Goal: Task Accomplishment & Management: Complete application form

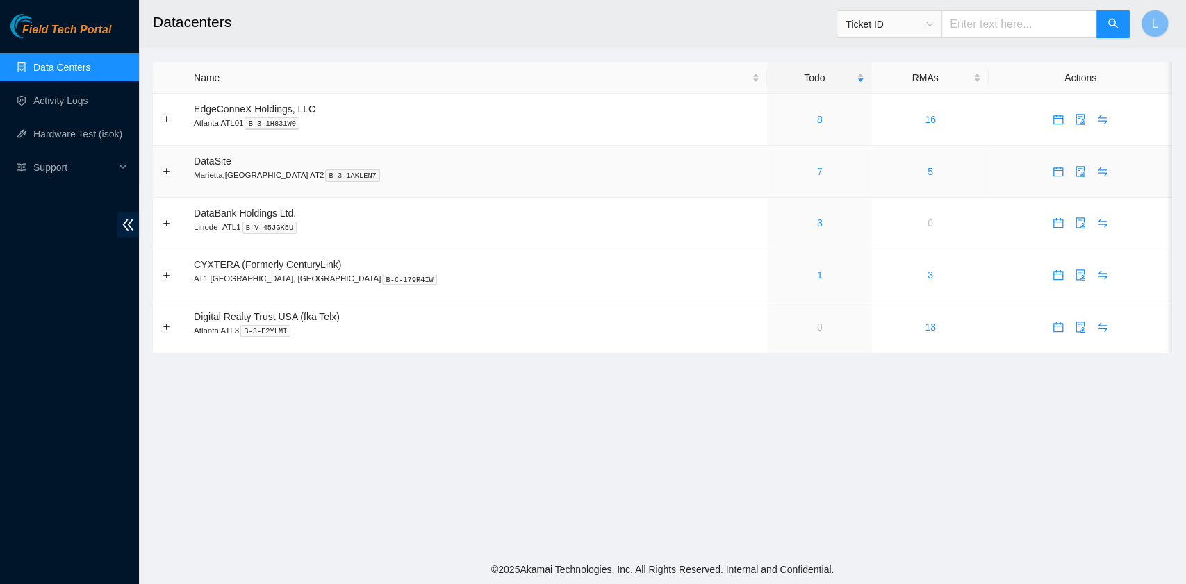
click at [817, 174] on link "7" at bounding box center [820, 171] width 6 height 11
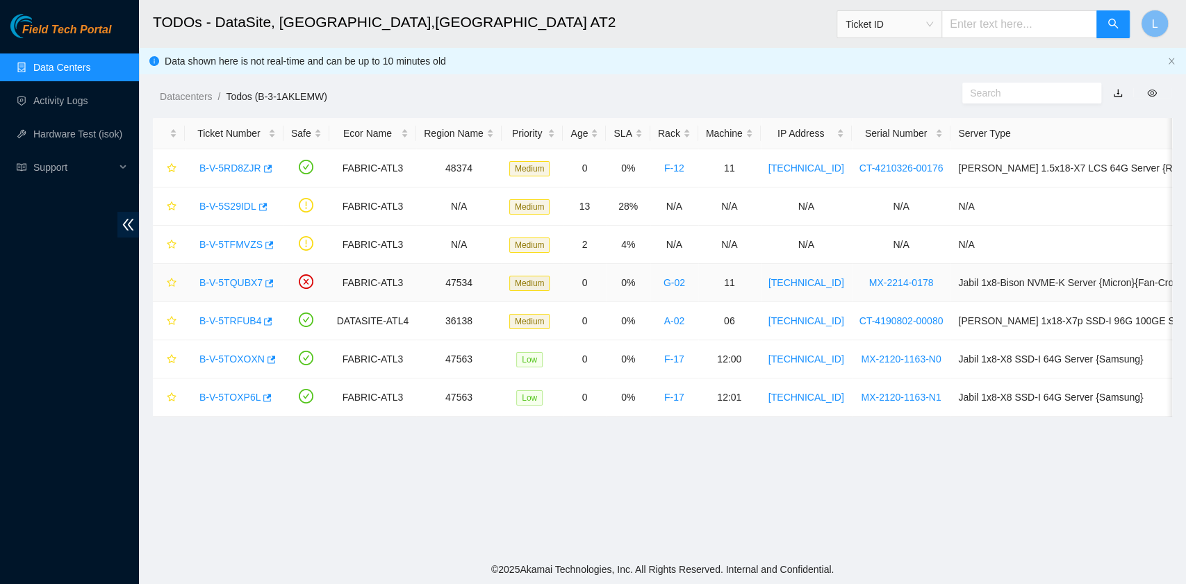
click at [252, 286] on link "B-V-5TQUBX7" at bounding box center [230, 282] width 63 height 11
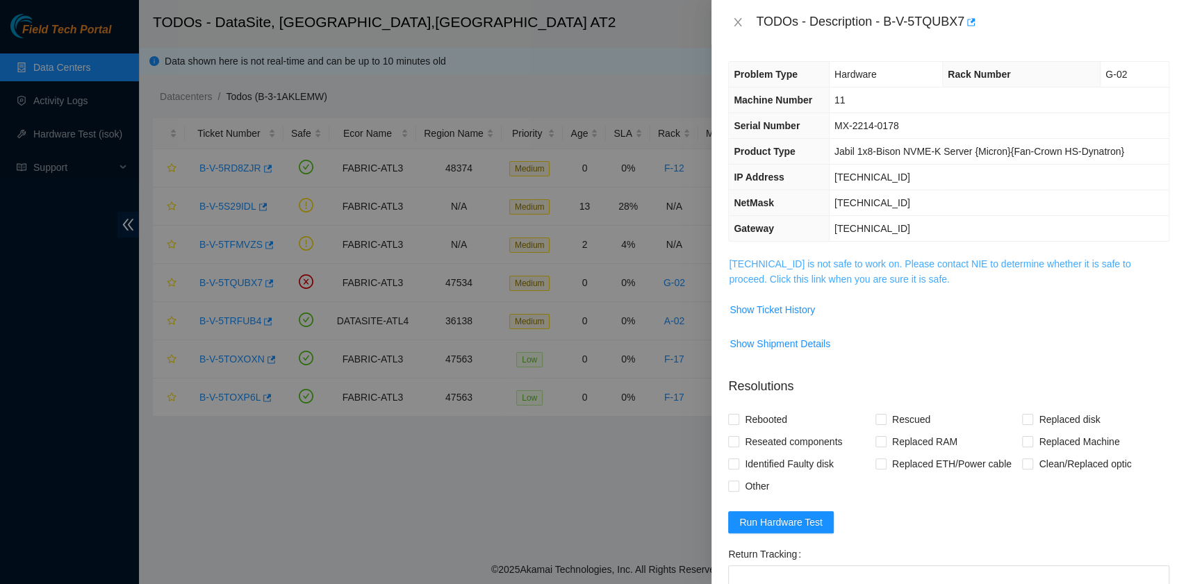
click at [774, 279] on link "23.53.10.78 is not safe to work on. Please contact NIE to determine whether it …" at bounding box center [930, 271] width 402 height 26
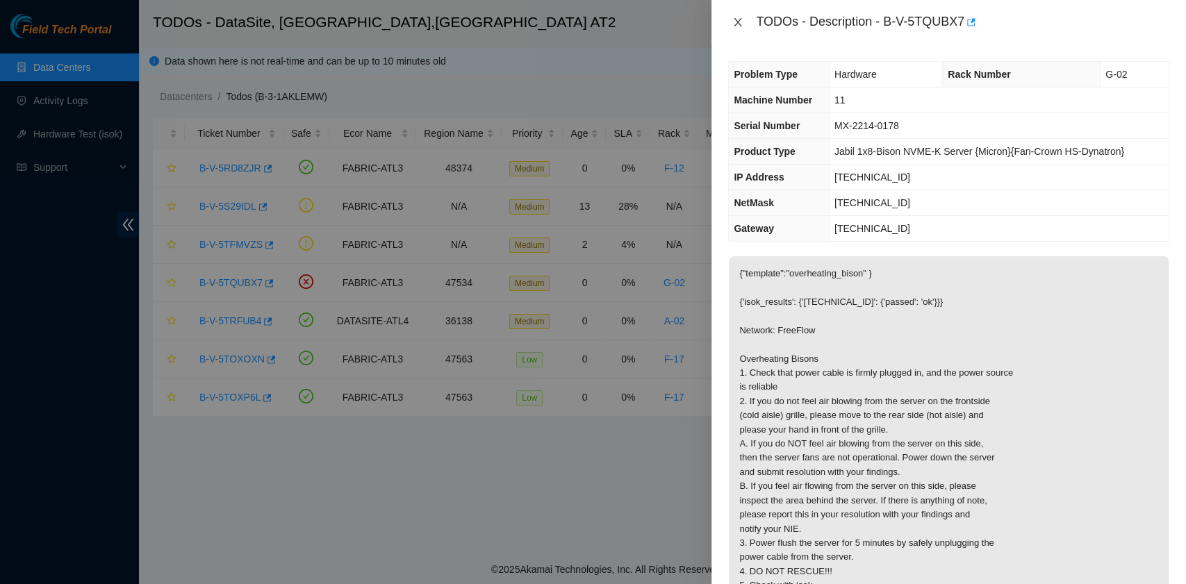
click at [743, 21] on button "Close" at bounding box center [737, 22] width 19 height 13
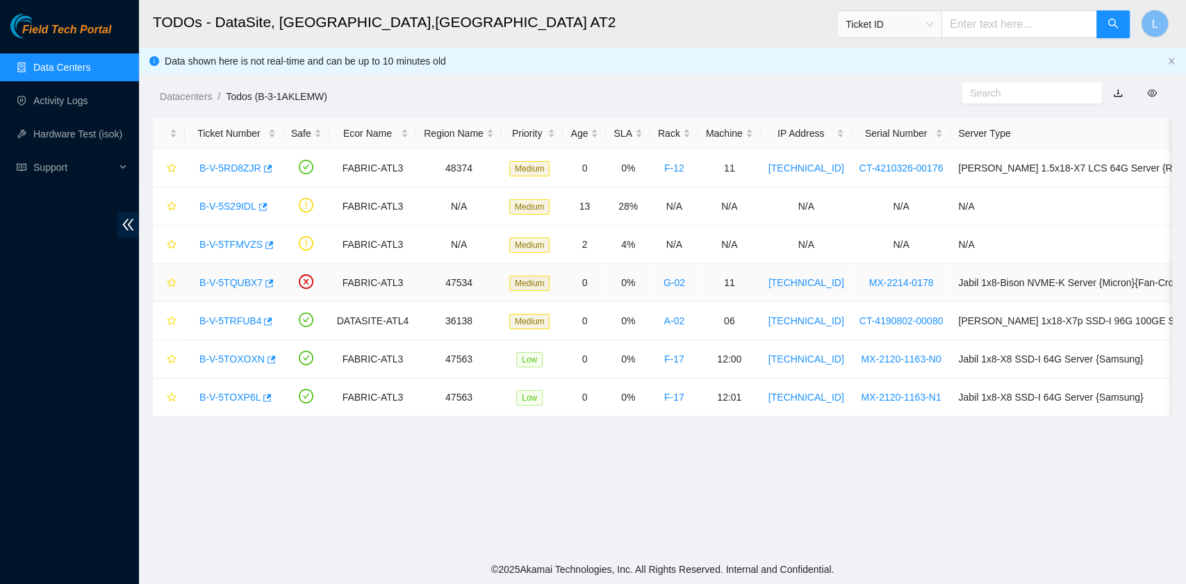
click at [256, 282] on link "B-V-5TQUBX7" at bounding box center [230, 282] width 63 height 11
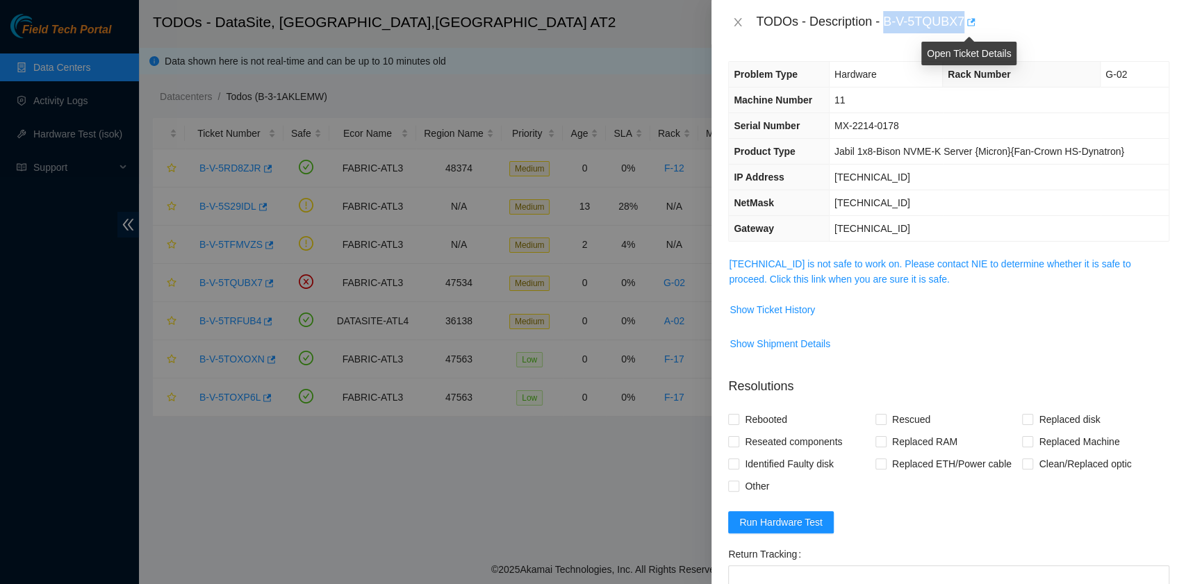
drag, startPoint x: 885, startPoint y: 19, endPoint x: 964, endPoint y: 28, distance: 79.6
click at [964, 28] on div "TODOs - Description - B-V-5TQUBX7" at bounding box center [962, 22] width 413 height 22
click at [927, 28] on div "TODOs - Description - B-V-5TQUBX7" at bounding box center [962, 22] width 413 height 22
drag, startPoint x: 886, startPoint y: 25, endPoint x: 962, endPoint y: 26, distance: 76.4
click at [962, 26] on div "TODOs - Description - B-V-5TQUBX7" at bounding box center [962, 22] width 413 height 22
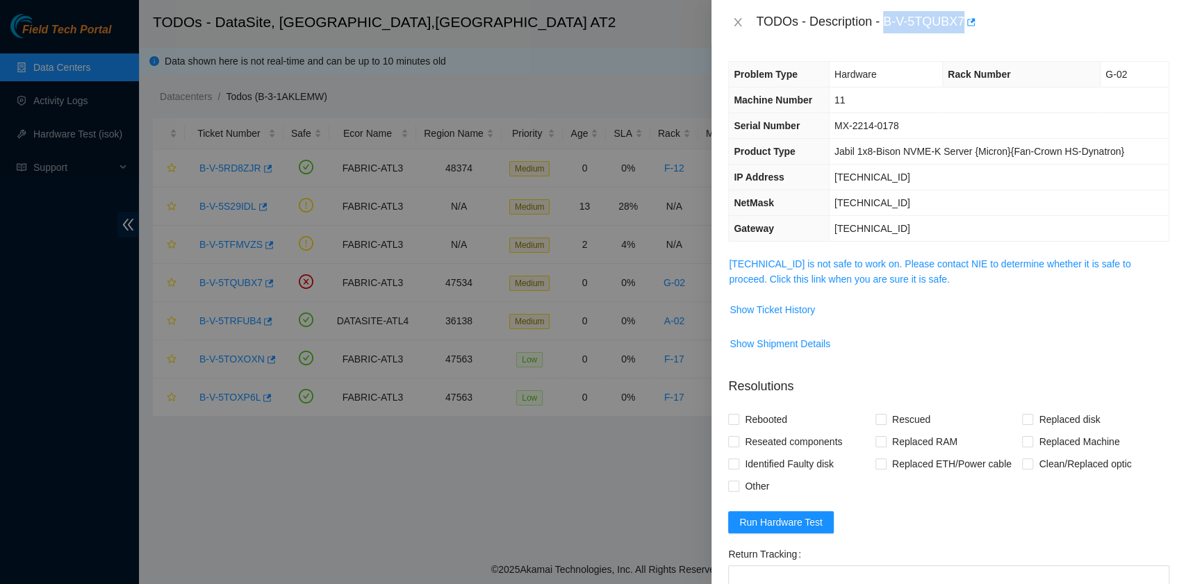
copy div "B-V-5TQUBX7"
click at [738, 22] on icon "close" at bounding box center [737, 22] width 11 height 11
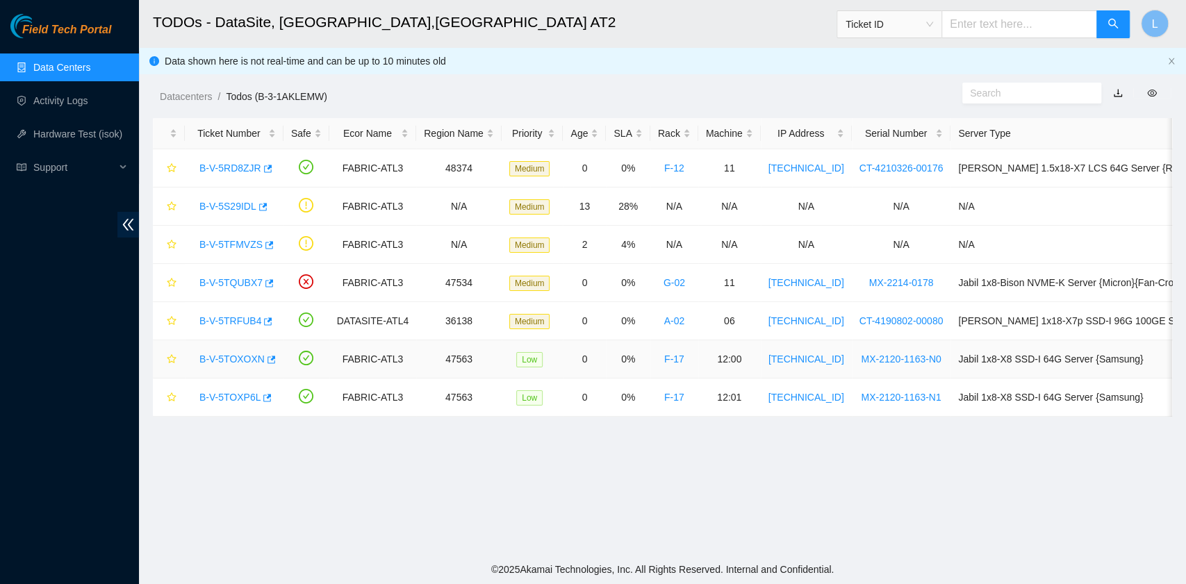
click at [245, 354] on link "B-V-5TOXOXN" at bounding box center [231, 359] width 65 height 11
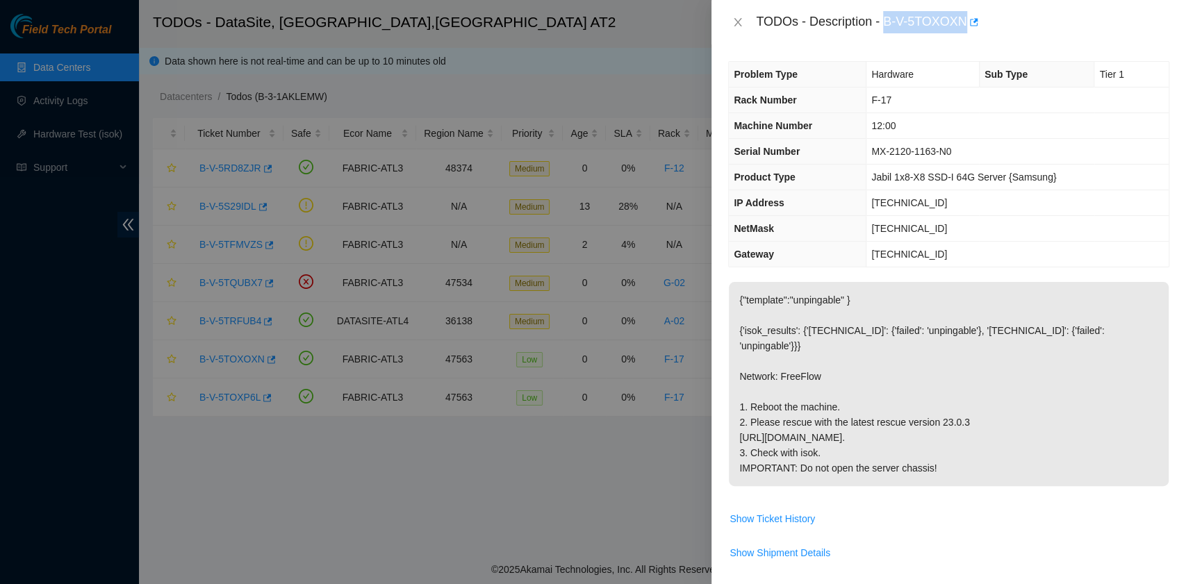
drag, startPoint x: 884, startPoint y: 25, endPoint x: 964, endPoint y: 29, distance: 80.7
click at [964, 29] on div "TODOs - Description - B-V-5TOXOXN" at bounding box center [962, 22] width 413 height 22
copy div "B-V-5TOXOXN"
click at [739, 24] on icon "close" at bounding box center [738, 22] width 8 height 8
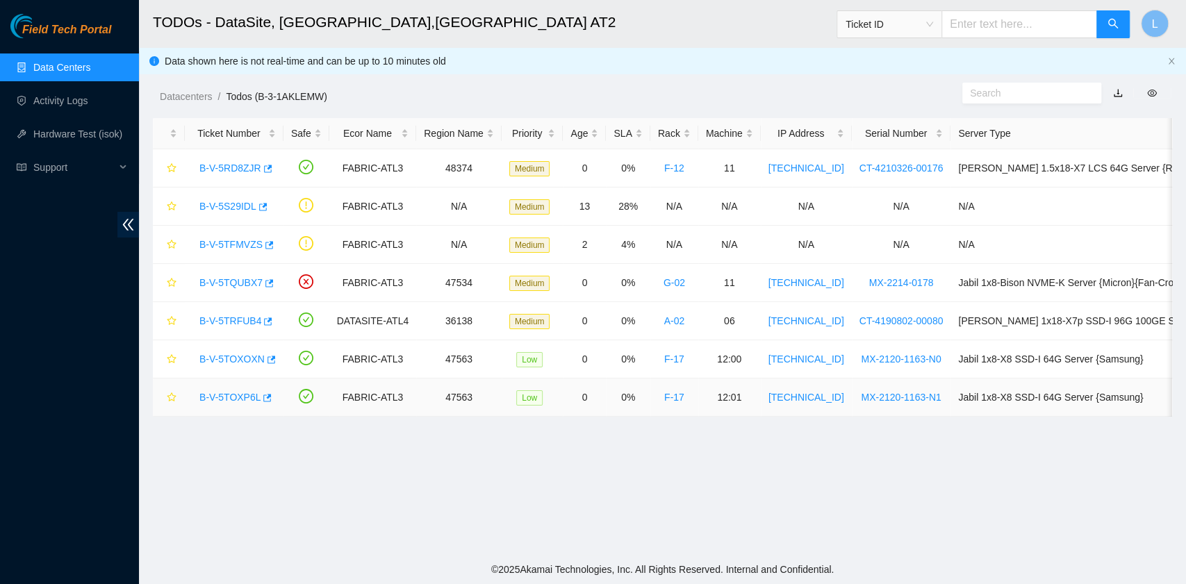
click at [246, 396] on link "B-V-5TOXP6L" at bounding box center [229, 397] width 61 height 11
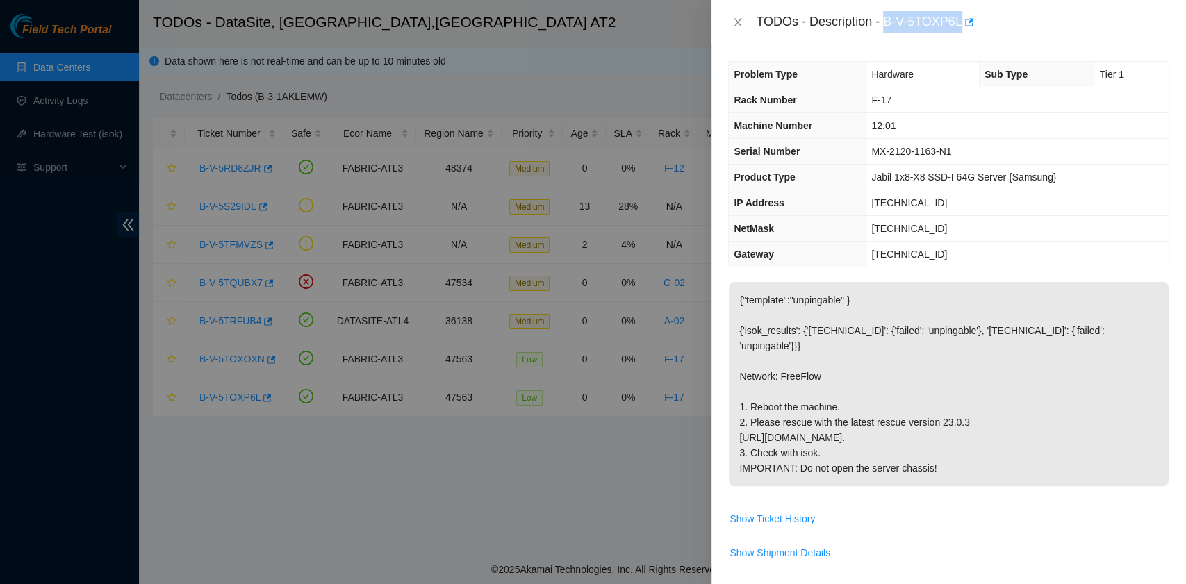
drag, startPoint x: 886, startPoint y: 25, endPoint x: 959, endPoint y: 25, distance: 73.6
click at [959, 25] on div "TODOs - Description - B-V-5TOXP6L" at bounding box center [962, 22] width 413 height 22
copy div "B-V-5TOXP6L"
click at [774, 527] on span "Show Ticket History" at bounding box center [771, 518] width 85 height 15
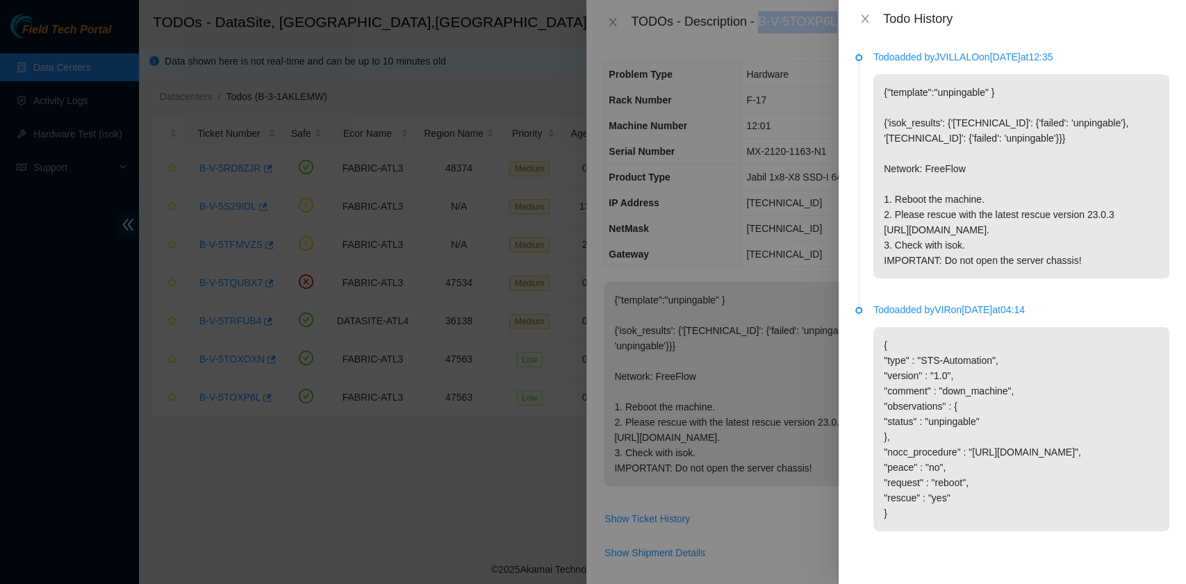
scroll to position [38, 0]
click at [866, 18] on icon "close" at bounding box center [864, 18] width 11 height 11
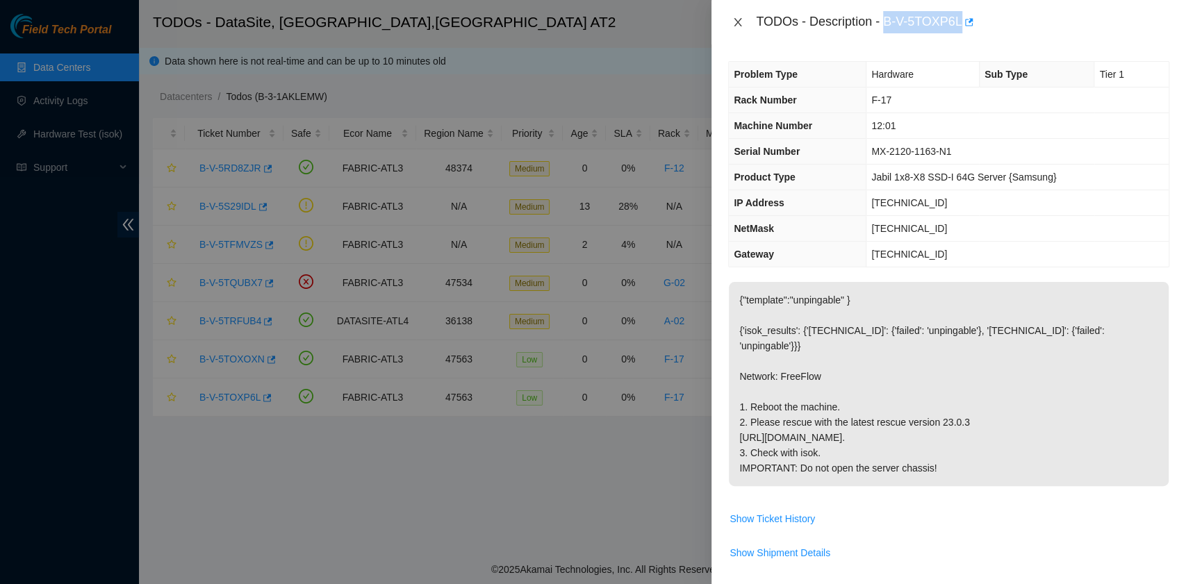
click at [736, 25] on icon "close" at bounding box center [737, 22] width 11 height 11
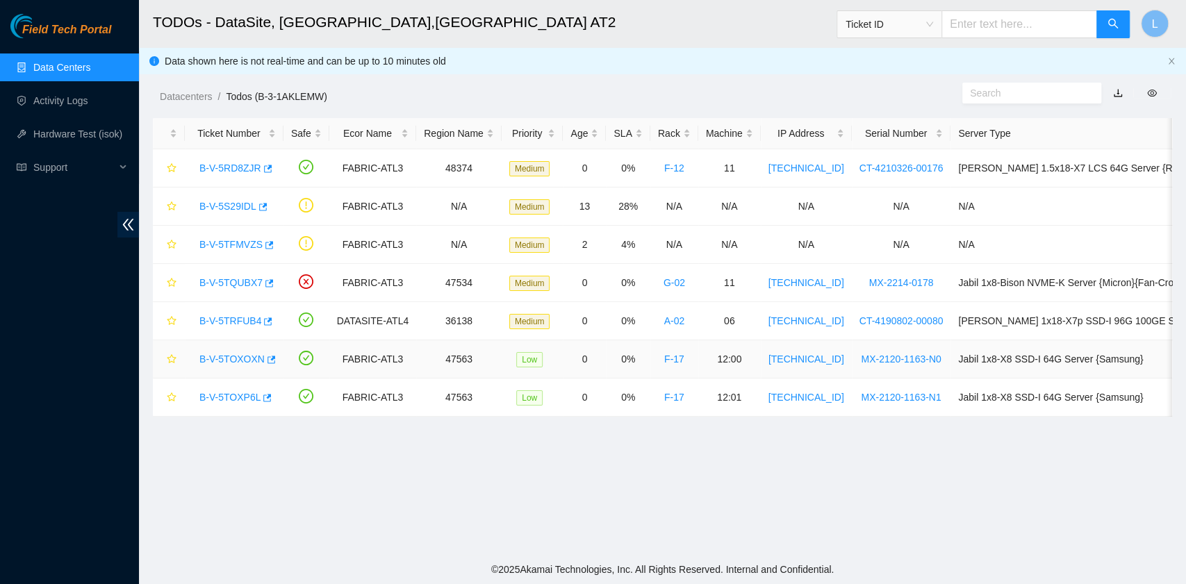
click at [225, 358] on link "B-V-5TOXOXN" at bounding box center [231, 359] width 65 height 11
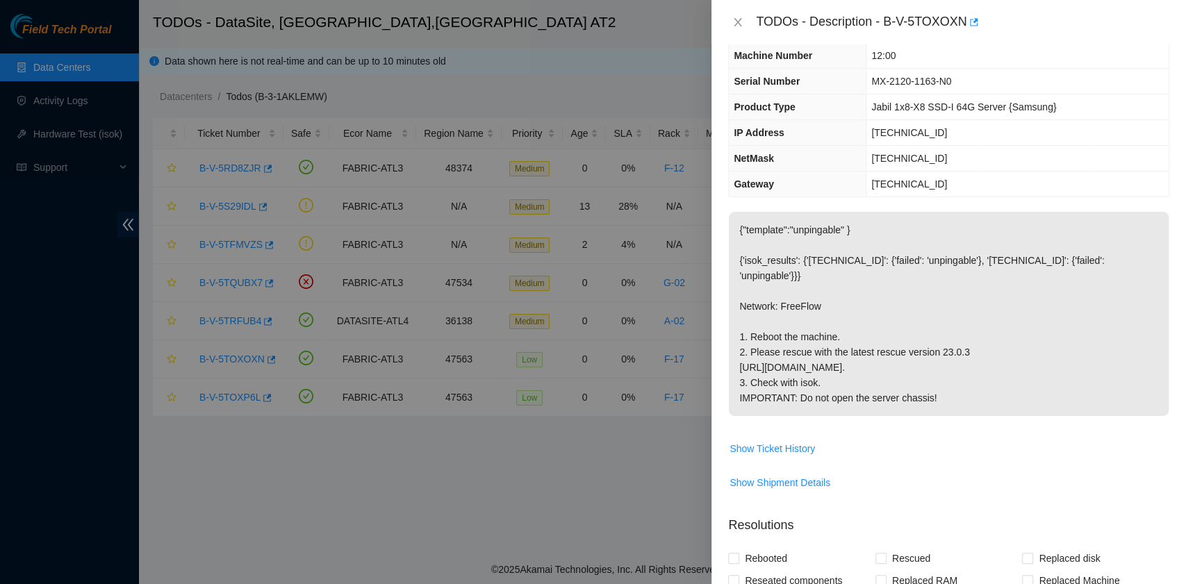
scroll to position [92, 0]
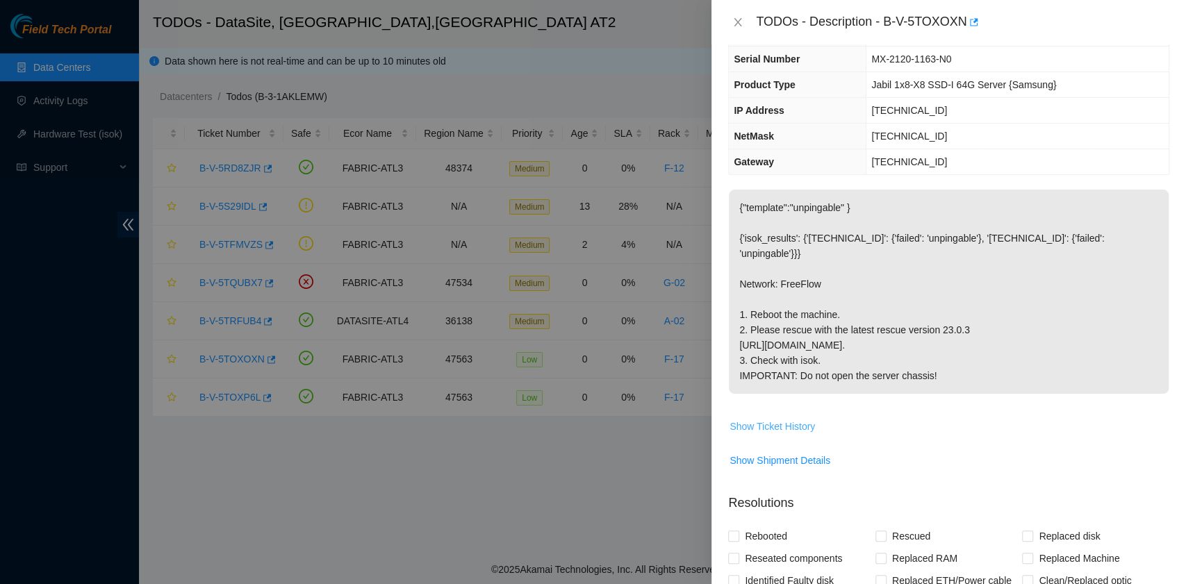
click at [796, 434] on span "Show Ticket History" at bounding box center [771, 426] width 85 height 15
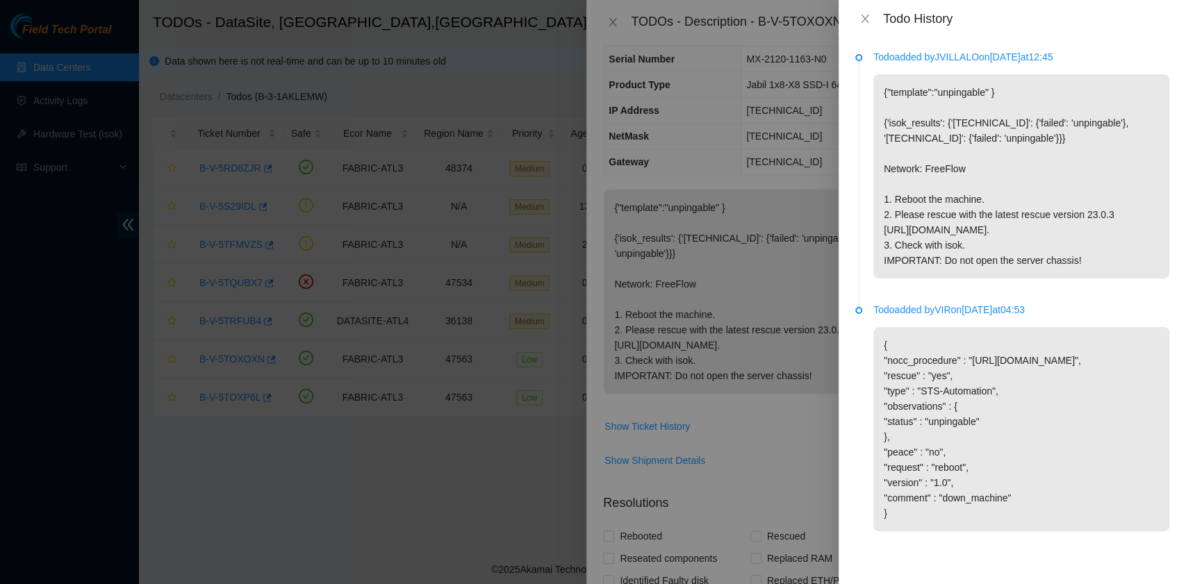
scroll to position [38, 0]
click at [868, 18] on icon "close" at bounding box center [864, 18] width 11 height 11
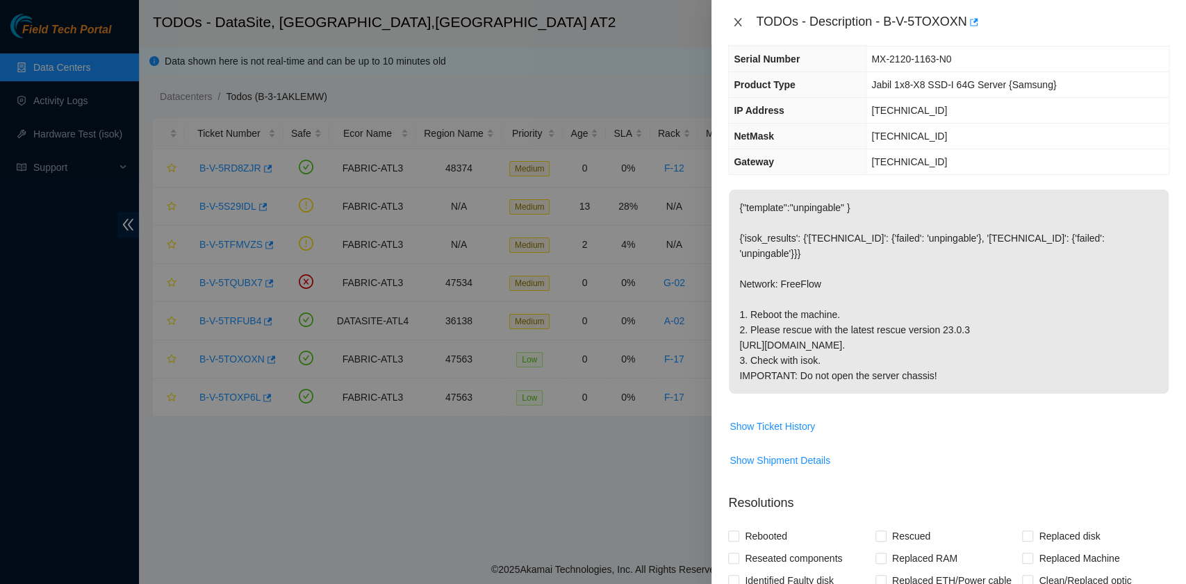
click at [739, 21] on icon "close" at bounding box center [738, 22] width 8 height 8
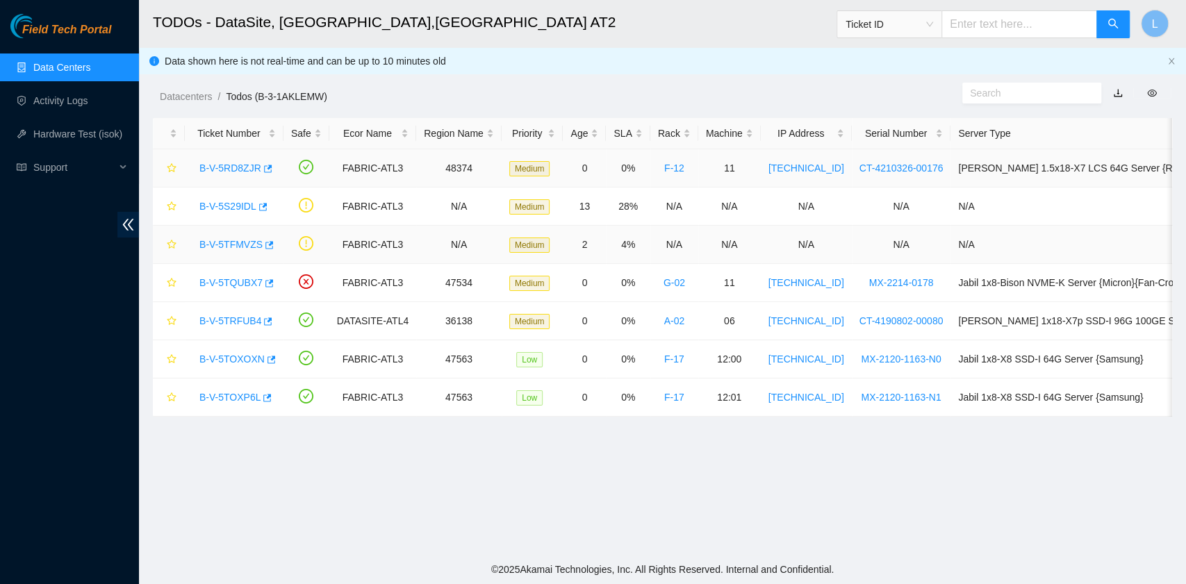
scroll to position [123, 0]
click at [226, 319] on link "B-V-5TRFUB4" at bounding box center [230, 320] width 62 height 11
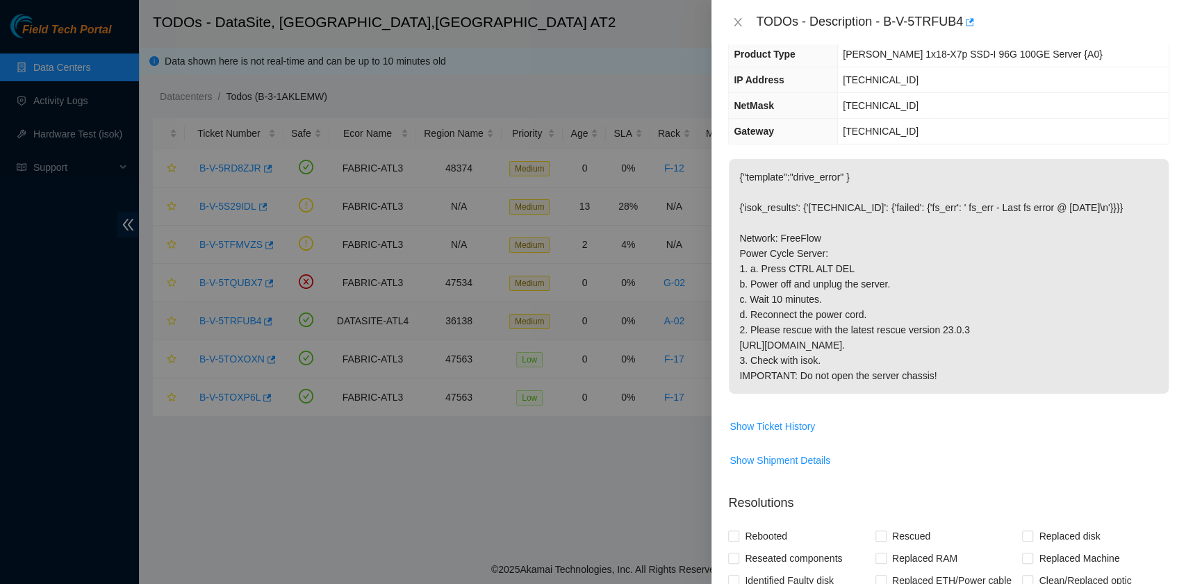
scroll to position [92, 0]
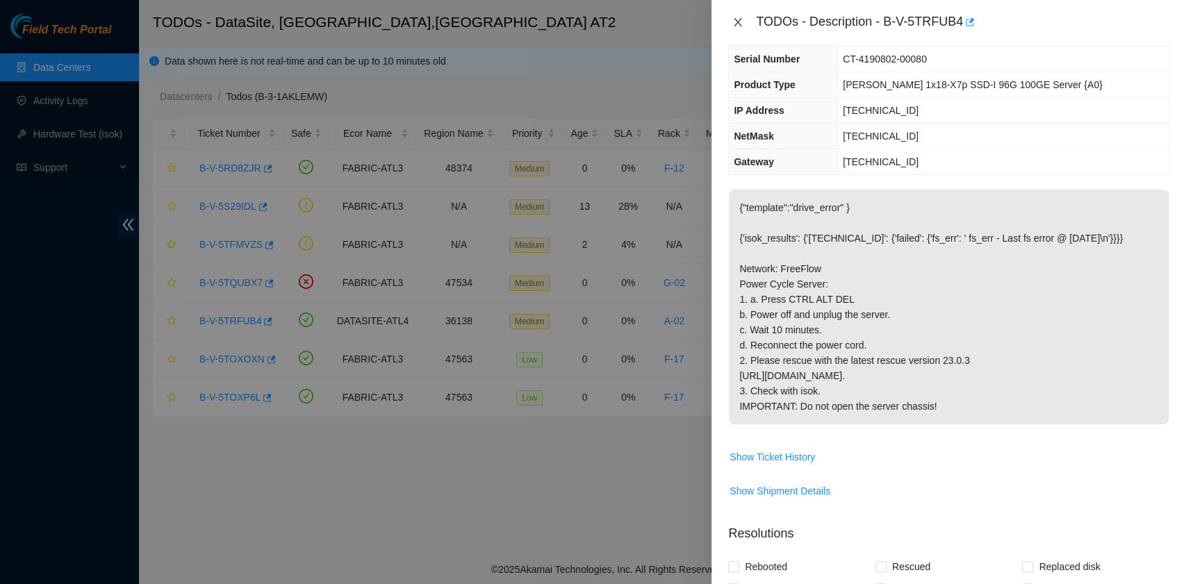
click at [741, 24] on icon "close" at bounding box center [737, 22] width 11 height 11
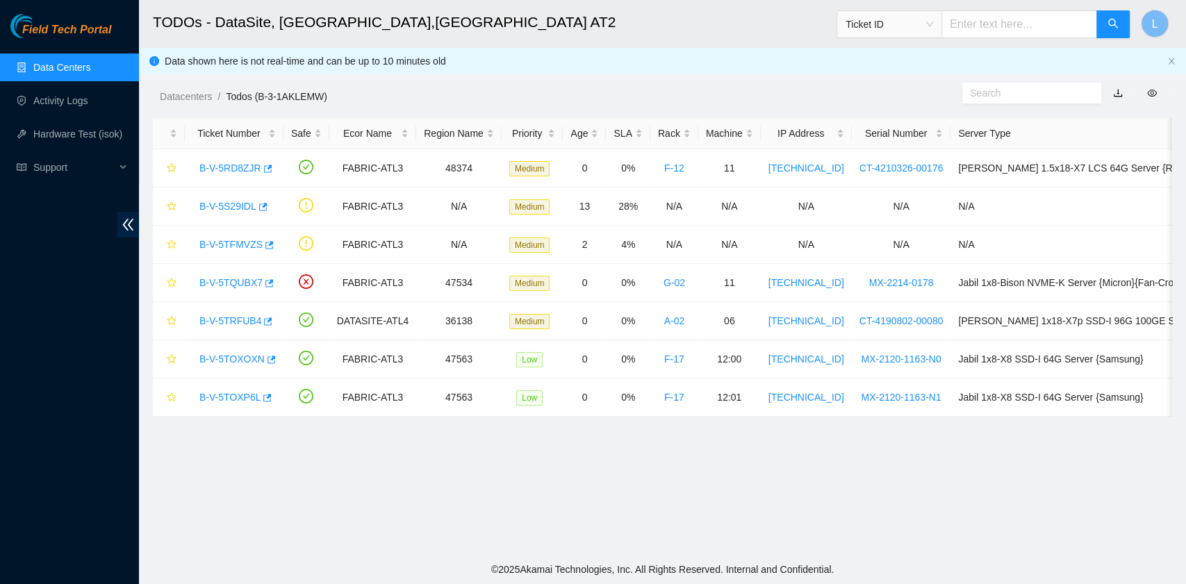
scroll to position [123, 0]
click at [219, 320] on link "B-V-5TRFUB4" at bounding box center [230, 320] width 62 height 11
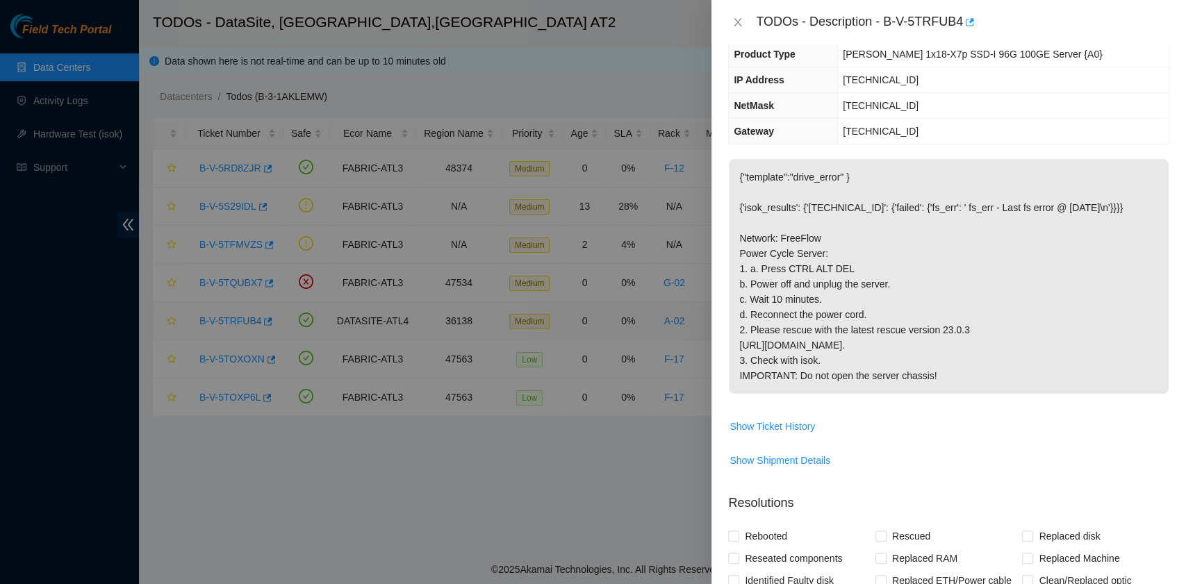
scroll to position [92, 0]
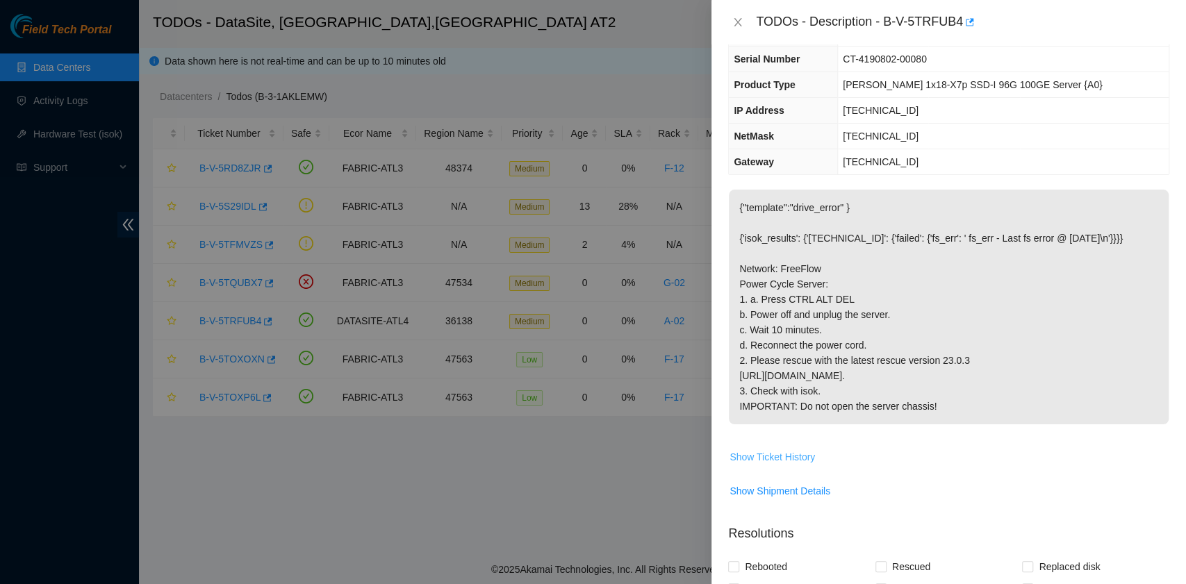
click at [802, 465] on span "Show Ticket History" at bounding box center [771, 456] width 85 height 15
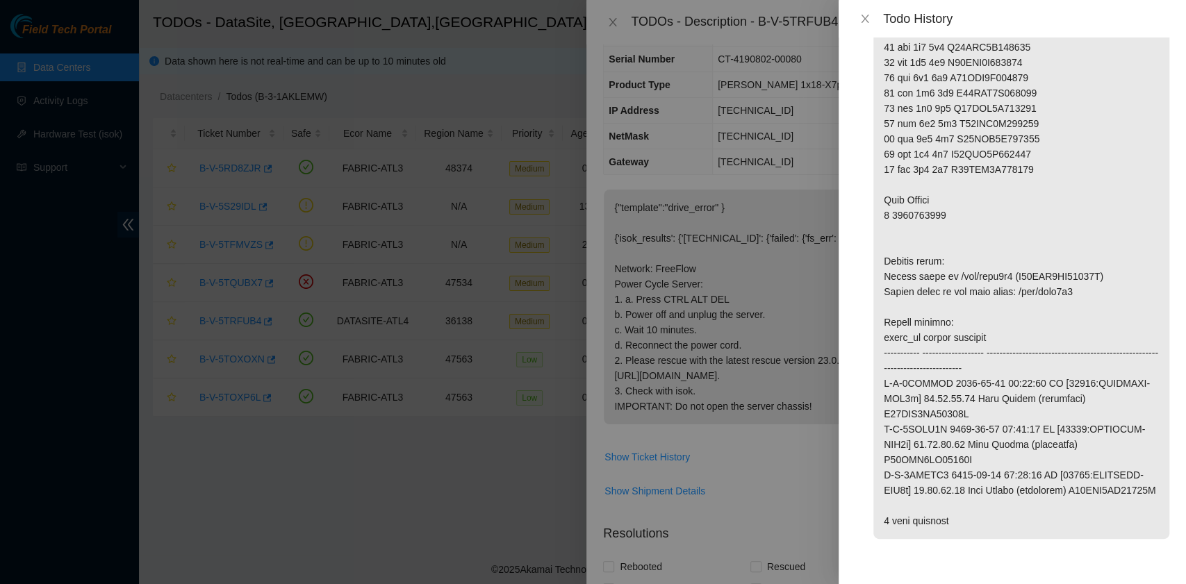
scroll to position [1299, 0]
click at [864, 11] on div "Todo History" at bounding box center [1012, 18] width 314 height 15
click at [864, 22] on icon "close" at bounding box center [864, 18] width 11 height 11
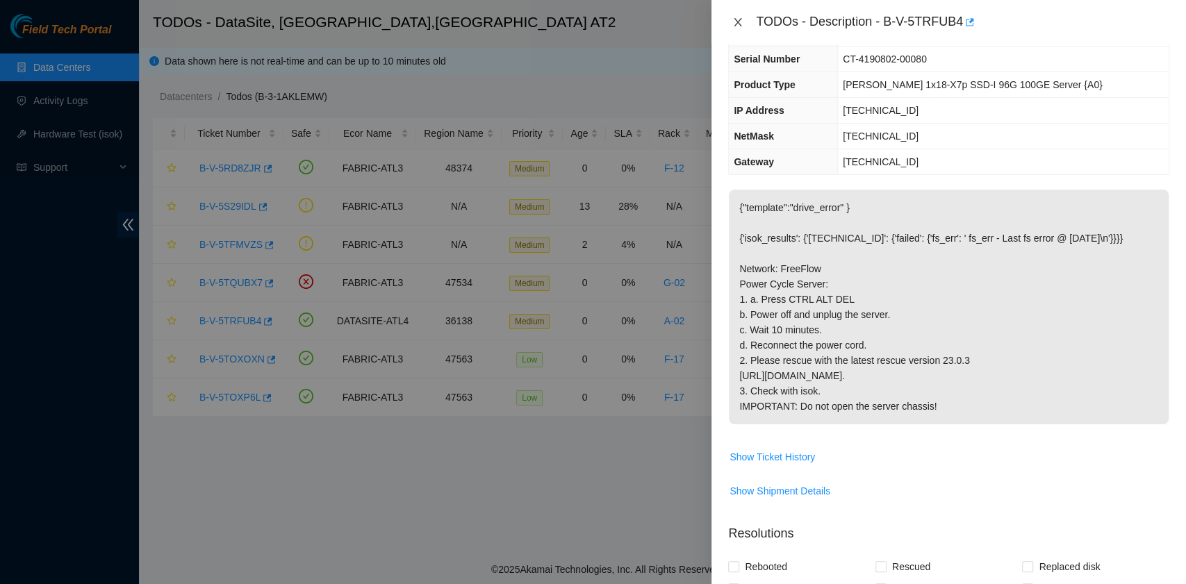
click at [738, 25] on icon "close" at bounding box center [737, 22] width 11 height 11
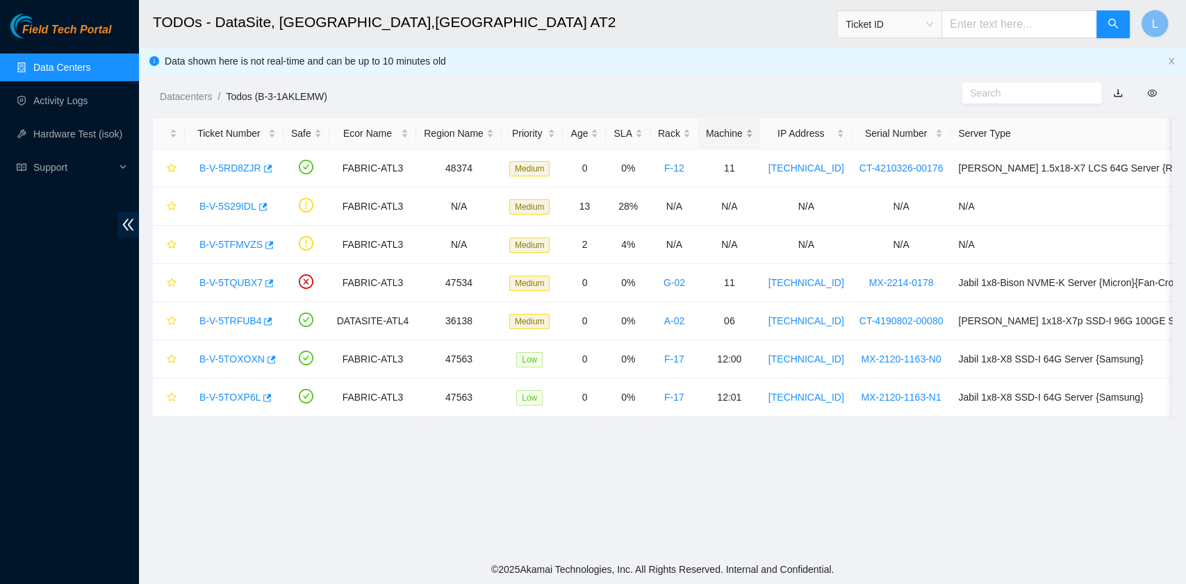
scroll to position [123, 0]
click at [251, 167] on link "B-V-5RD8ZJR" at bounding box center [230, 168] width 62 height 11
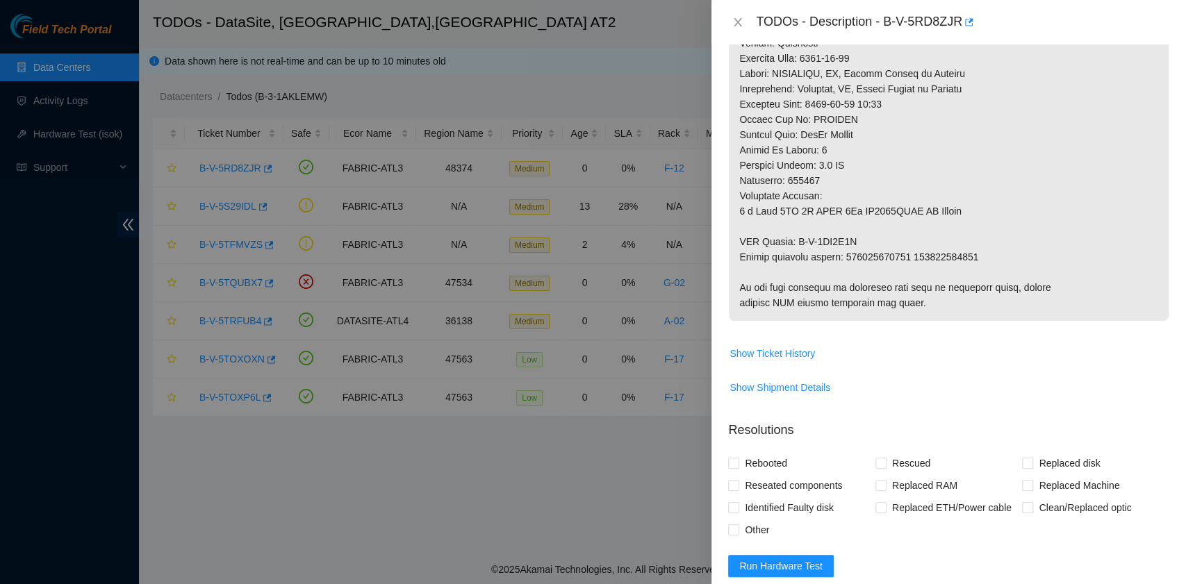
scroll to position [1111, 0]
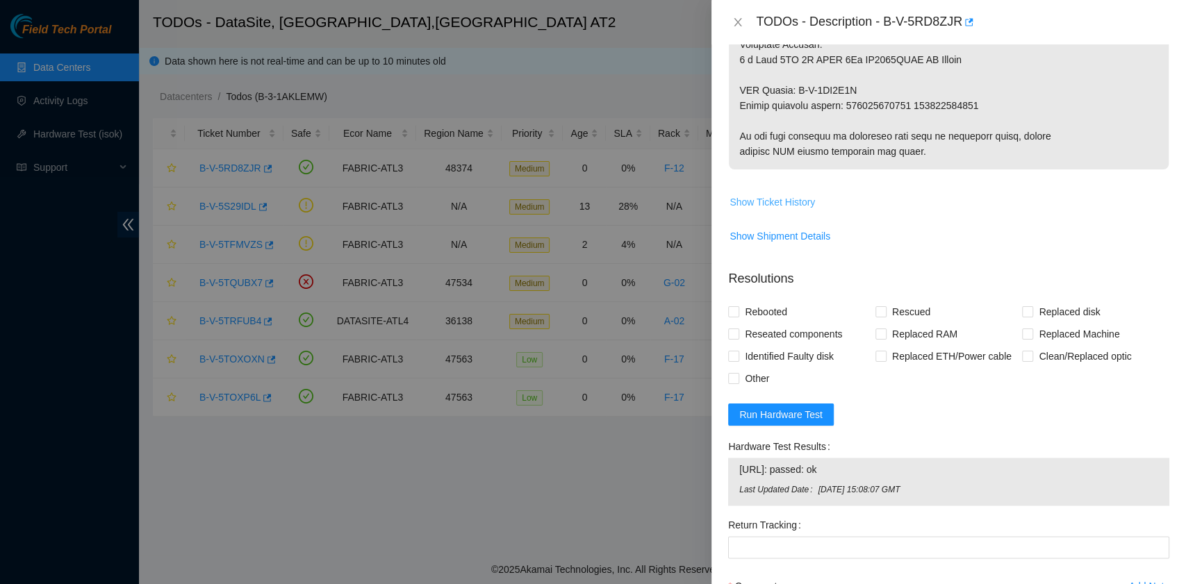
click at [800, 199] on span "Show Ticket History" at bounding box center [771, 202] width 85 height 15
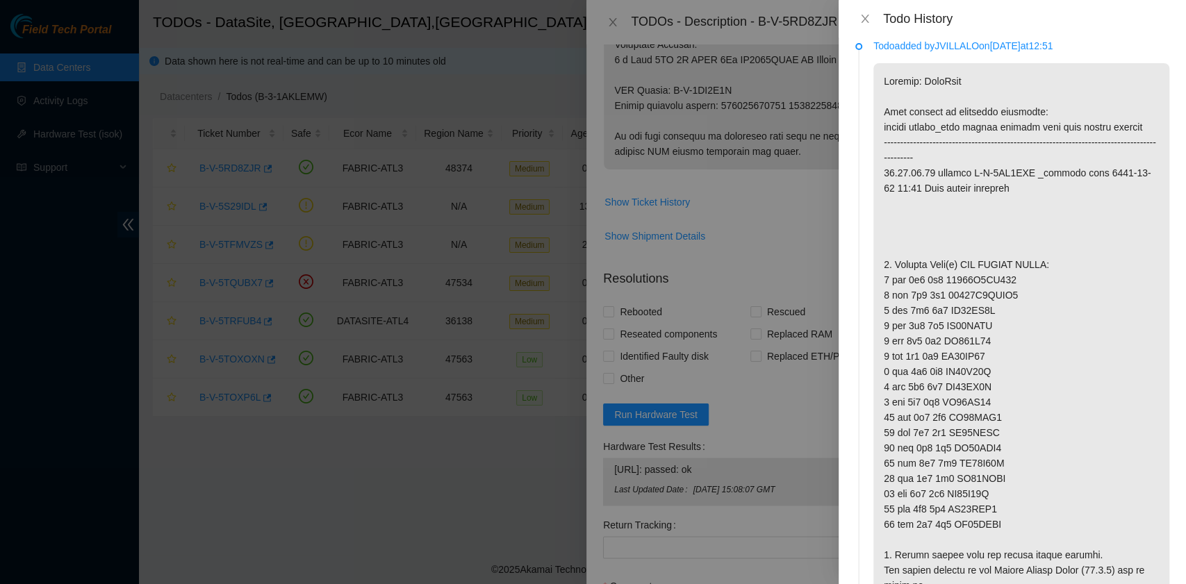
scroll to position [0, 0]
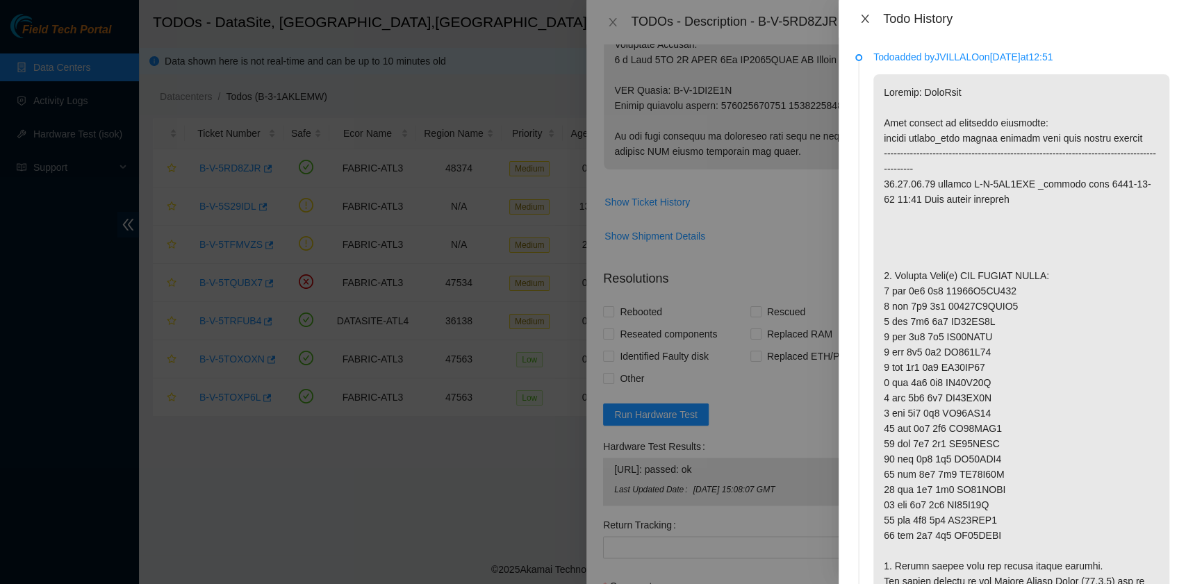
click at [866, 14] on icon "close" at bounding box center [864, 18] width 11 height 11
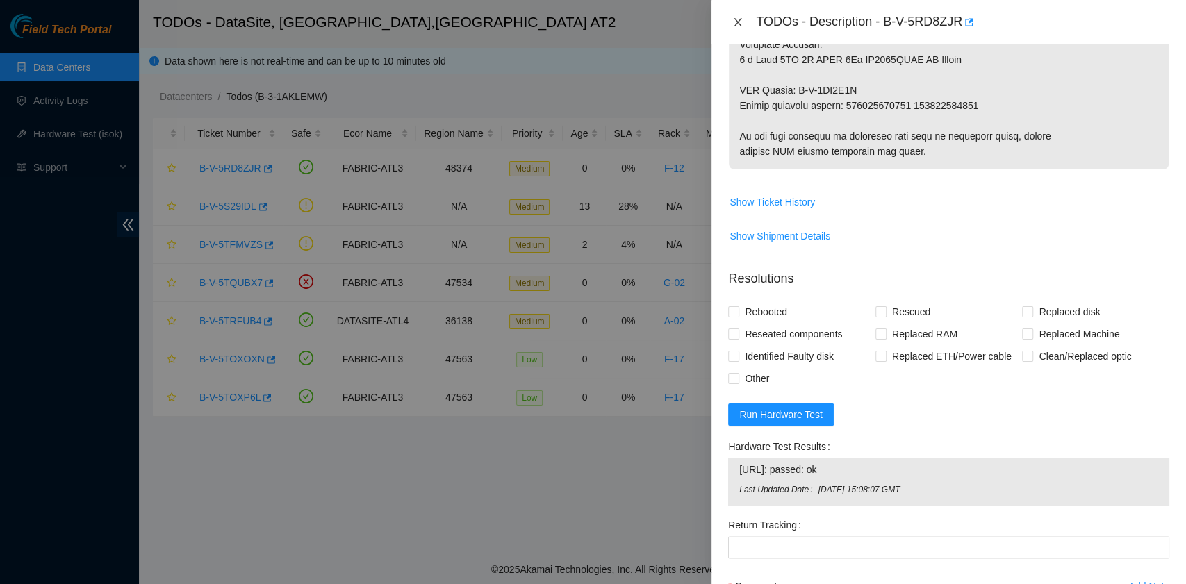
click at [741, 22] on icon "close" at bounding box center [737, 22] width 11 height 11
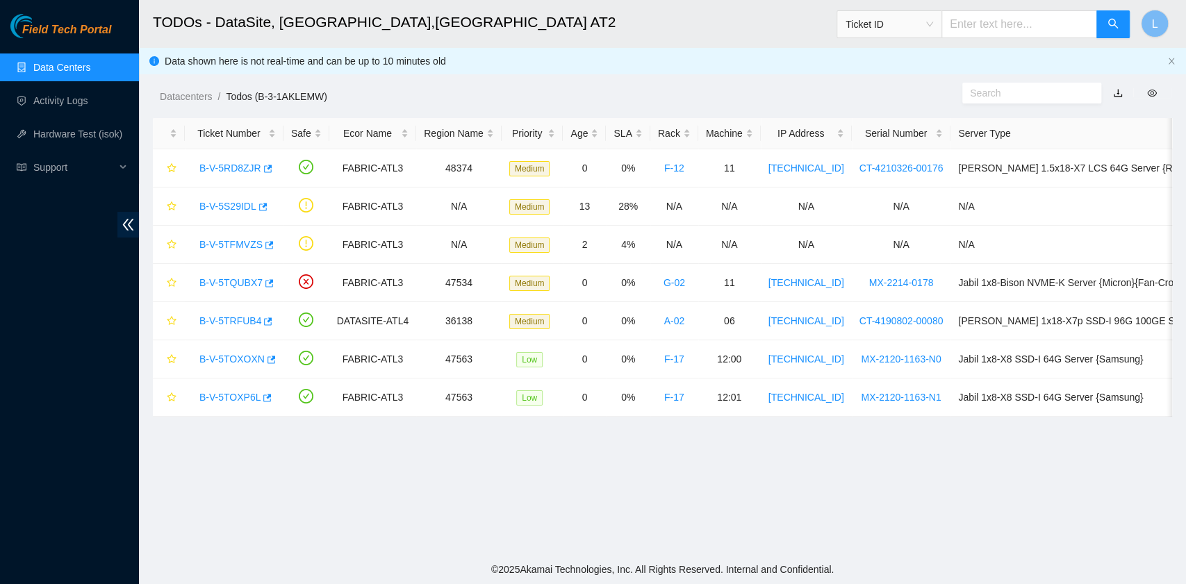
scroll to position [352, 0]
click at [658, 136] on div "Rack" at bounding box center [674, 133] width 33 height 15
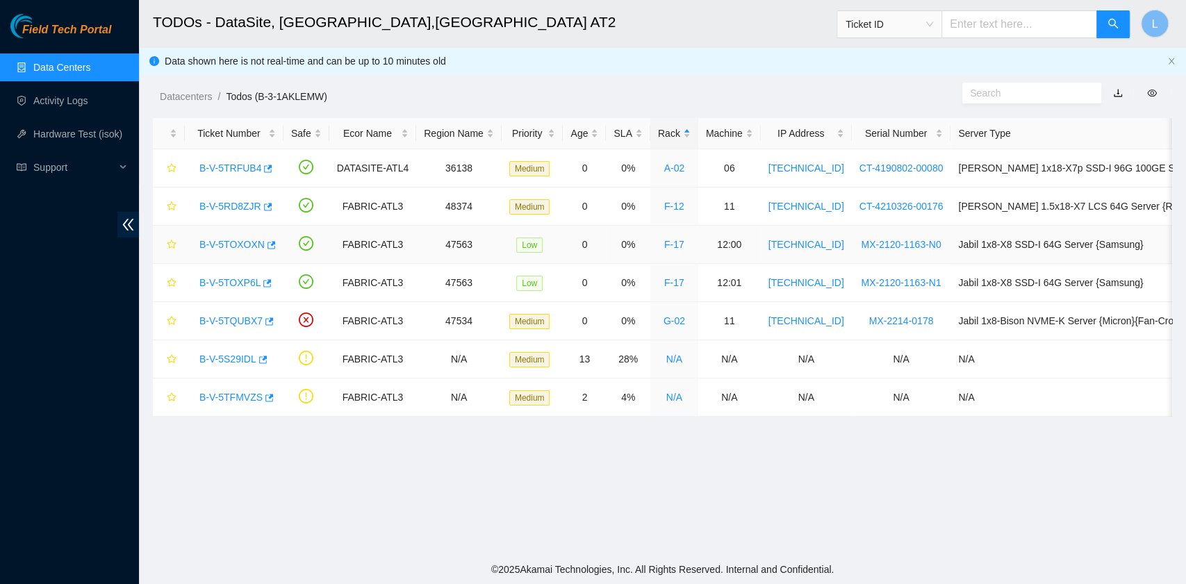
click at [251, 240] on link "B-V-5TOXOXN" at bounding box center [231, 244] width 65 height 11
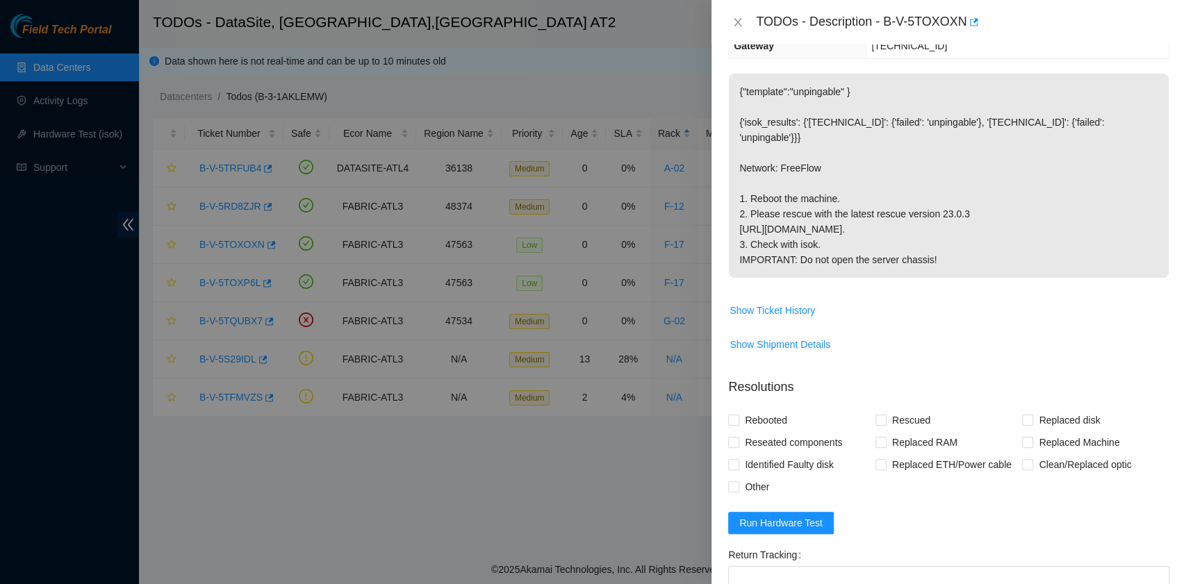
scroll to position [26, 0]
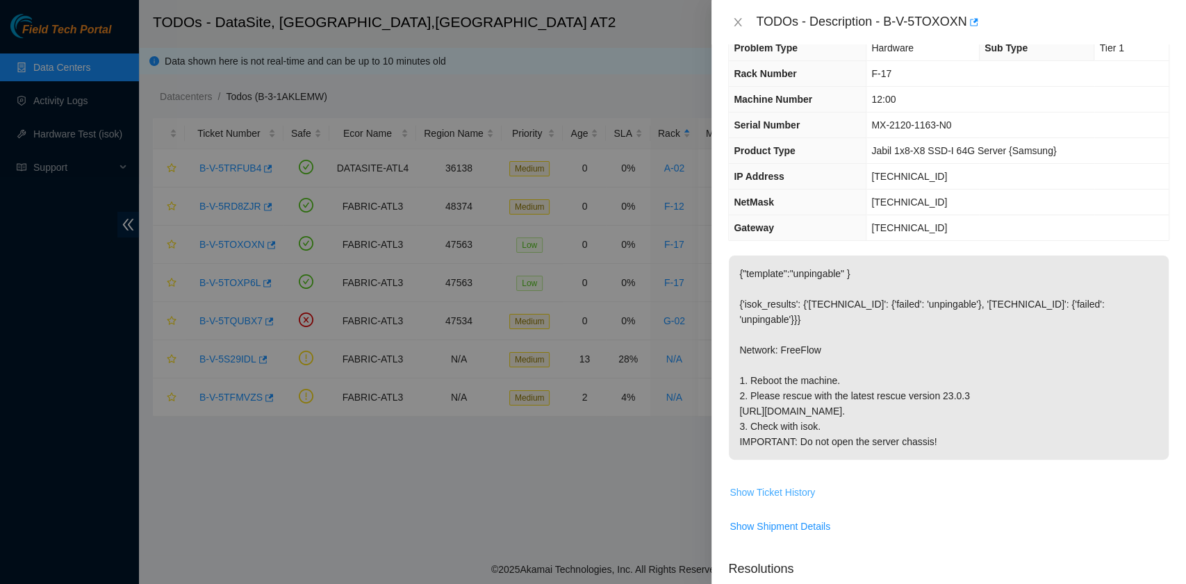
click at [798, 500] on span "Show Ticket History" at bounding box center [771, 492] width 85 height 15
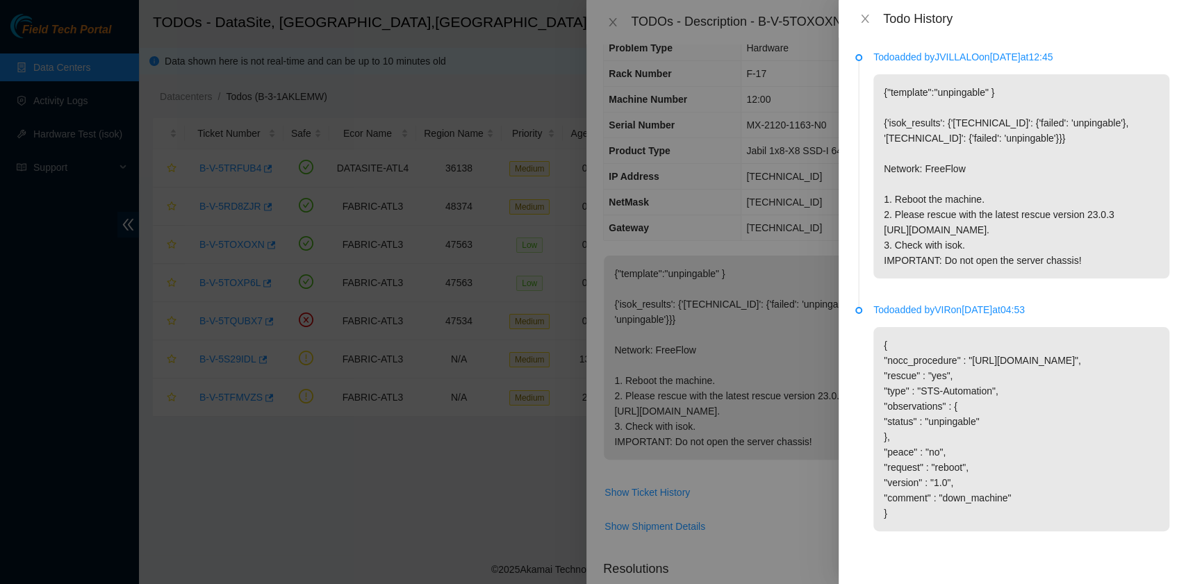
scroll to position [38, 0]
click at [863, 22] on icon "close" at bounding box center [864, 18] width 11 height 11
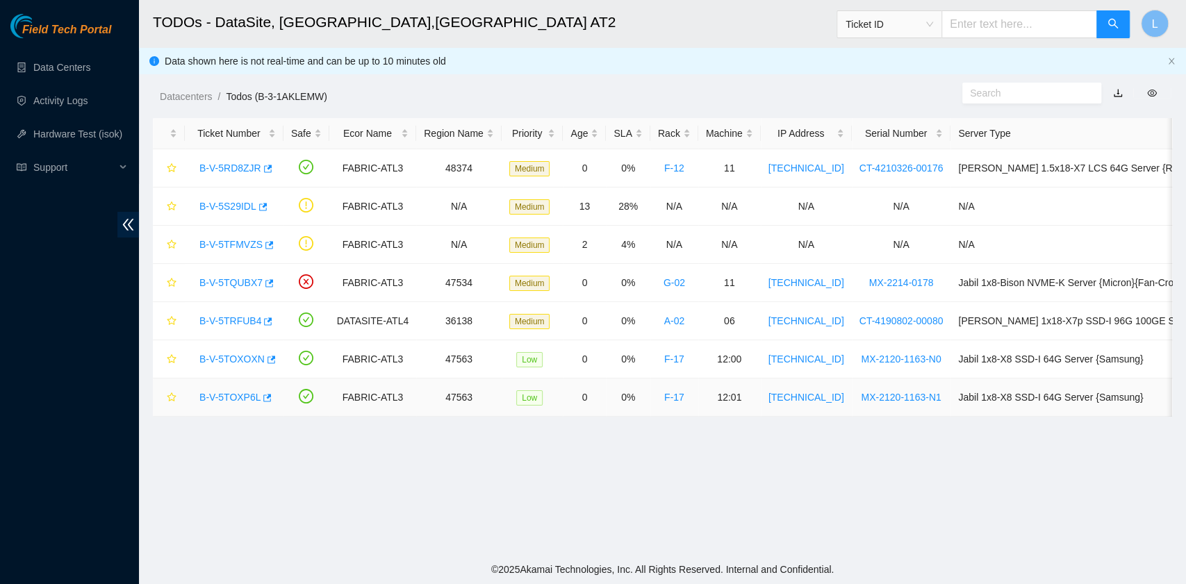
click at [242, 402] on div "B-V-5TOXP6L" at bounding box center [233, 397] width 83 height 22
click at [246, 393] on link "B-V-5TOXP6L" at bounding box center [229, 397] width 61 height 11
click at [240, 285] on link "B-V-5TQUBX7" at bounding box center [230, 282] width 63 height 11
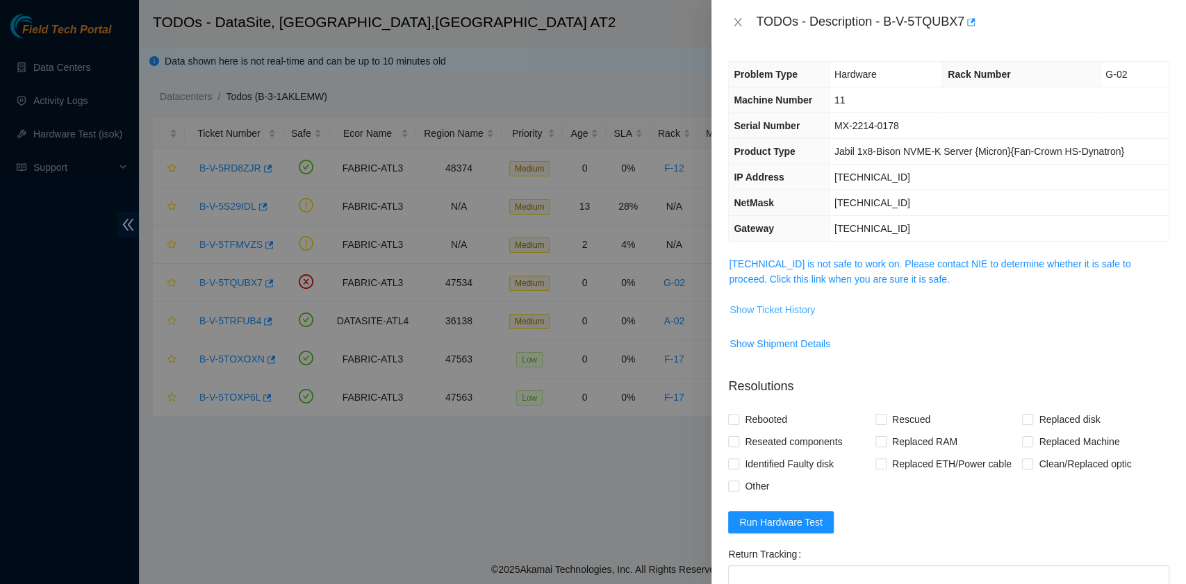
click at [789, 313] on span "Show Ticket History" at bounding box center [771, 309] width 85 height 15
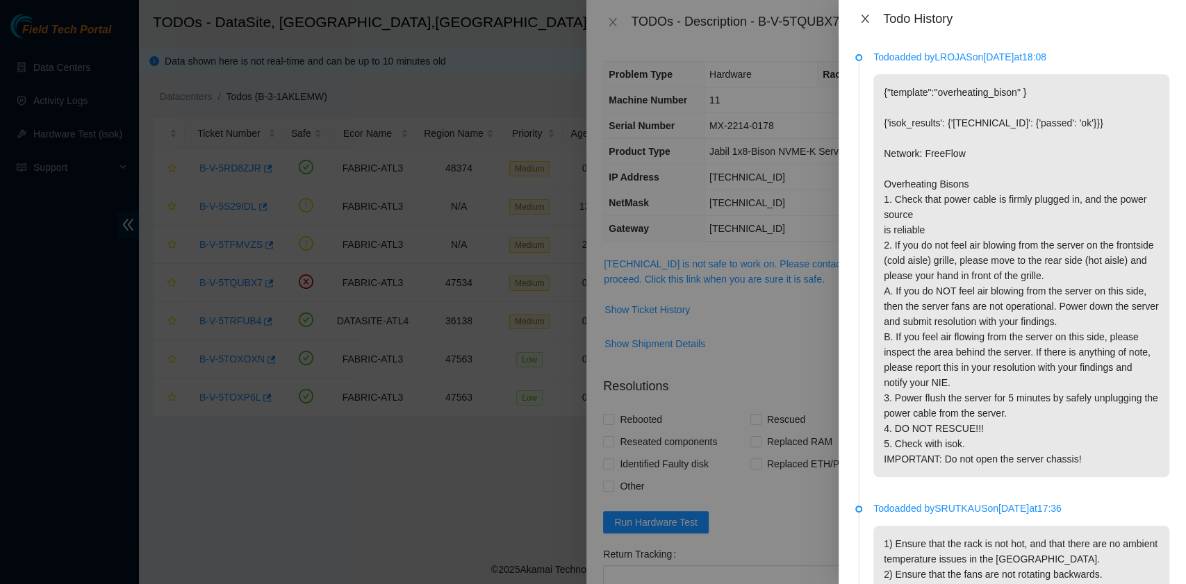
click at [868, 24] on icon "close" at bounding box center [864, 18] width 11 height 11
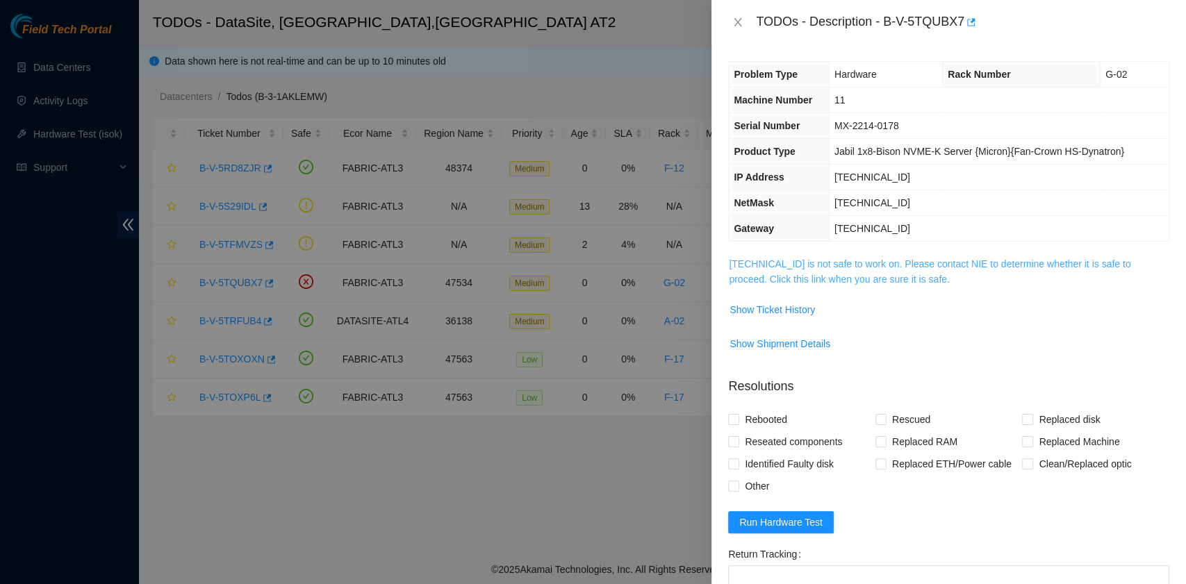
click at [847, 279] on link "23.53.10.78 is not safe to work on. Please contact NIE to determine whether it …" at bounding box center [930, 271] width 402 height 26
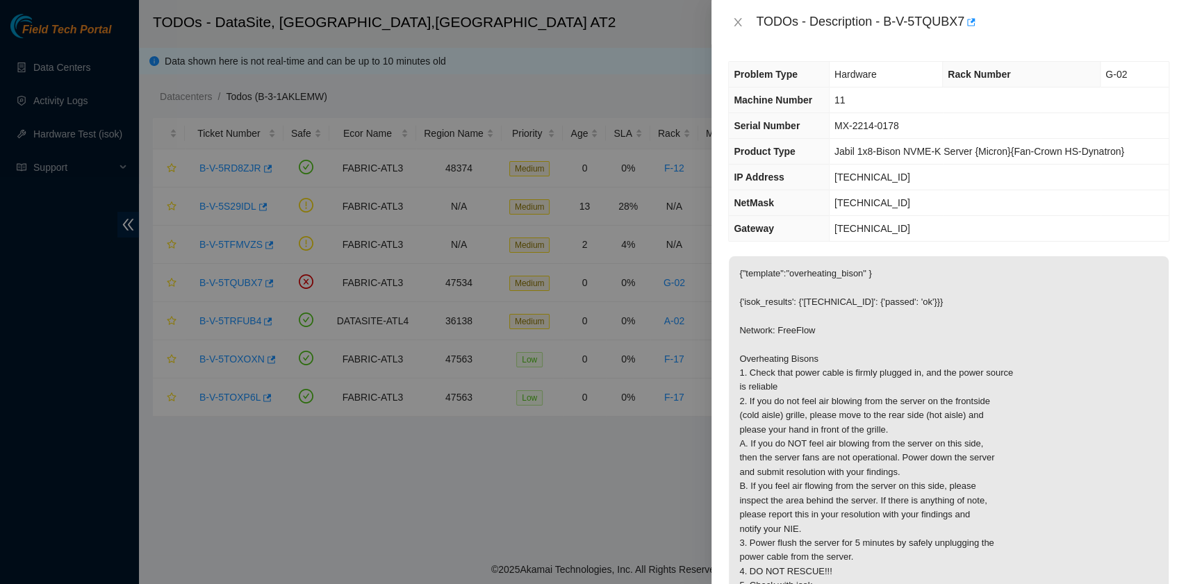
scroll to position [92, 0]
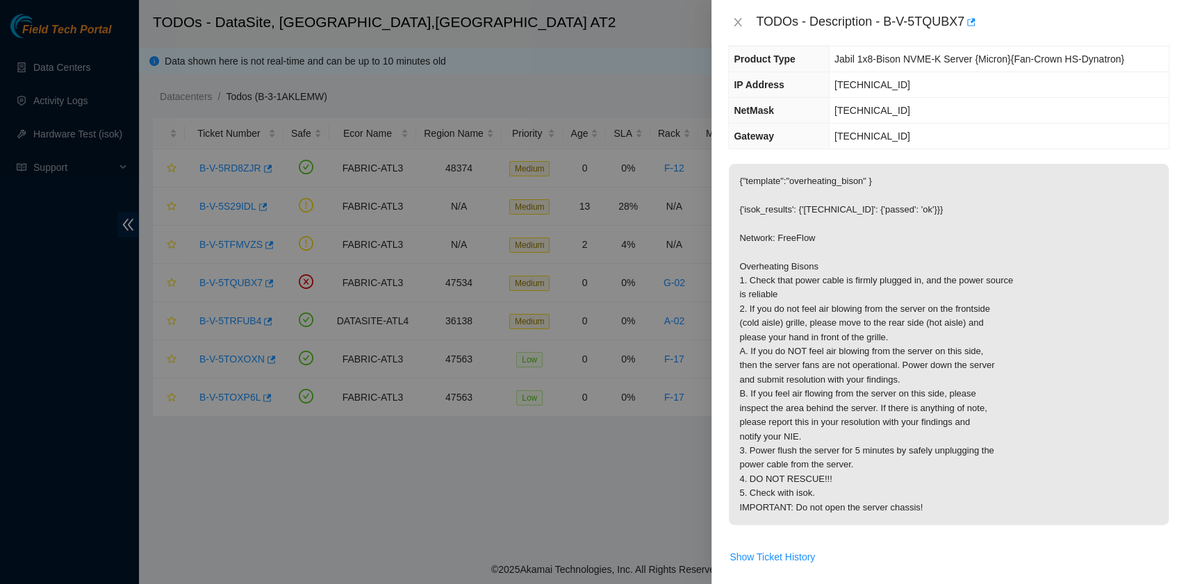
click at [877, 235] on p "{"template":"overheating_bison" } {'isok_results': {'23.53.10.78': {'passed': '…" at bounding box center [949, 344] width 440 height 361
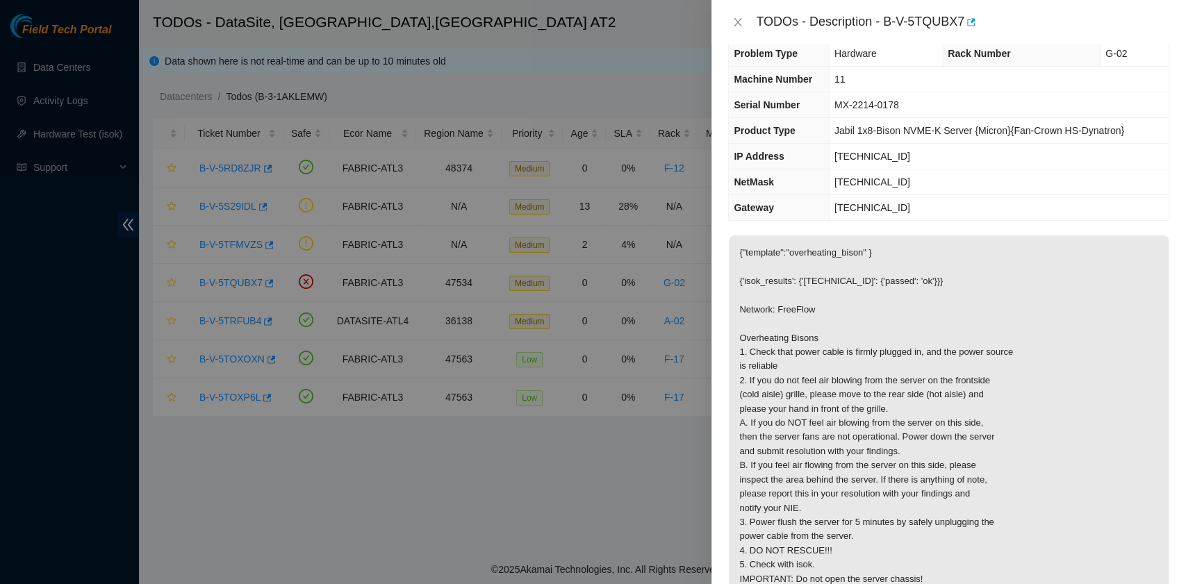
scroll to position [0, 0]
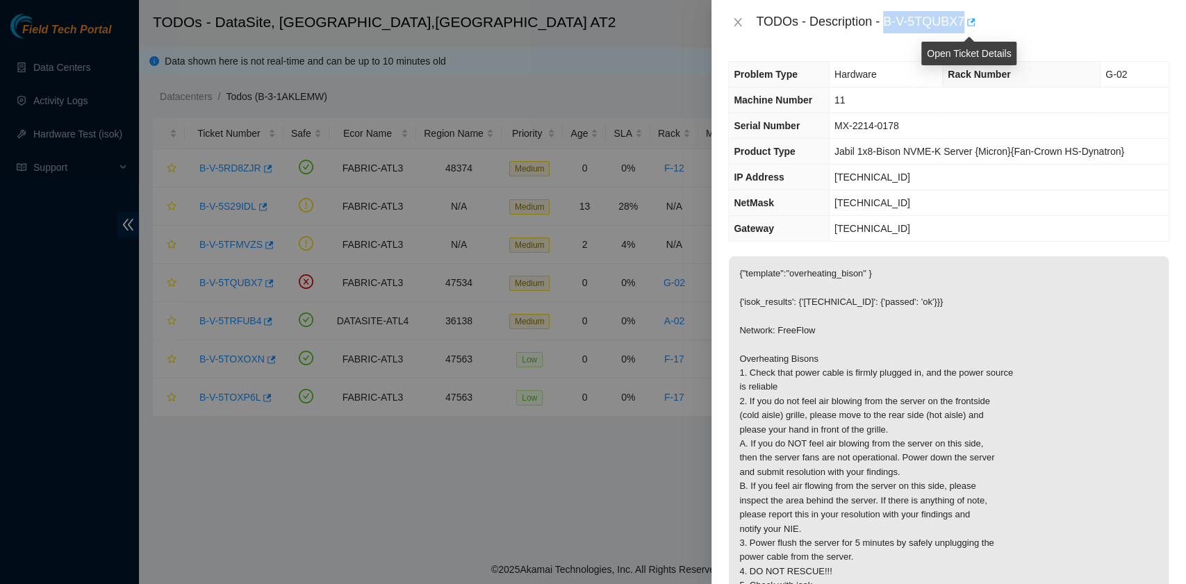
drag, startPoint x: 884, startPoint y: 24, endPoint x: 963, endPoint y: 27, distance: 79.2
click at [963, 27] on div "TODOs - Description - B-V-5TQUBX7" at bounding box center [962, 22] width 413 height 22
copy div "B-V-5TQUBX7"
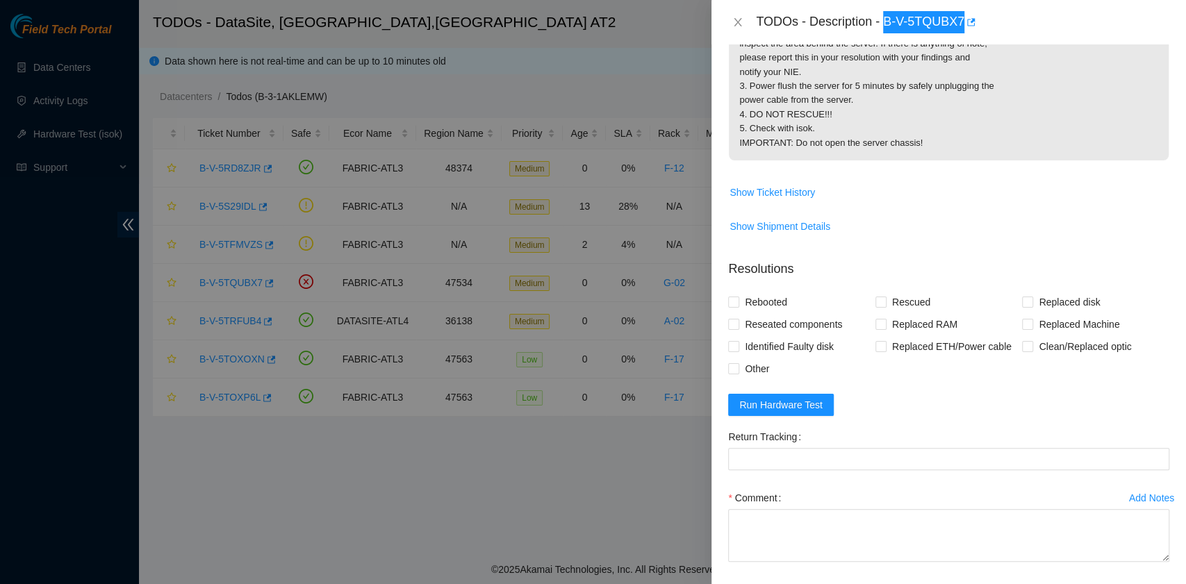
scroll to position [463, 0]
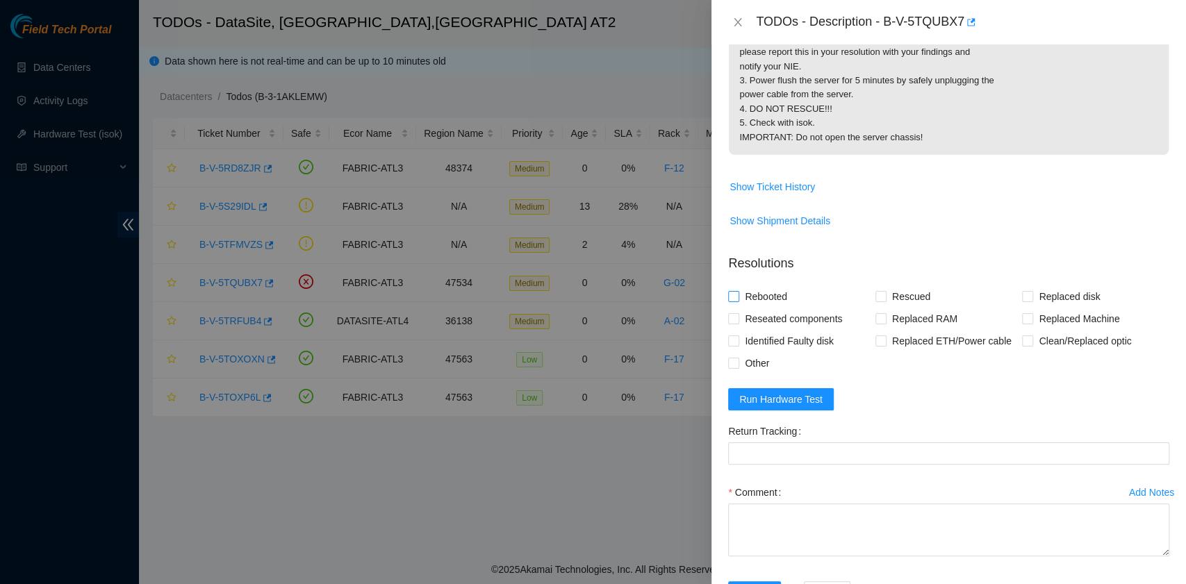
click at [777, 308] on span "Rebooted" at bounding box center [765, 297] width 53 height 22
click at [738, 301] on input "Rebooted" at bounding box center [733, 296] width 10 height 10
checkbox input "true"
click at [759, 374] on span "Other" at bounding box center [756, 363] width 35 height 22
click at [738, 367] on input "Other" at bounding box center [733, 363] width 10 height 10
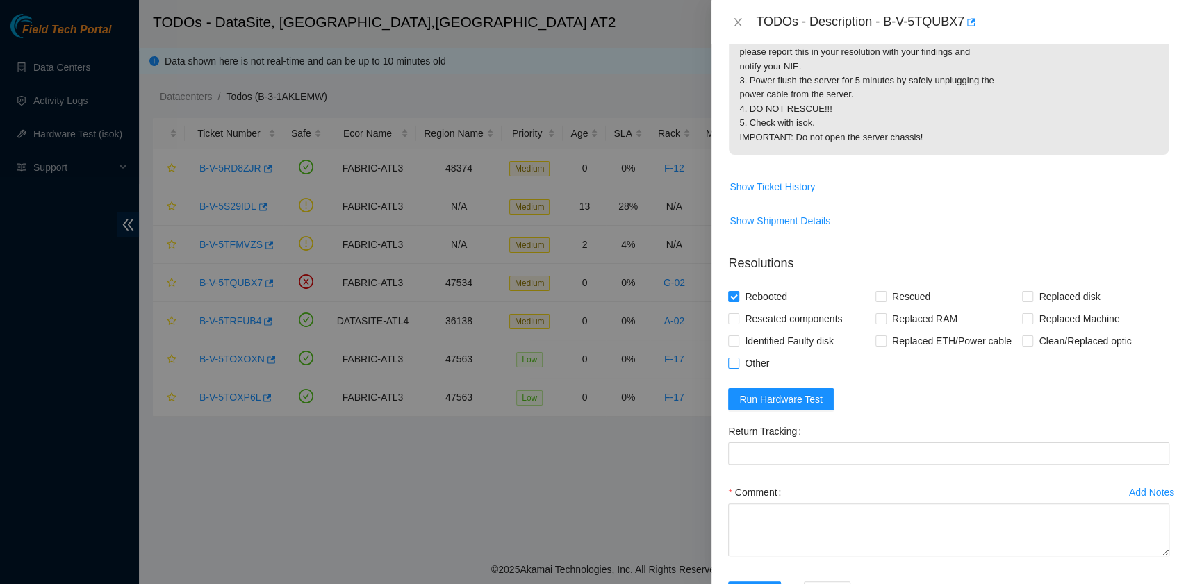
checkbox input "true"
click at [809, 556] on textarea "Comment" at bounding box center [948, 530] width 441 height 53
paste textarea "B-V-5TQUBX7 R:G-02 M:11 Checked for power cable, and blowing air from all sides…"
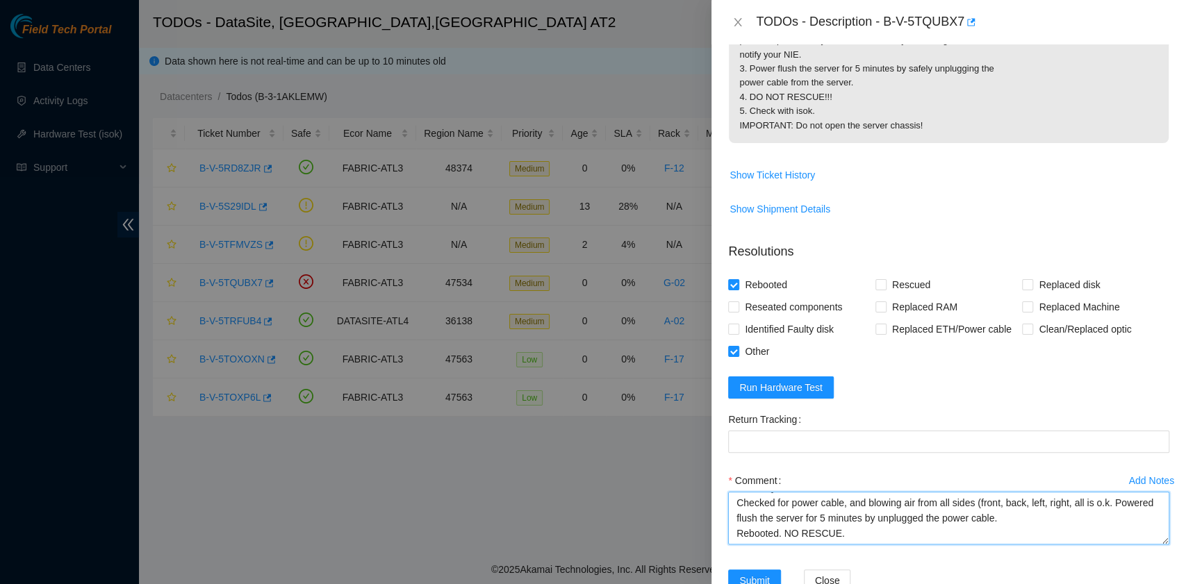
scroll to position [31, 0]
click at [778, 395] on span "Run Hardware Test" at bounding box center [780, 387] width 83 height 15
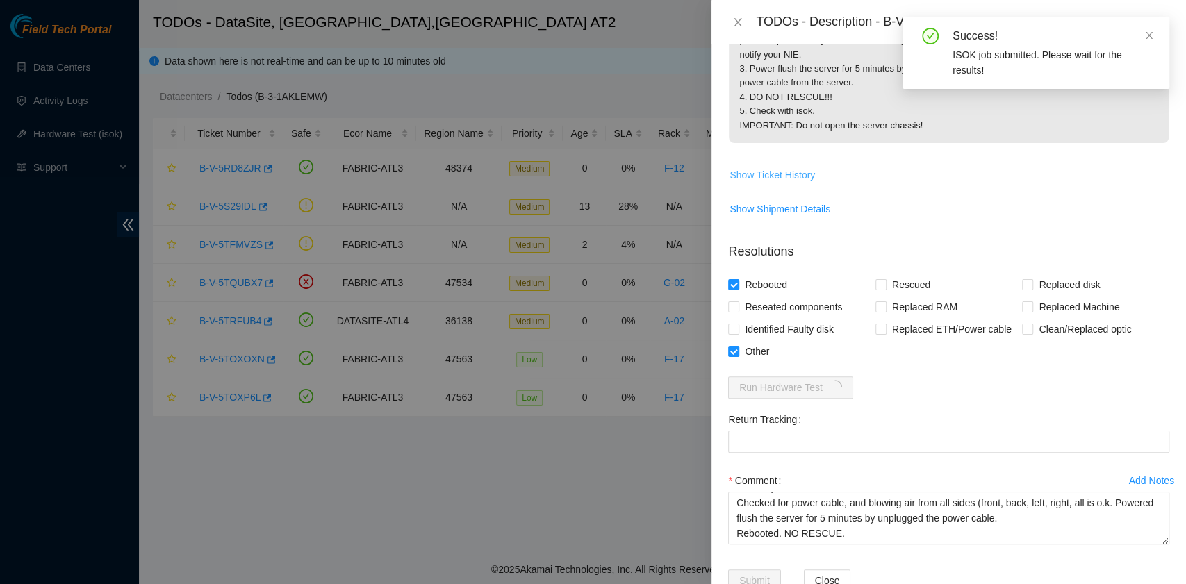
click at [792, 183] on span "Show Ticket History" at bounding box center [771, 174] width 85 height 15
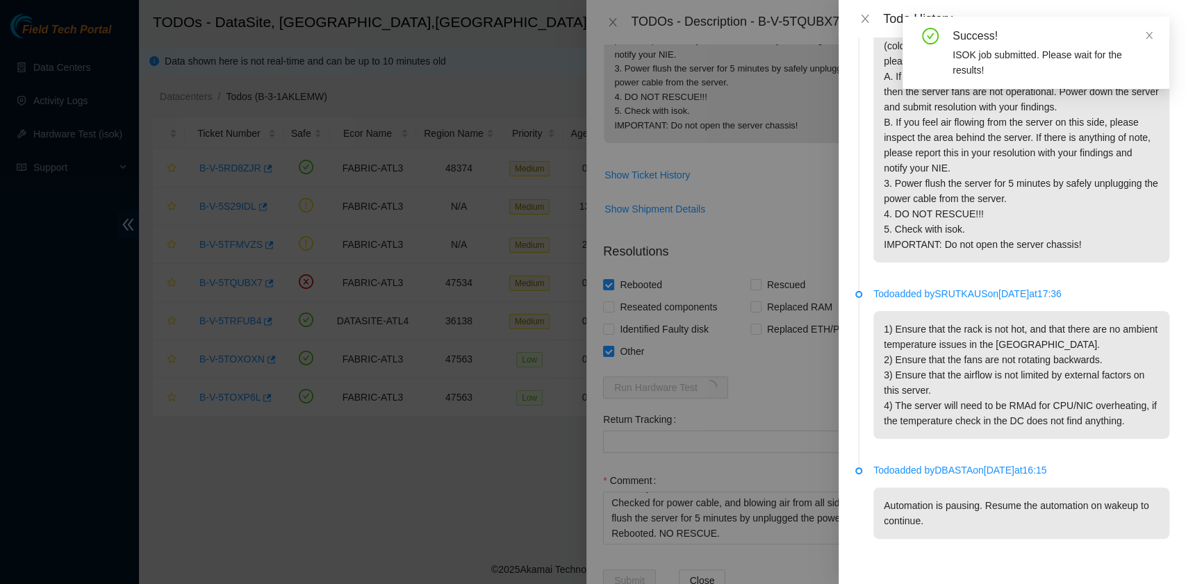
scroll to position [351, 0]
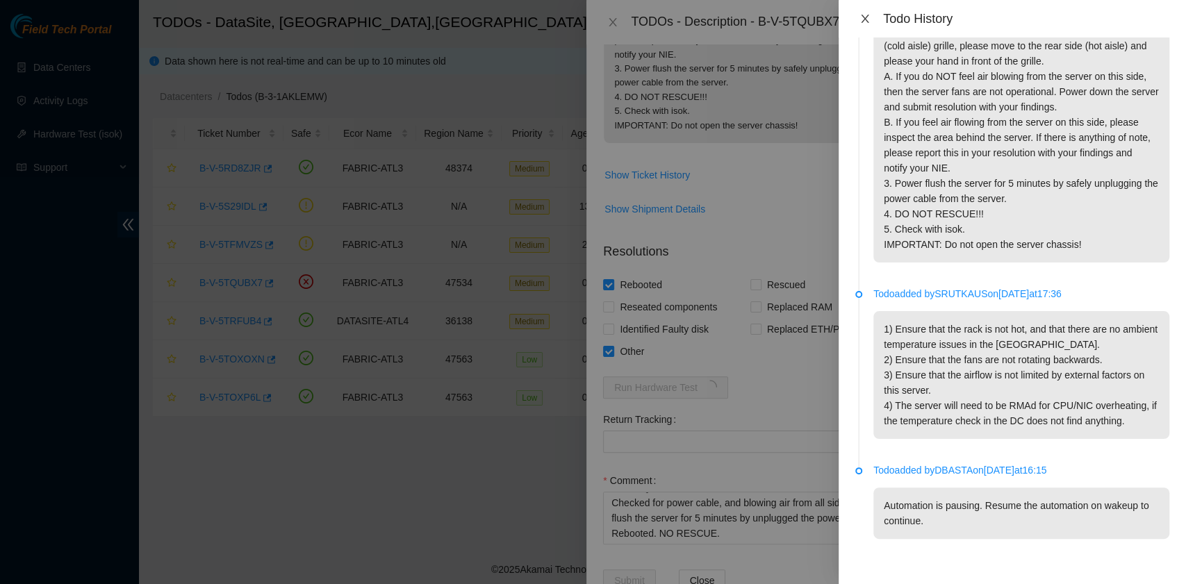
click at [867, 18] on icon "close" at bounding box center [864, 18] width 11 height 11
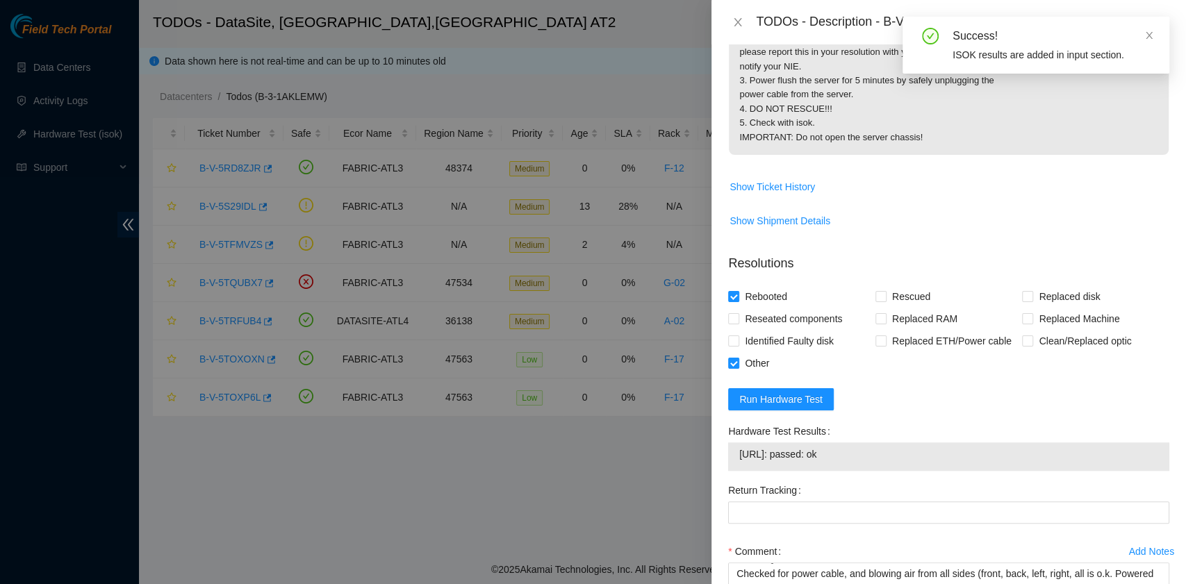
scroll to position [556, 0]
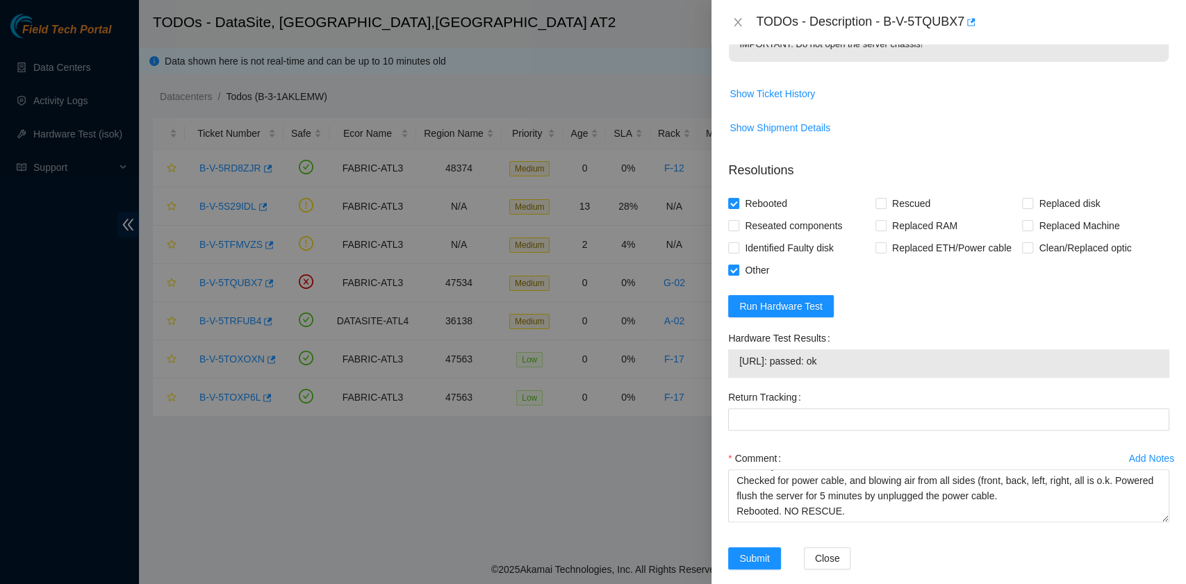
drag, startPoint x: 848, startPoint y: 408, endPoint x: 729, endPoint y: 412, distance: 118.8
click at [729, 378] on div "23.53.10.78: passed: ok" at bounding box center [948, 363] width 441 height 28
copy tbody "23.53.10.78: passed: ok"
click at [754, 522] on textarea "B-V-5TQUBX7 R:G-02 M:11 Checked for power cable, and blowing air from all sides…" at bounding box center [948, 496] width 441 height 53
paste textarea "23.53.10.78: passed: ok"
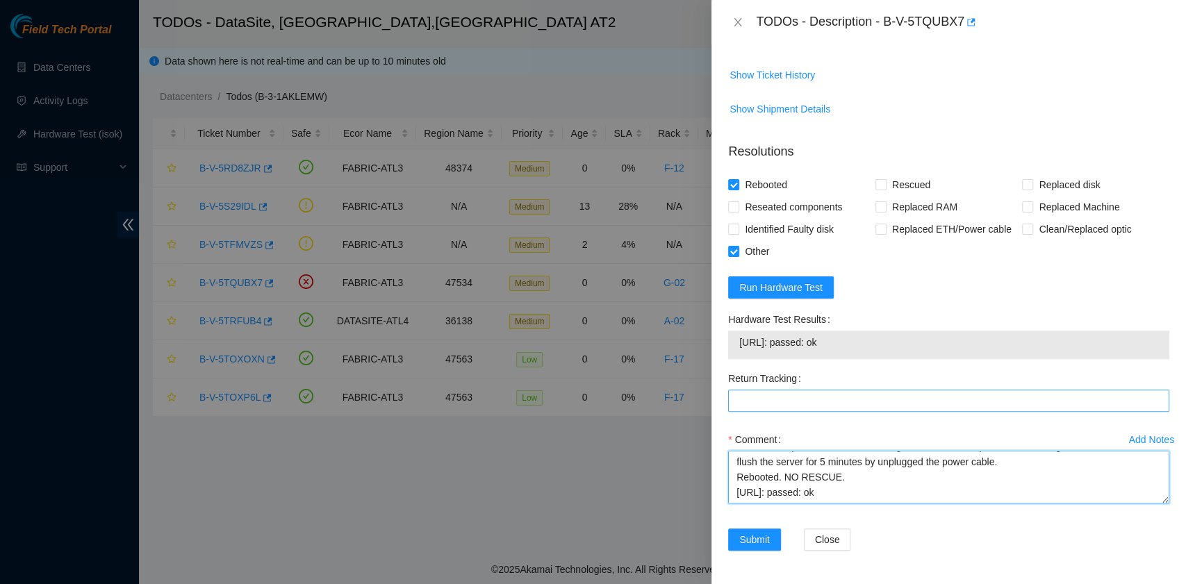
scroll to position [615, 0]
type textarea "B-V-5TQUBX7 R:G-02 M:11 Checked for power cable, and blowing air from all sides…"
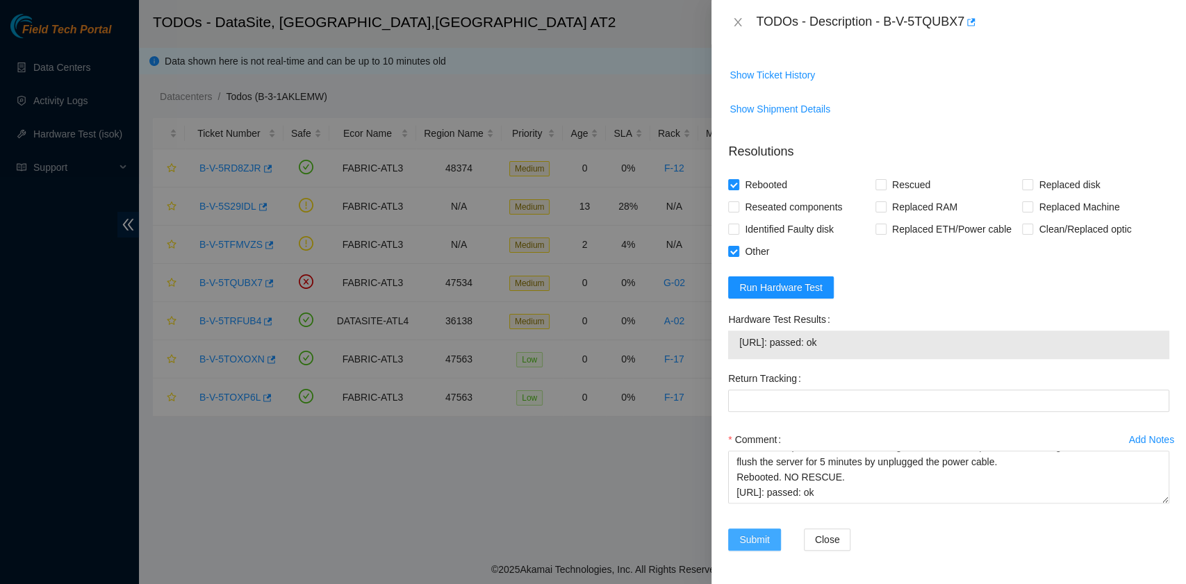
click at [756, 547] on span "Submit" at bounding box center [754, 539] width 31 height 15
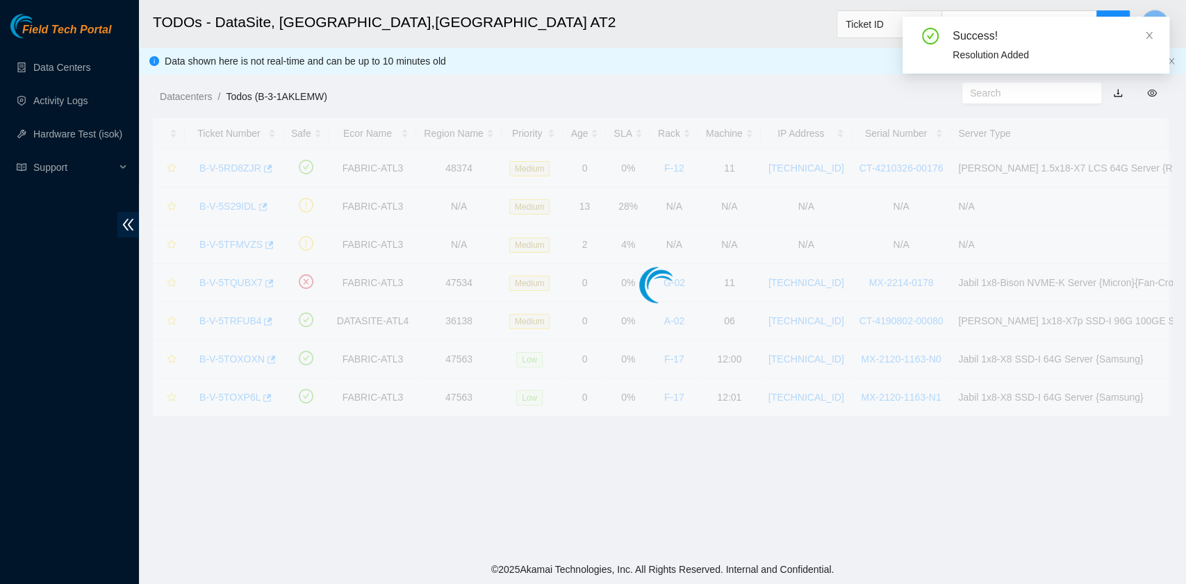
scroll to position [352, 0]
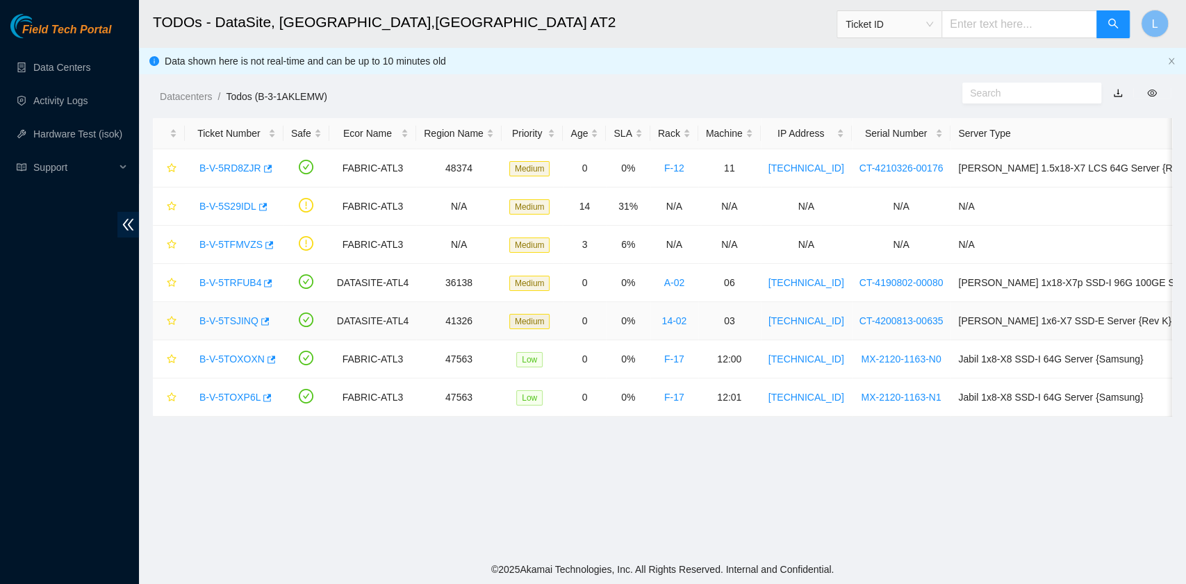
click at [230, 320] on link "B-V-5TSJINQ" at bounding box center [228, 320] width 59 height 11
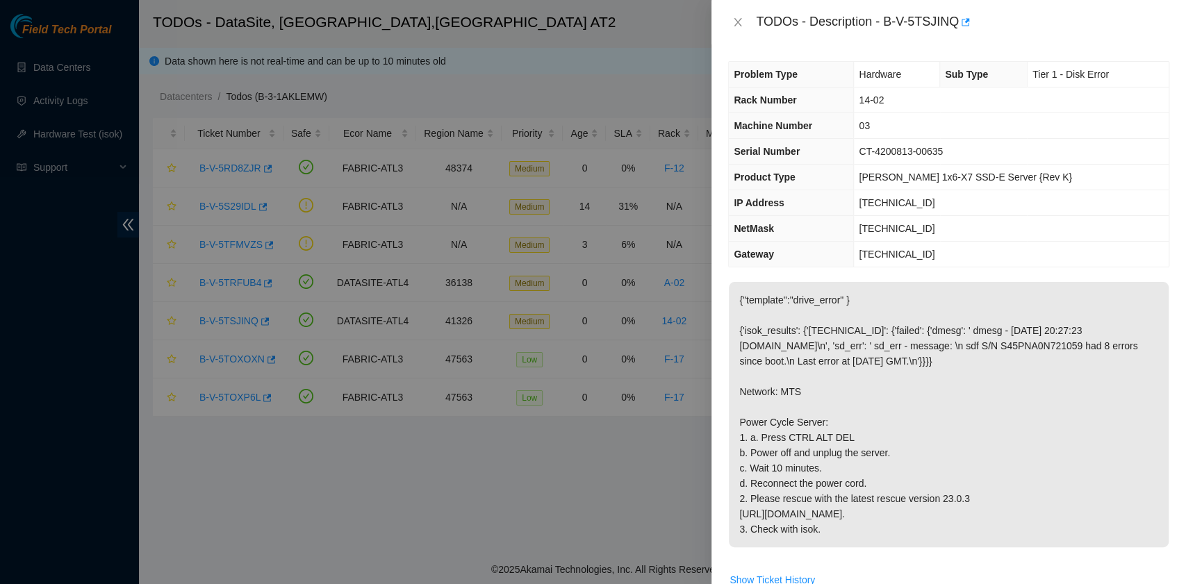
scroll to position [92, 0]
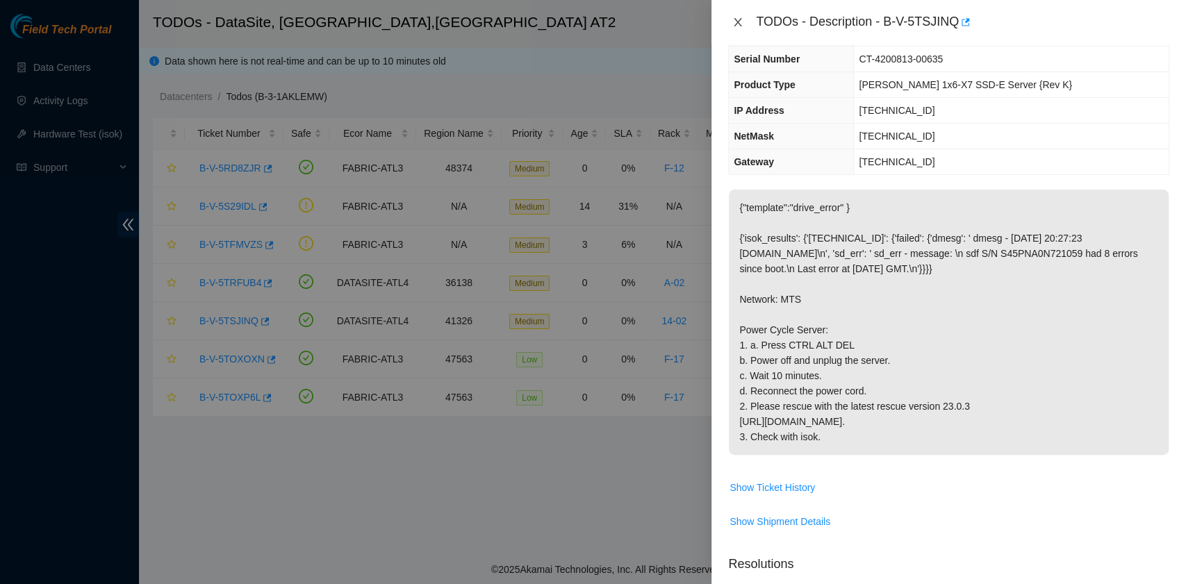
click at [729, 19] on button "Close" at bounding box center [737, 22] width 19 height 13
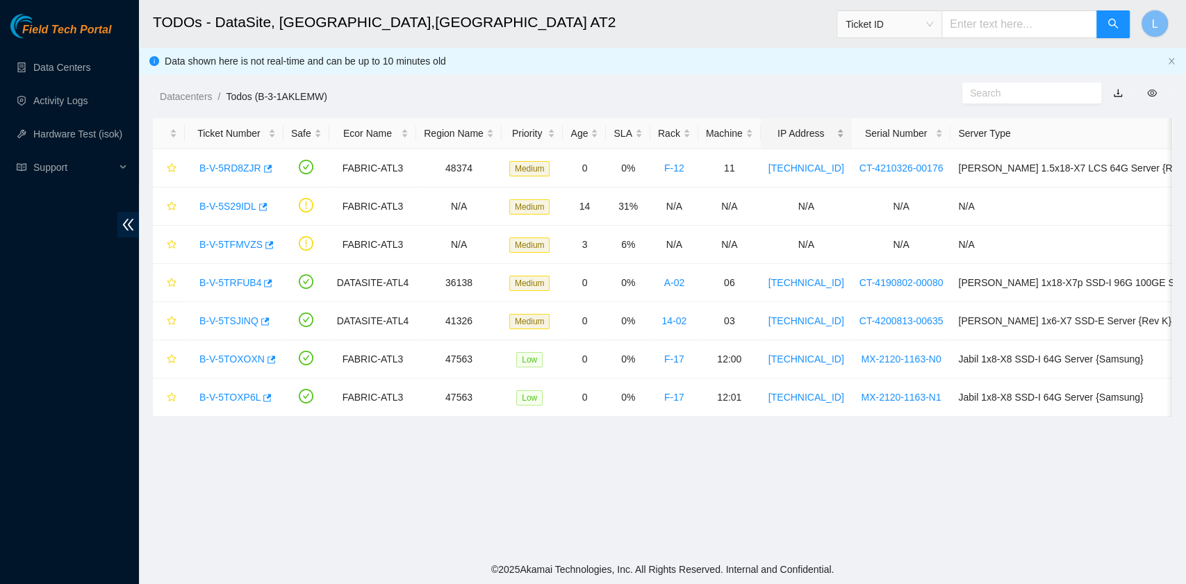
scroll to position [123, 0]
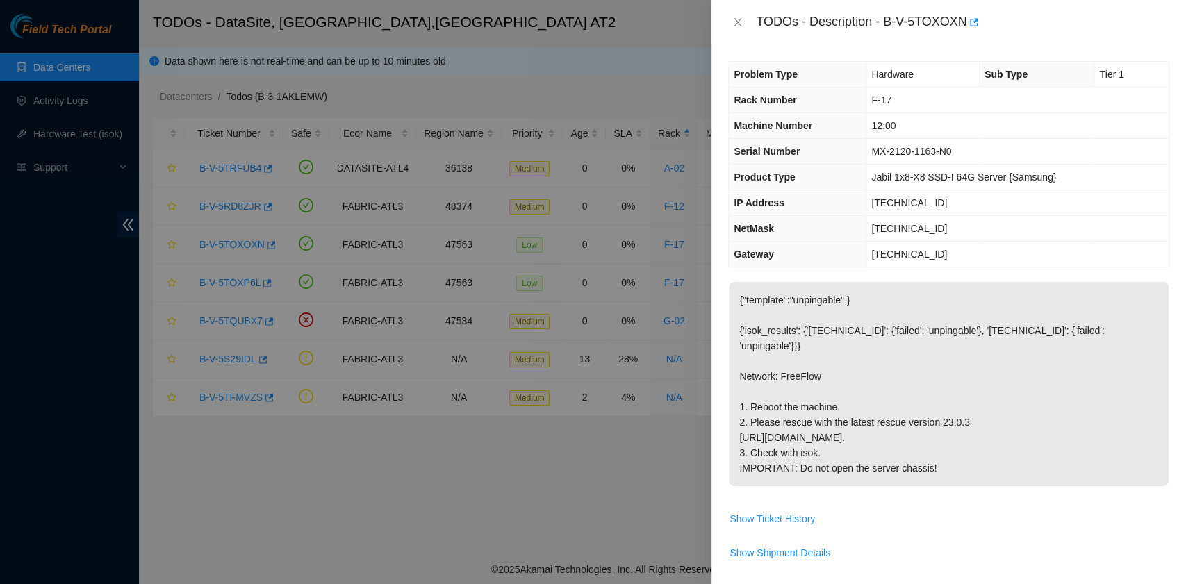
scroll to position [26, 0]
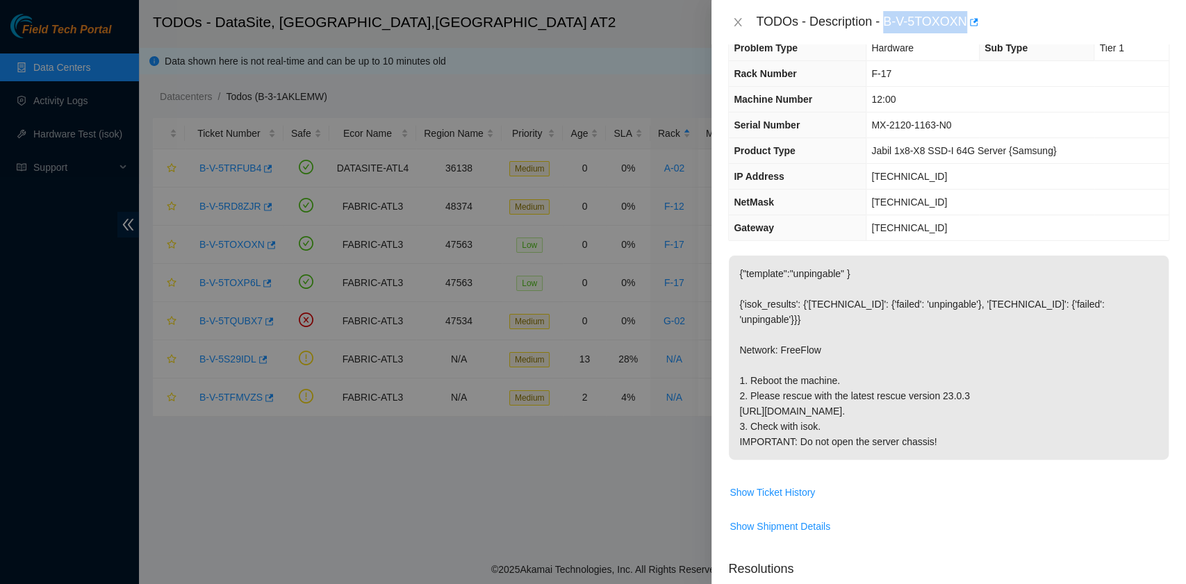
drag, startPoint x: 886, startPoint y: 26, endPoint x: 963, endPoint y: 31, distance: 77.3
click at [963, 31] on div "TODOs - Description - B-V-5TOXOXN" at bounding box center [962, 22] width 413 height 22
copy div "B-V-5TOXOXN"
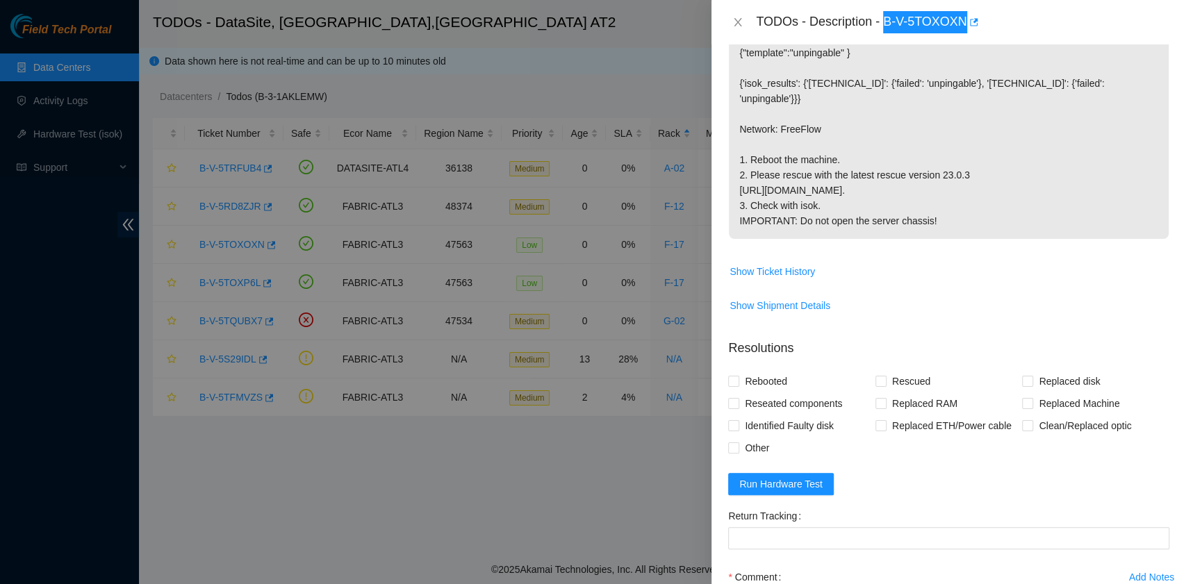
scroll to position [278, 0]
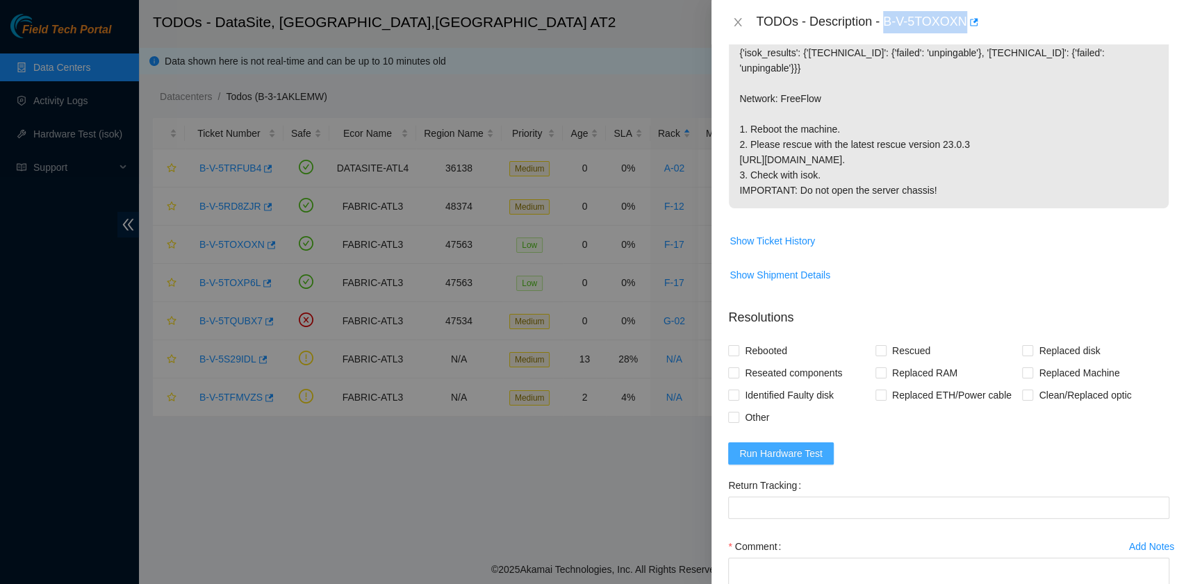
click at [791, 461] on span "Run Hardware Test" at bounding box center [780, 453] width 83 height 15
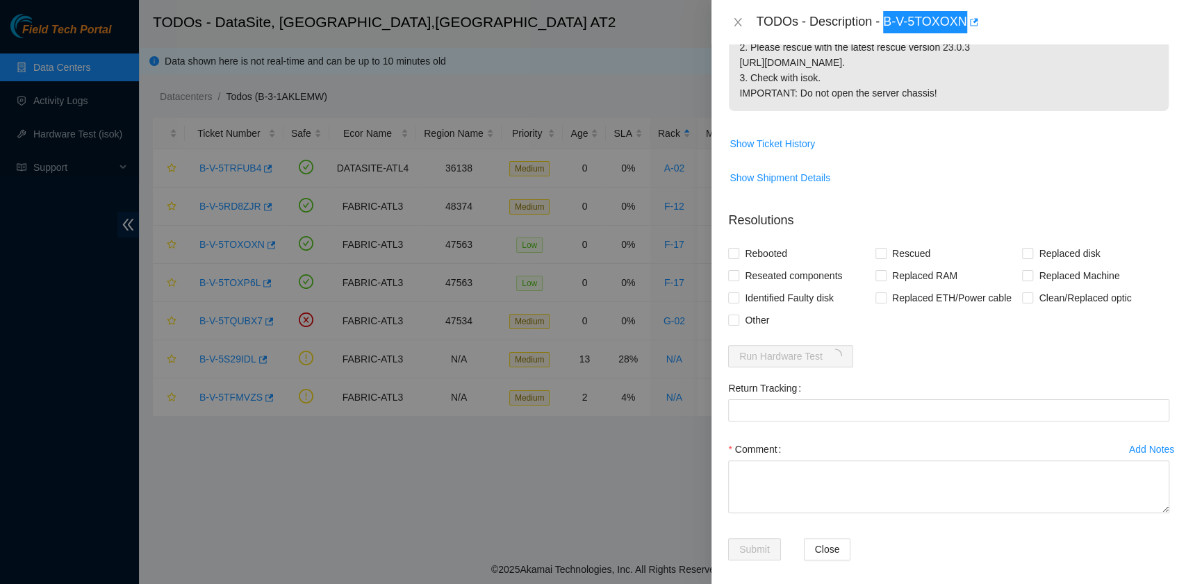
scroll to position [397, 0]
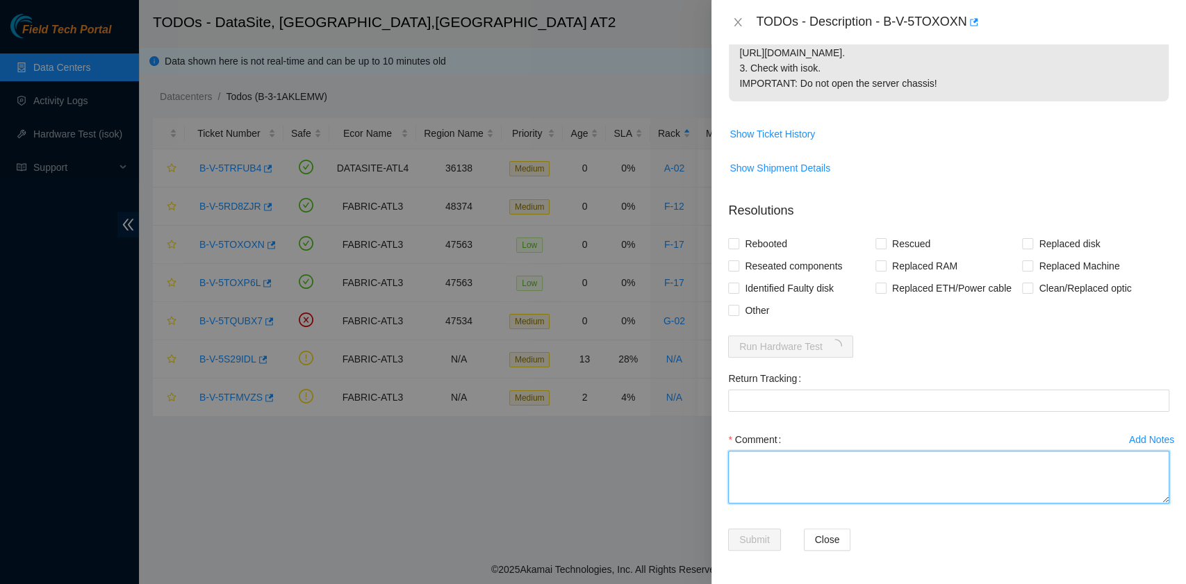
click at [842, 483] on textarea "Comment" at bounding box center [948, 477] width 441 height 53
paste textarea "B-V-5TOXOXN R:F-17 M:12:00 Rebooted. Rescued."
type textarea "B-V-5TOXOXN R:F-17 M:12:00 Rebooted. Rescued."
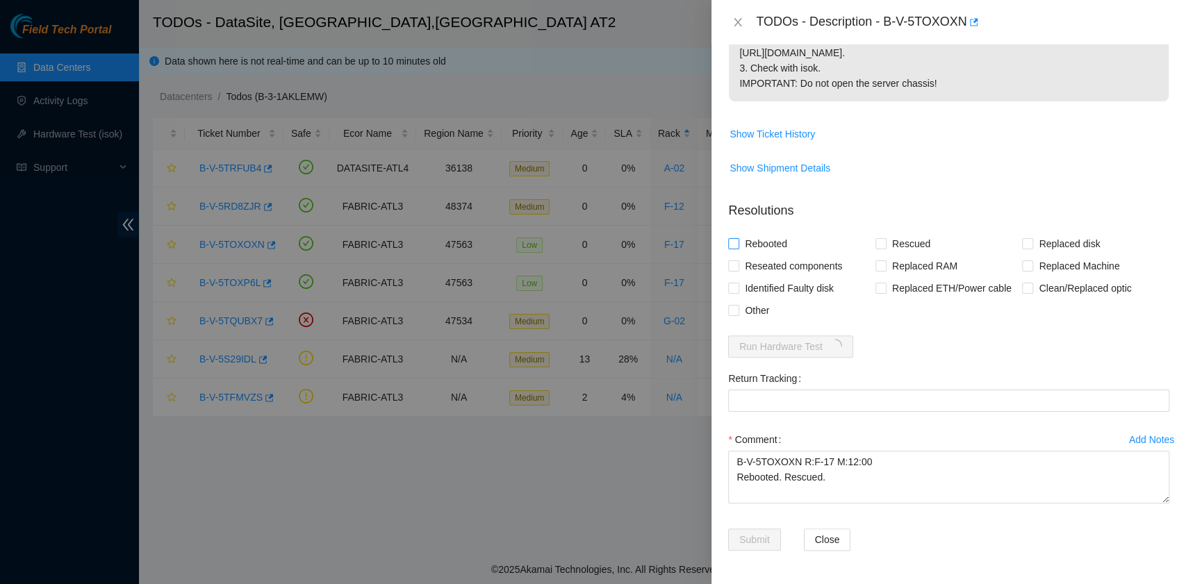
click at [757, 239] on span "Rebooted" at bounding box center [765, 244] width 53 height 22
click at [738, 239] on input "Rebooted" at bounding box center [733, 243] width 10 height 10
checkbox input "true"
click at [877, 247] on input "Rescued" at bounding box center [880, 243] width 10 height 10
checkbox input "true"
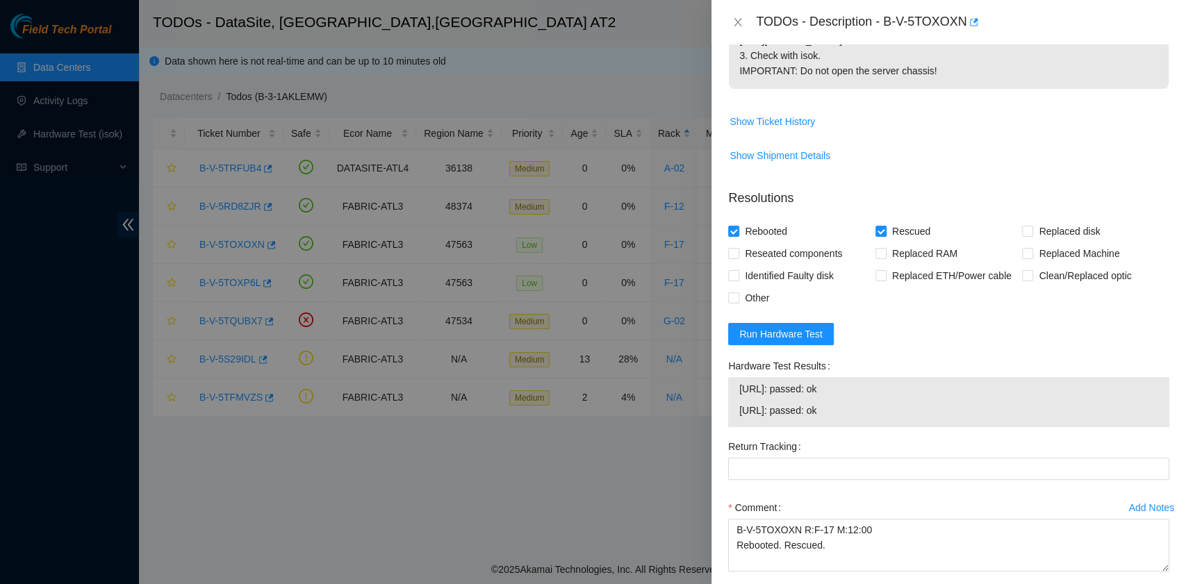
drag, startPoint x: 841, startPoint y: 423, endPoint x: 739, endPoint y: 408, distance: 103.2
click at [739, 408] on tbody "[URL]: passed: ok [URL]: passed: ok" at bounding box center [948, 402] width 420 height 43
copy tbody "[URL]: passed: ok [URL]: passed: ok"
click at [768, 567] on textarea "B-V-5TOXOXN R:F-17 M:12:00 Rebooted. Rescued." at bounding box center [948, 545] width 441 height 53
paste textarea "[URL]: passed: ok [URL]: passed: ok"
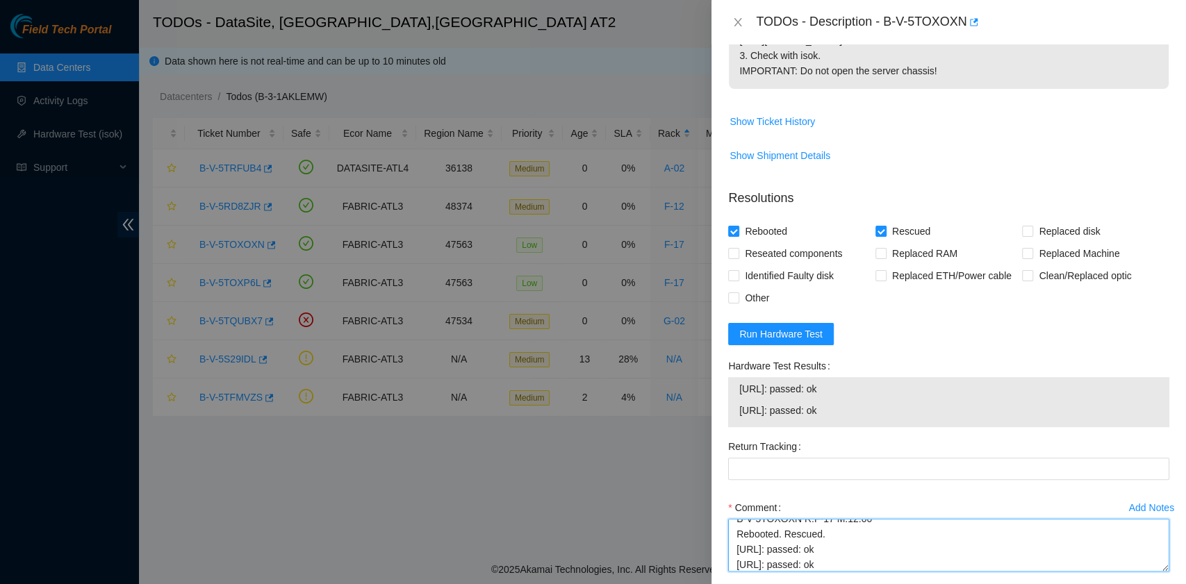
scroll to position [478, 0]
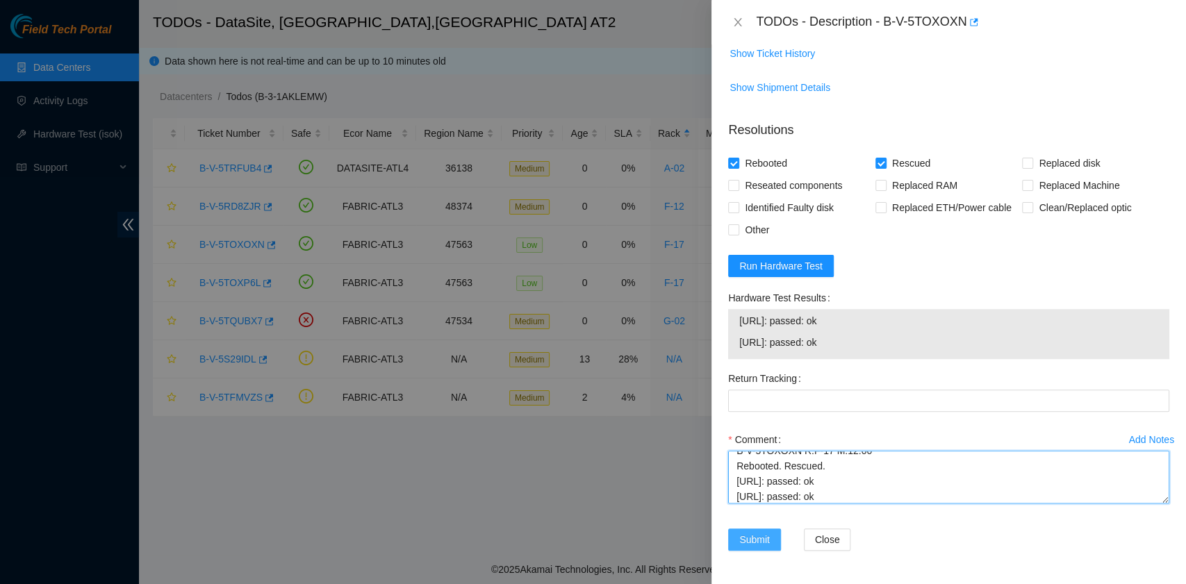
type textarea "B-V-5TOXOXN R:F-17 M:12:00 Rebooted. Rescued. 23.53.10.26: passed: ok 23.53.10.…"
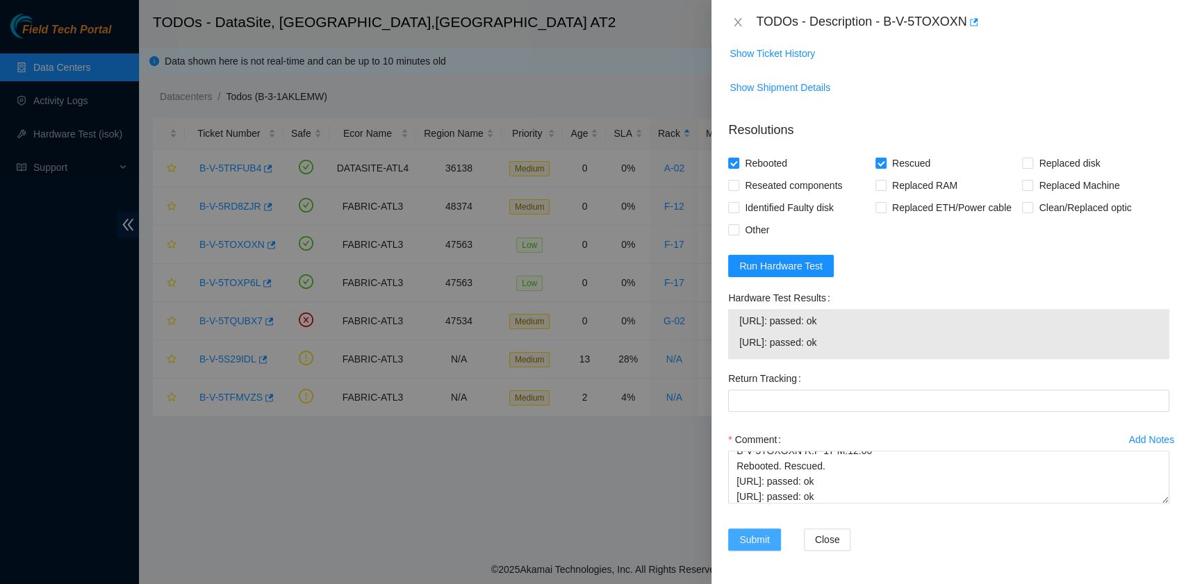
click at [753, 540] on span "Submit" at bounding box center [754, 539] width 31 height 15
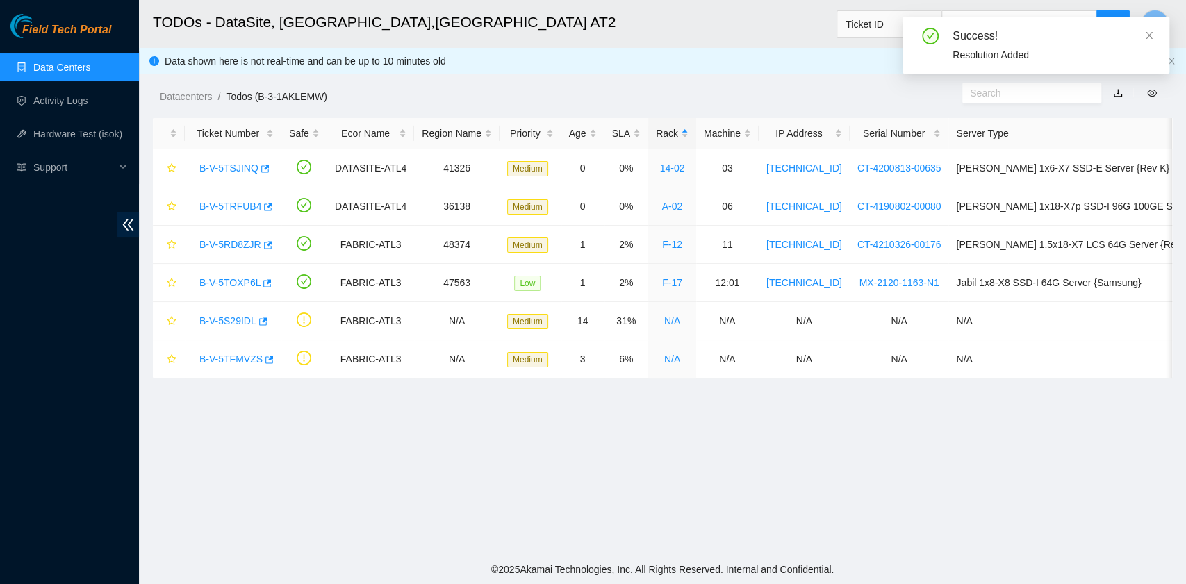
scroll to position [315, 0]
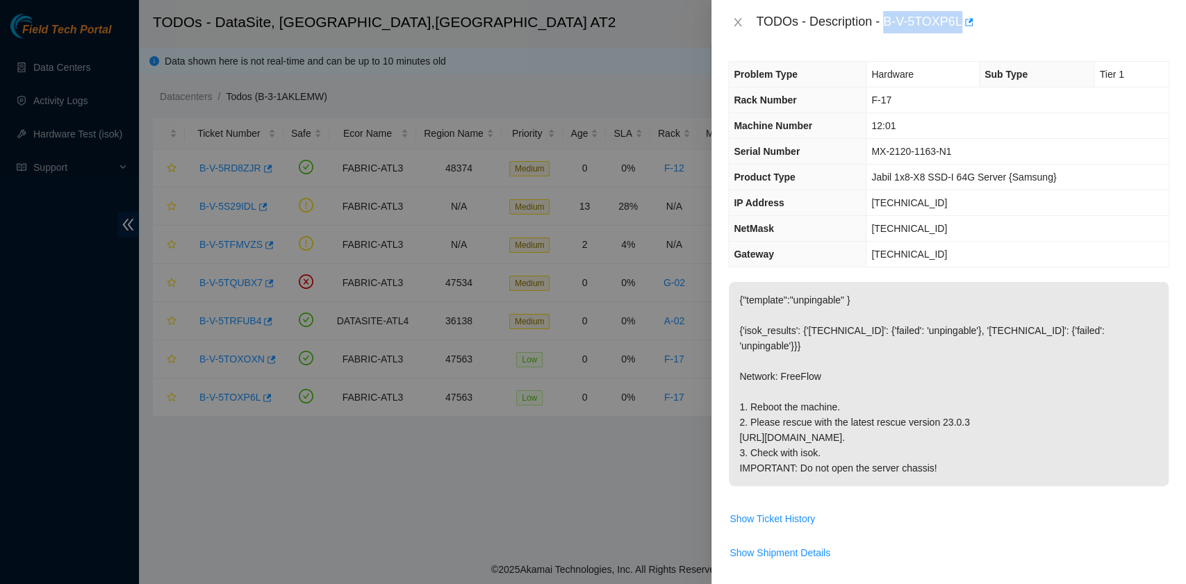
drag, startPoint x: 883, startPoint y: 22, endPoint x: 958, endPoint y: 26, distance: 75.1
click at [958, 26] on div "TODOs - Description - B-V-5TOXP6L" at bounding box center [962, 22] width 413 height 22
copy div "B-V-5TOXP6L"
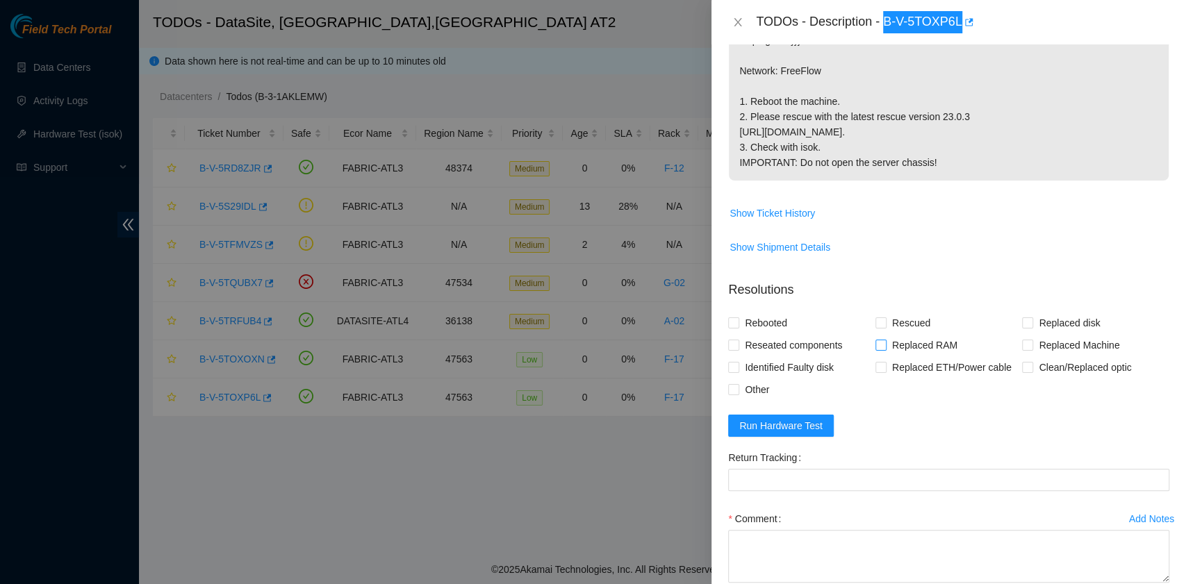
scroll to position [370, 0]
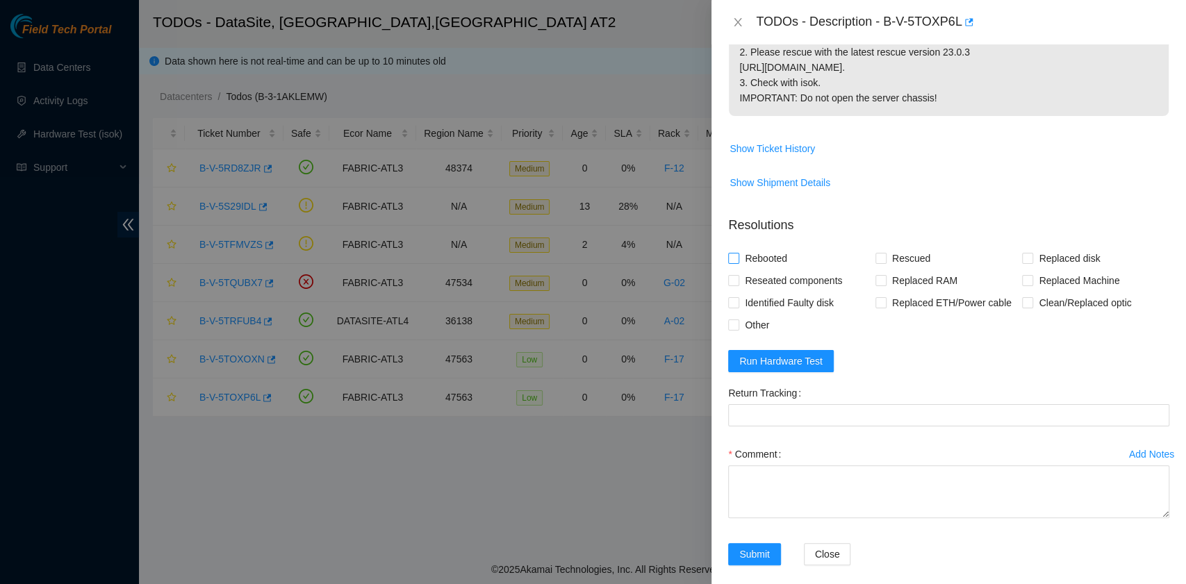
click at [770, 270] on span "Rebooted" at bounding box center [765, 258] width 53 height 22
click at [738, 263] on input "Rebooted" at bounding box center [733, 258] width 10 height 10
checkbox input "true"
click at [879, 263] on input "Rescued" at bounding box center [880, 258] width 10 height 10
checkbox input "true"
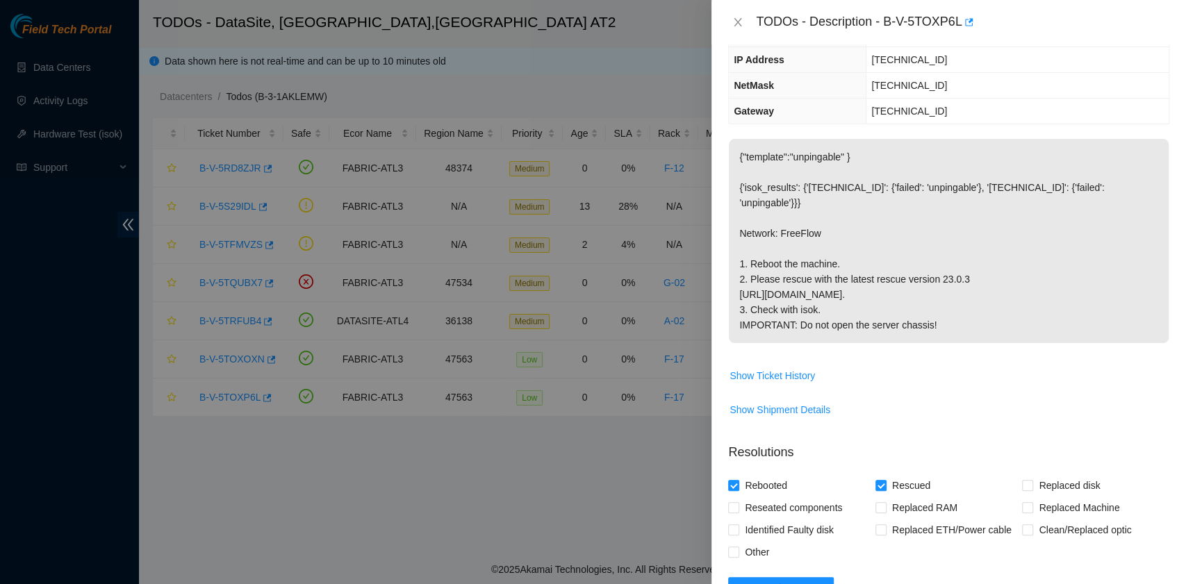
scroll to position [397, 0]
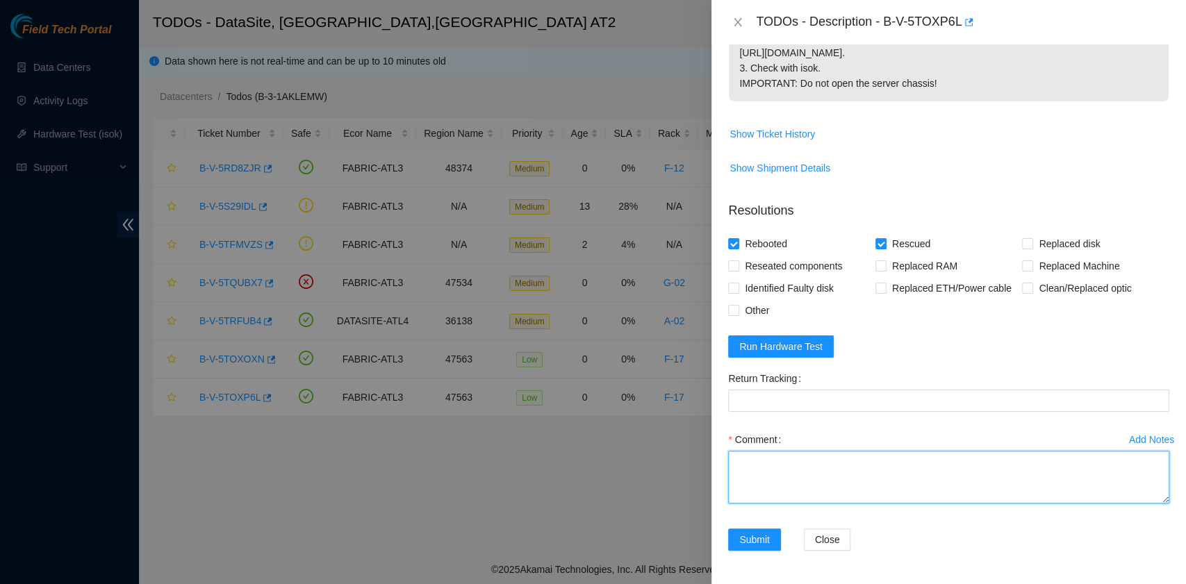
click at [882, 472] on textarea "Comment" at bounding box center [948, 477] width 441 height 53
paste textarea "B-V-5TOXP6L R:F-17 M:12:01 Rebooted. Rescued."
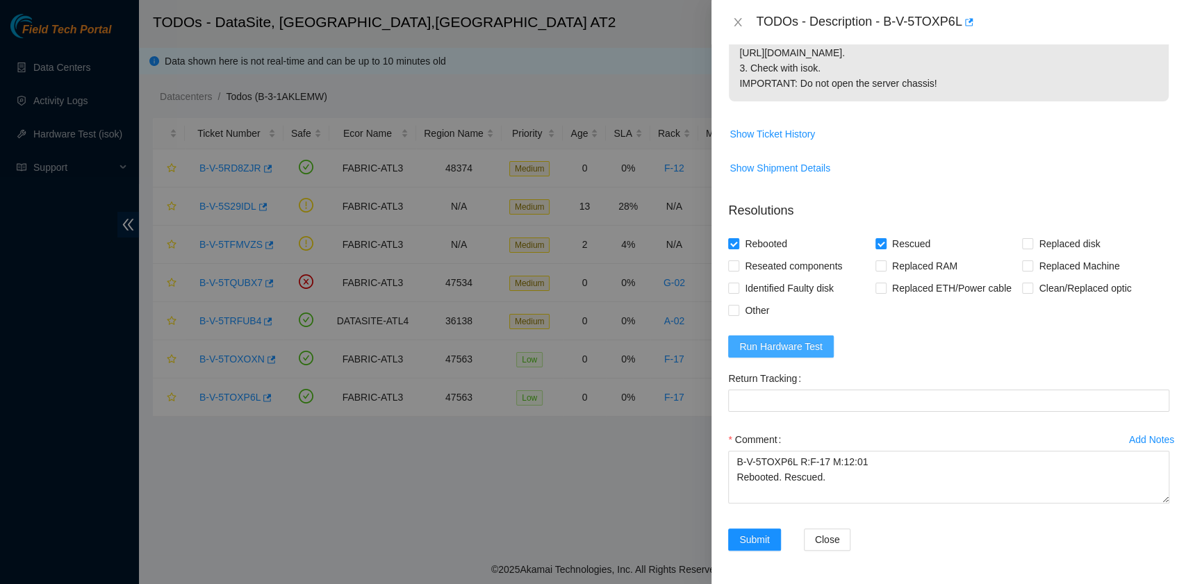
click at [811, 352] on span "Run Hardware Test" at bounding box center [780, 346] width 83 height 15
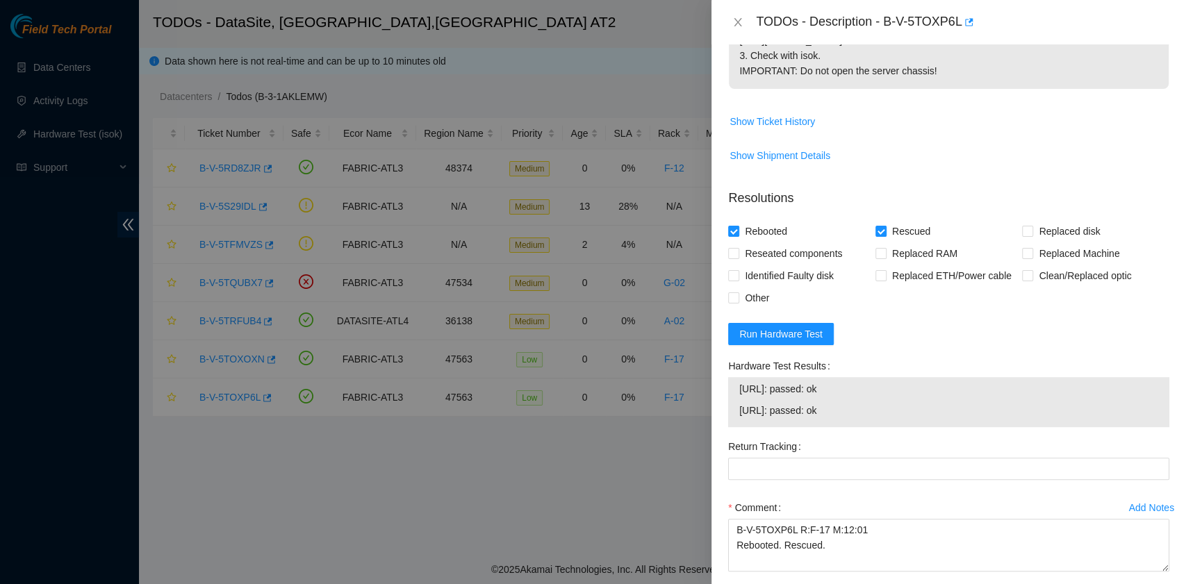
drag, startPoint x: 847, startPoint y: 420, endPoint x: 736, endPoint y: 411, distance: 111.6
click at [736, 411] on div "[URL]: passed: ok [URL]: passed: ok" at bounding box center [948, 402] width 441 height 50
copy tbody "[URL]: passed: ok [URL]: passed: ok"
click at [781, 572] on textarea "B-V-5TOXP6L R:F-17 M:12:01 Rebooted. Rescued." at bounding box center [948, 545] width 441 height 53
paste textarea "[URL]: passed: ok [URL]: passed: ok"
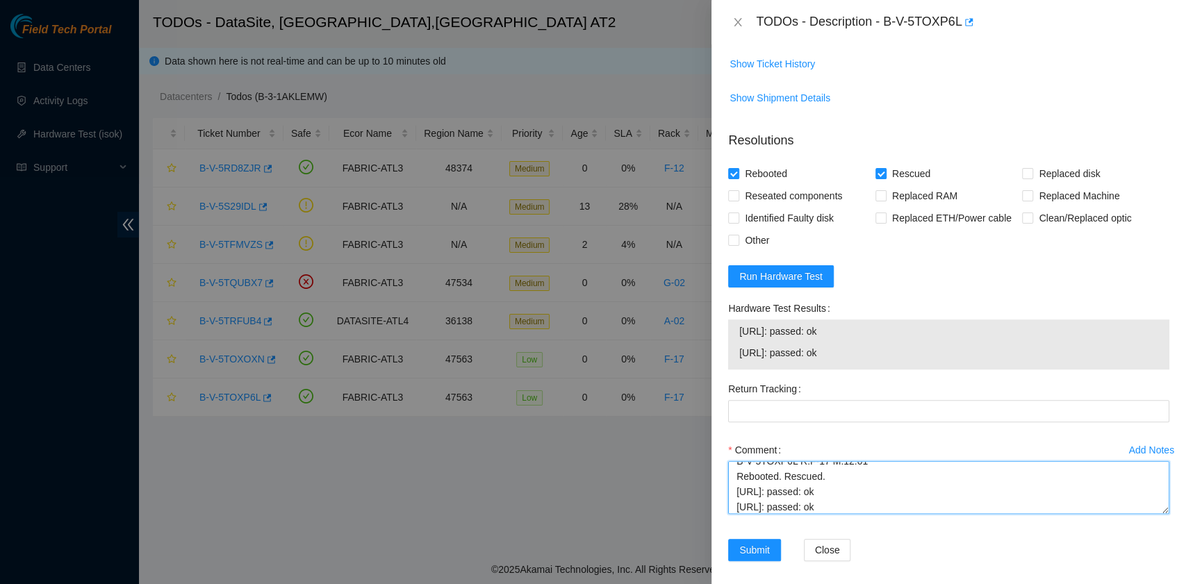
scroll to position [478, 0]
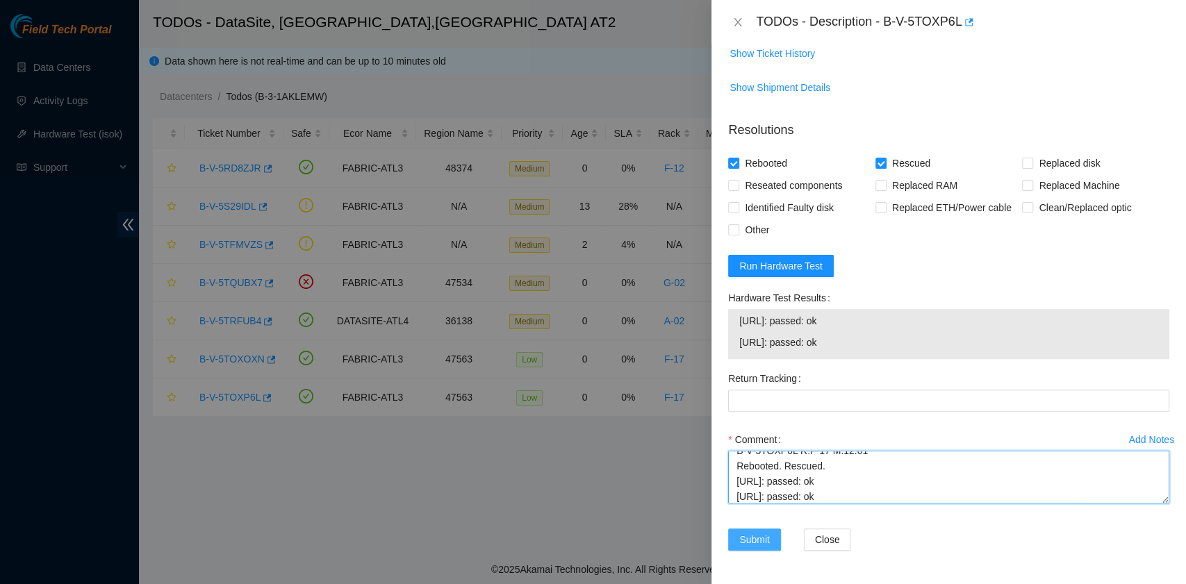
type textarea "B-V-5TOXP6L R:F-17 M:12:01 Rebooted. Rescued. [URL]: passed: ok [URL]: passed: …"
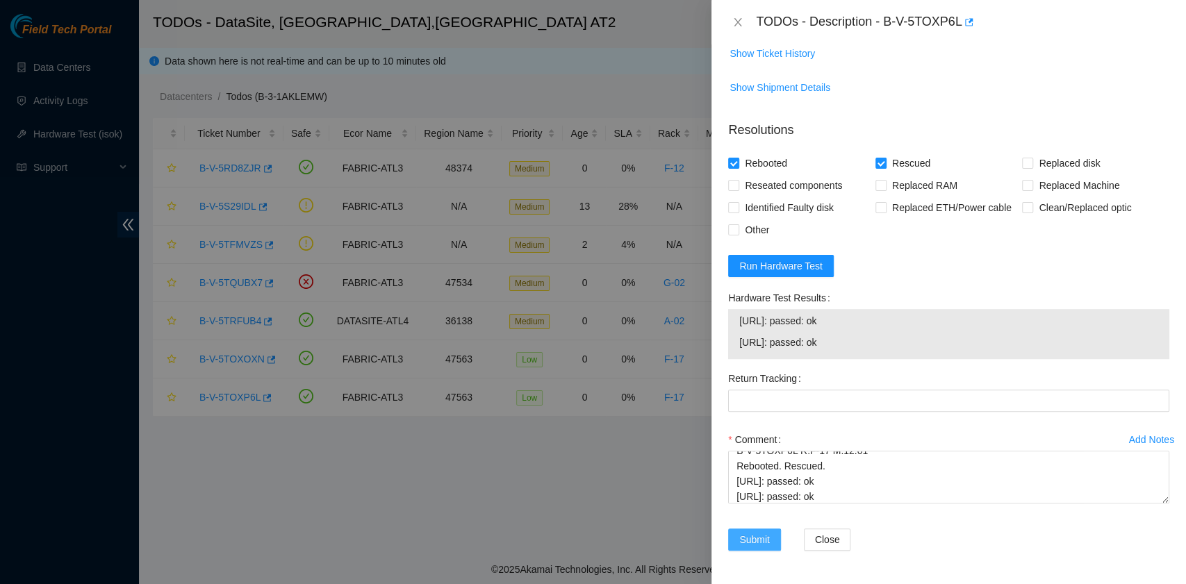
click at [746, 547] on span "Submit" at bounding box center [754, 539] width 31 height 15
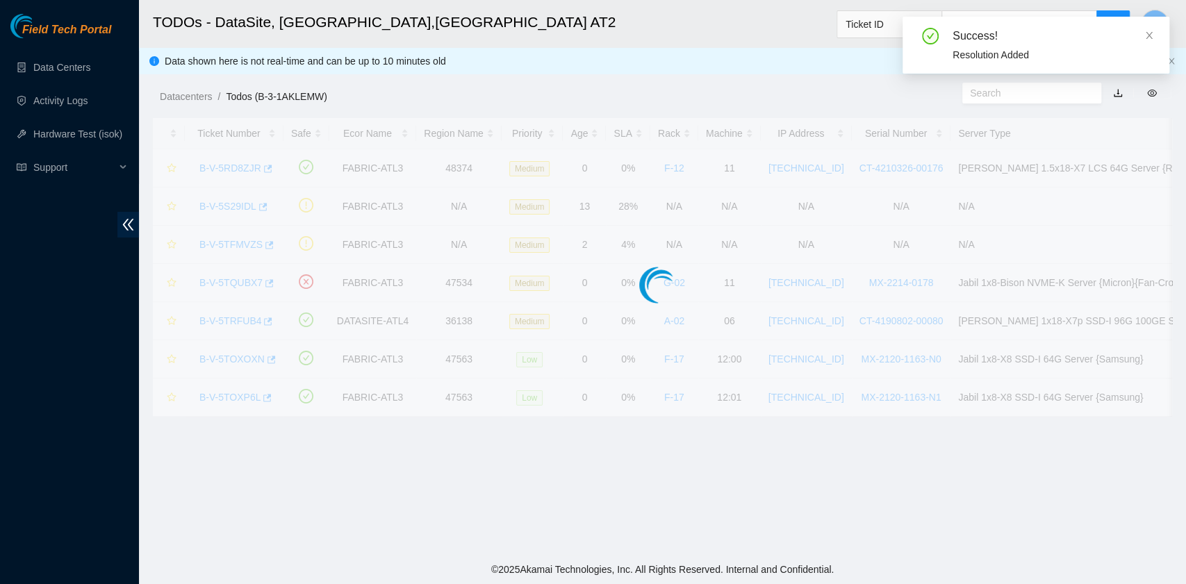
scroll to position [315, 0]
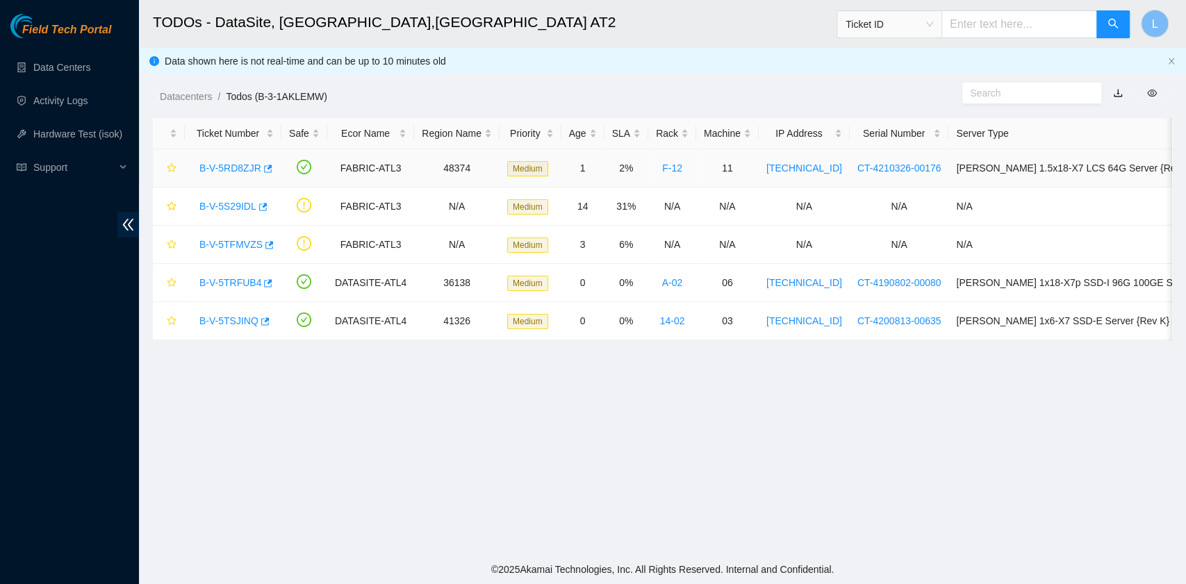
click at [242, 169] on link "B-V-5RD8ZJR" at bounding box center [230, 168] width 62 height 11
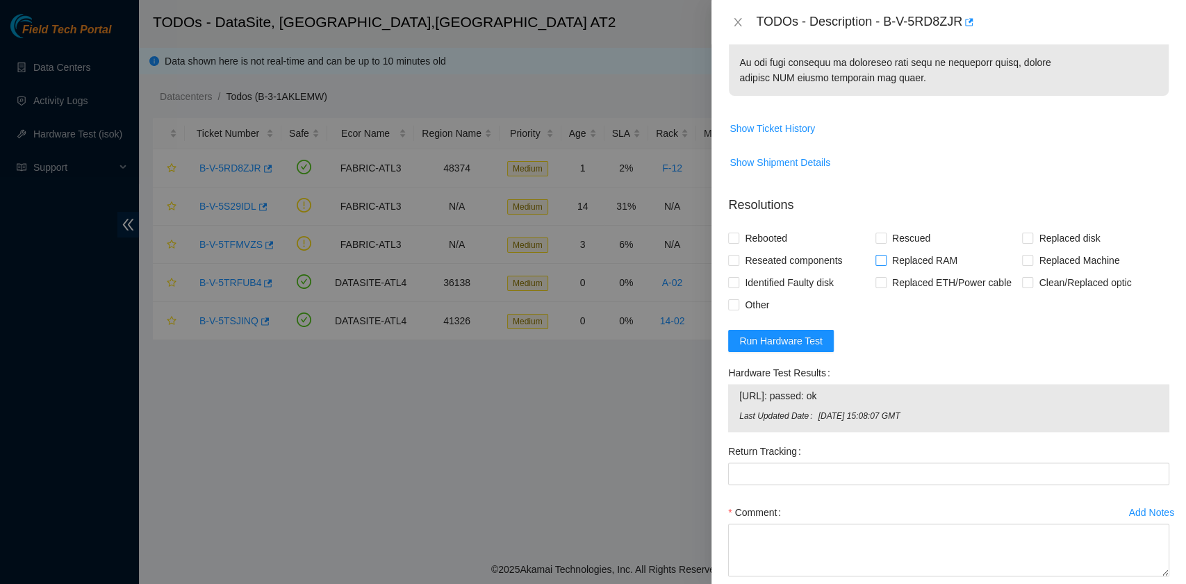
scroll to position [1163, 0]
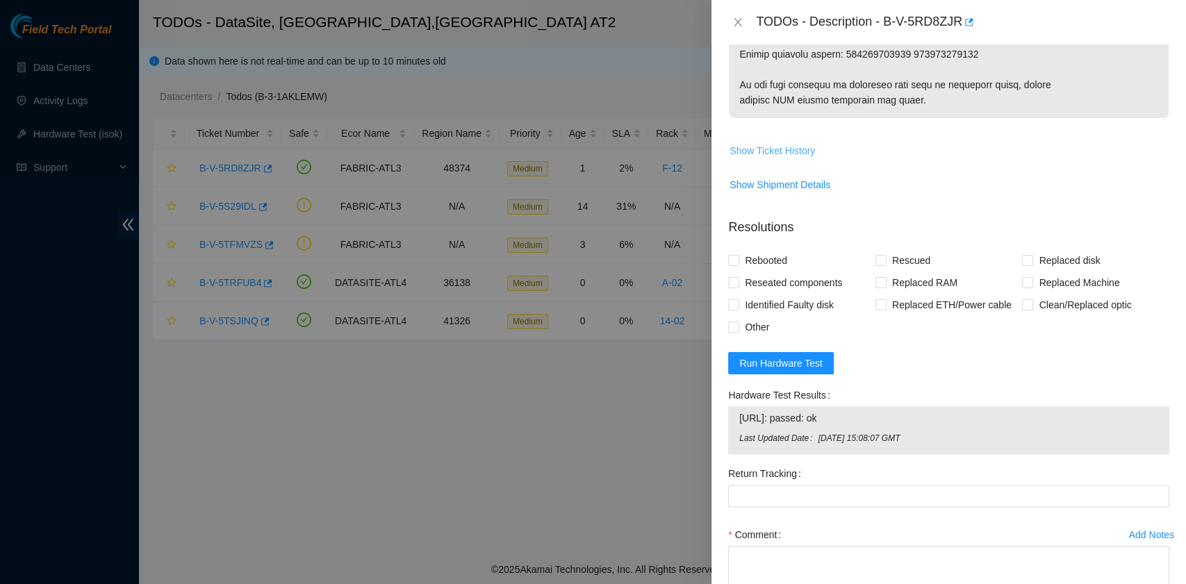
click at [786, 149] on span "Show Ticket History" at bounding box center [771, 150] width 85 height 15
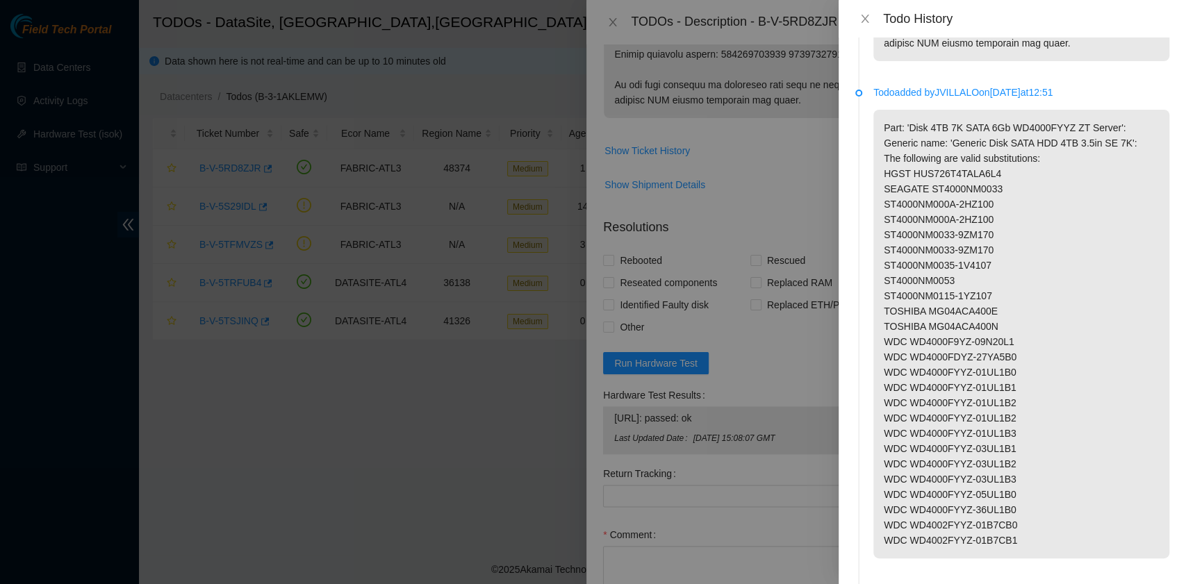
scroll to position [1018, 0]
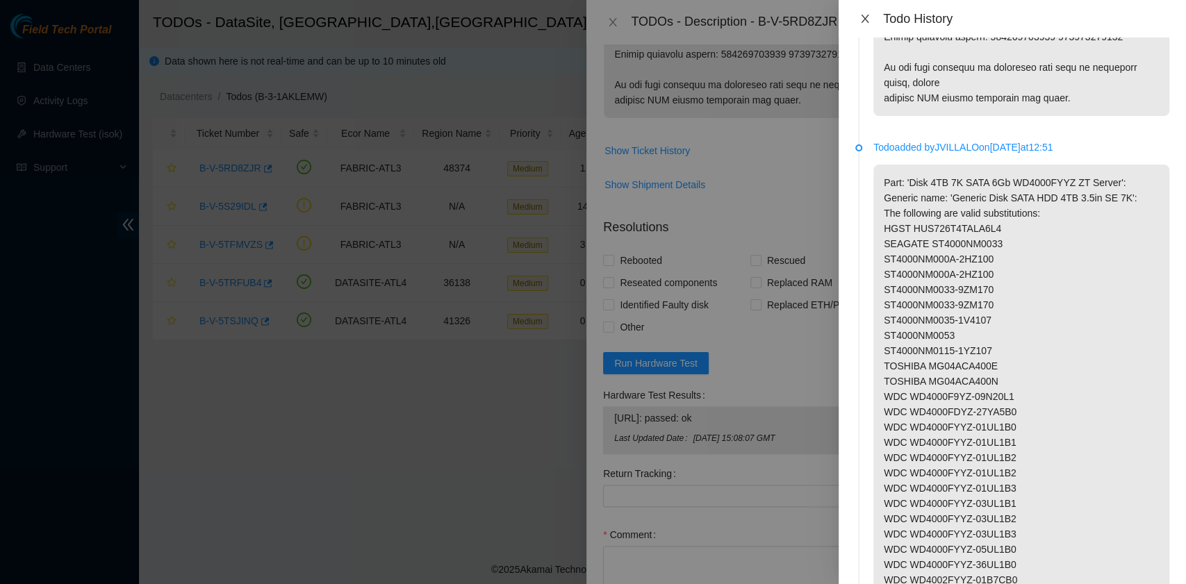
click at [868, 22] on icon "close" at bounding box center [865, 19] width 8 height 8
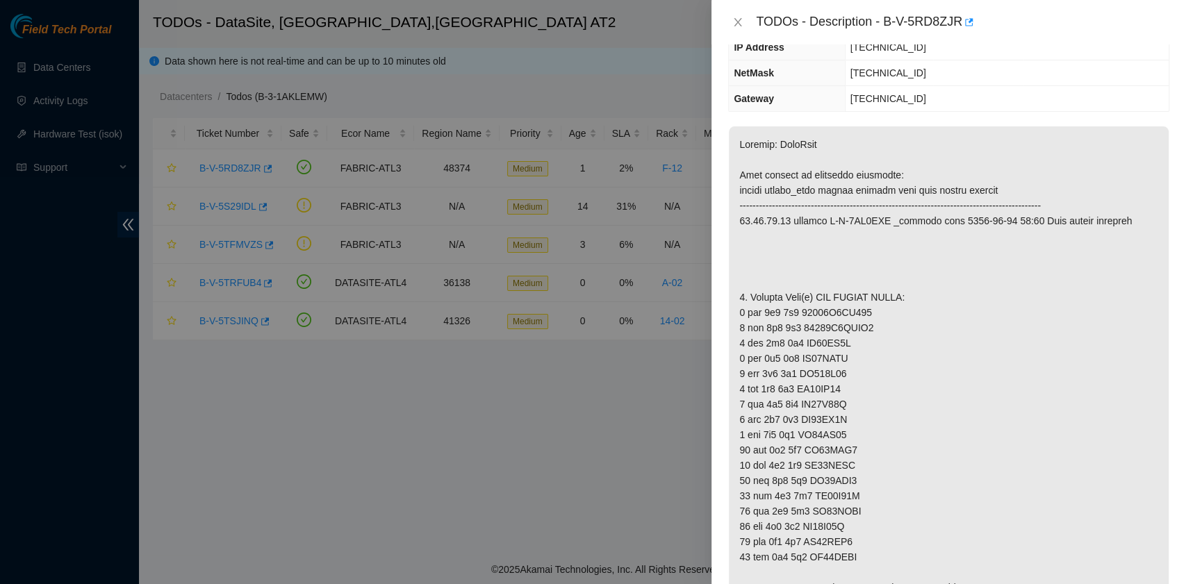
scroll to position [0, 0]
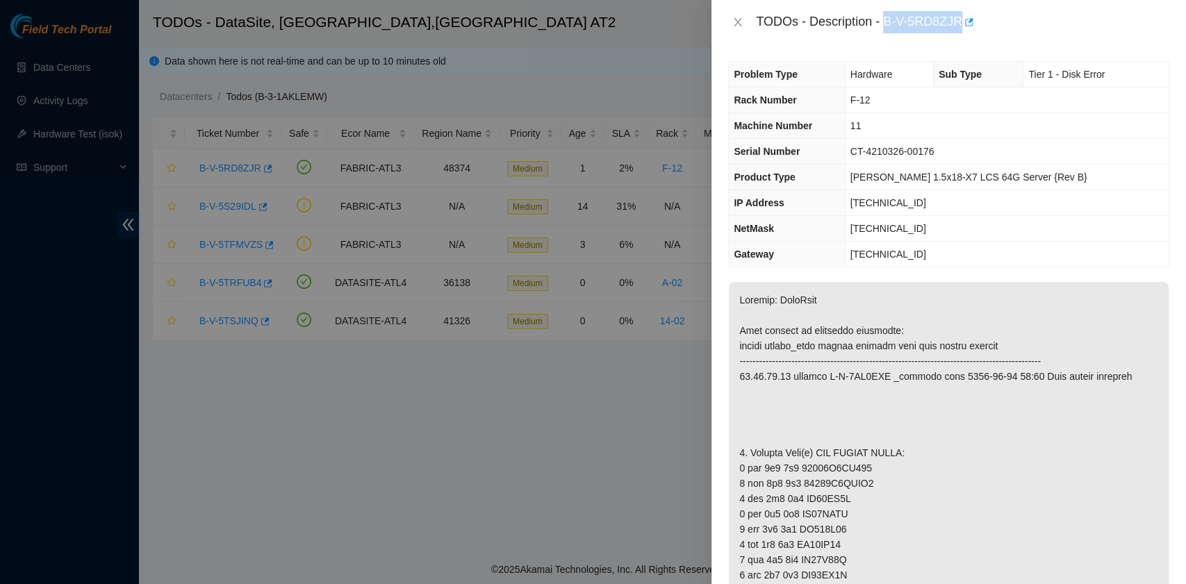
drag, startPoint x: 886, startPoint y: 24, endPoint x: 961, endPoint y: 33, distance: 75.7
click at [961, 33] on div "TODOs - Description - B-V-5RD8ZJR" at bounding box center [948, 22] width 474 height 44
copy div "B-V-5RD8ZJR"
click at [1142, 148] on td "CT-4210326-00176" at bounding box center [1007, 152] width 324 height 26
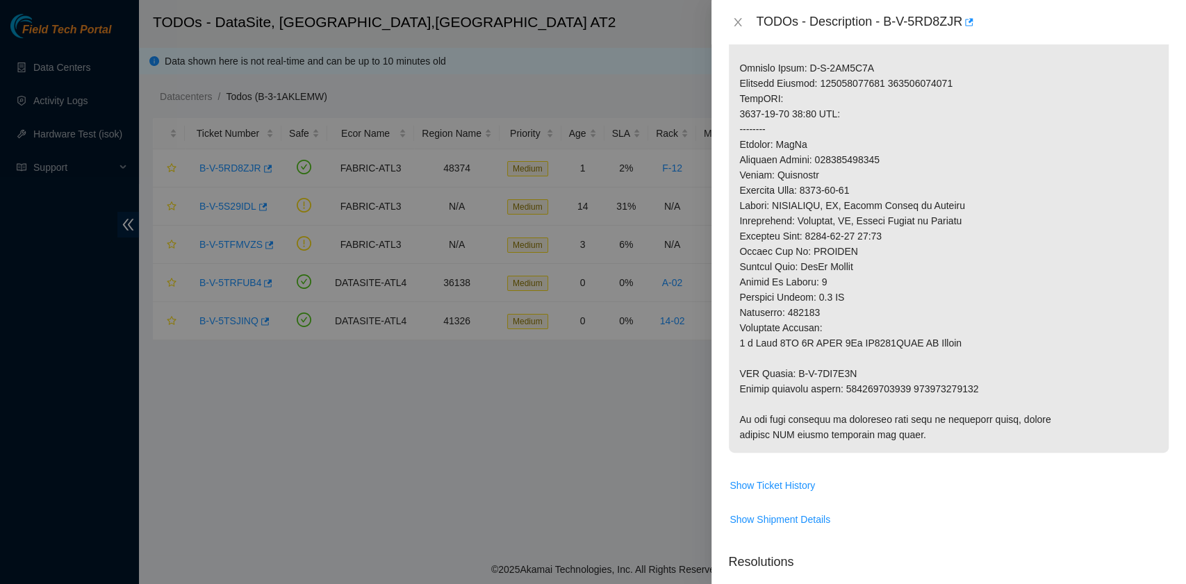
scroll to position [926, 0]
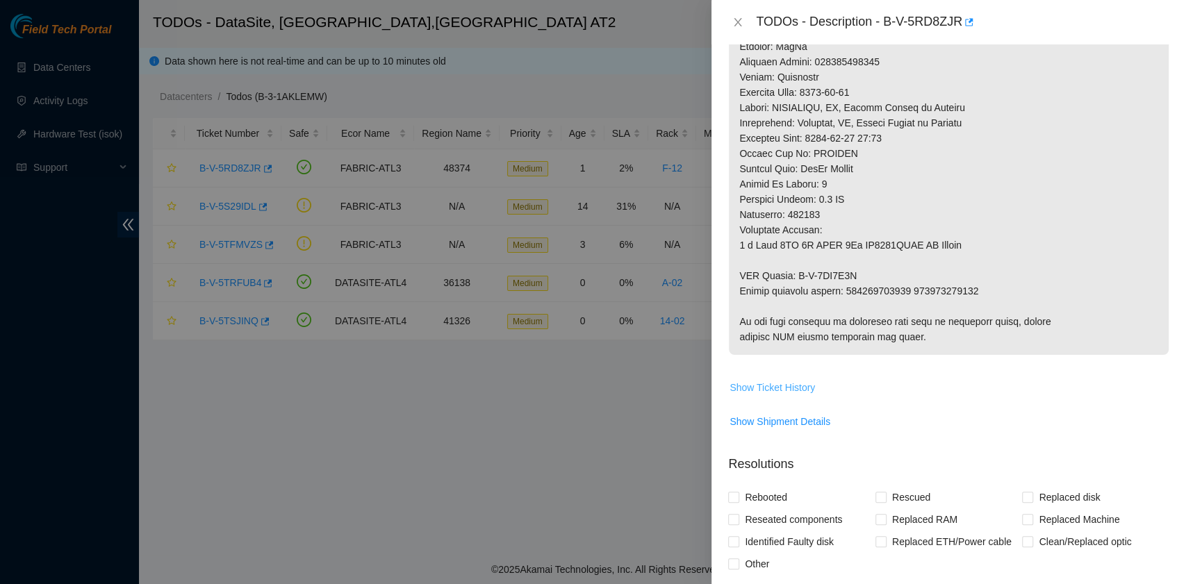
click at [796, 388] on span "Show Ticket History" at bounding box center [771, 387] width 85 height 15
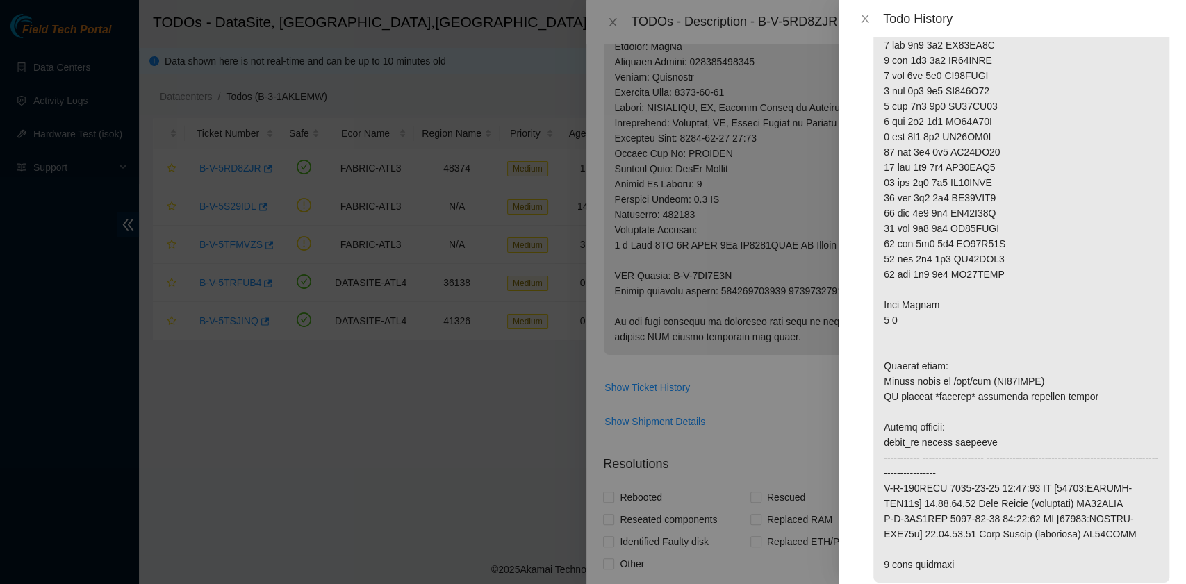
scroll to position [4977, 0]
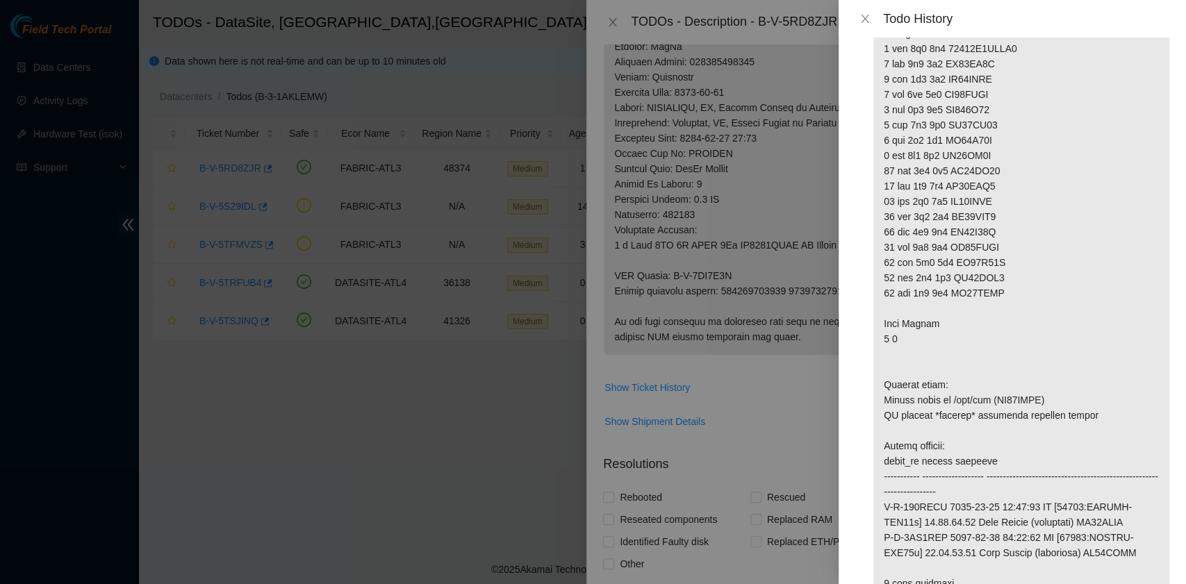
click at [1047, 431] on p at bounding box center [1021, 254] width 296 height 693
drag, startPoint x: 995, startPoint y: 431, endPoint x: 1045, endPoint y: 429, distance: 50.0
click at [1045, 429] on p at bounding box center [1021, 254] width 296 height 693
copy p "WS20CNKH"
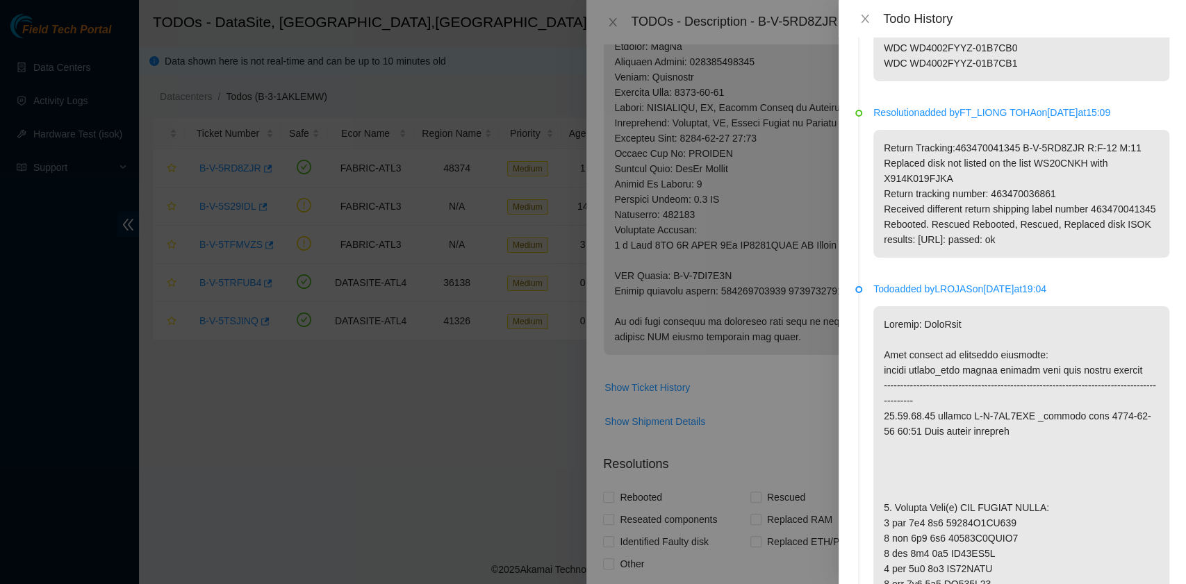
scroll to position [1457, 0]
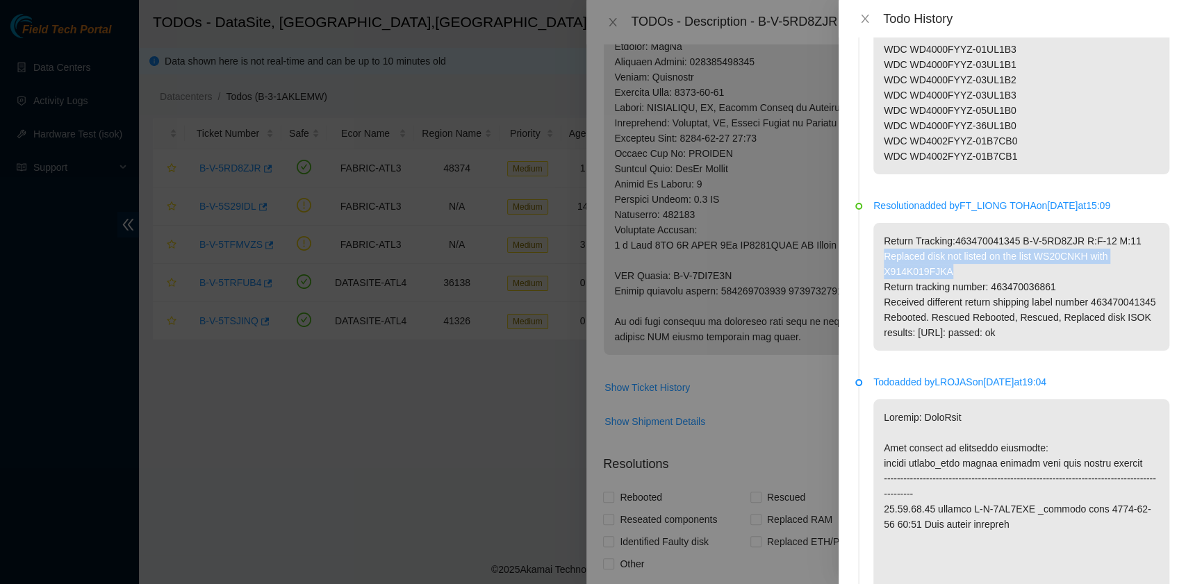
drag, startPoint x: 885, startPoint y: 258, endPoint x: 946, endPoint y: 271, distance: 62.5
click at [946, 271] on p "Return Tracking:463470041345 B-V-5RD8ZJR R:F-12 M:11 Replaced disk not listed o…" at bounding box center [1021, 287] width 296 height 128
copy p "Replaced disk not listed on the list WS20CNKH with X914K019FJKA"
click at [867, 17] on icon "close" at bounding box center [864, 18] width 11 height 11
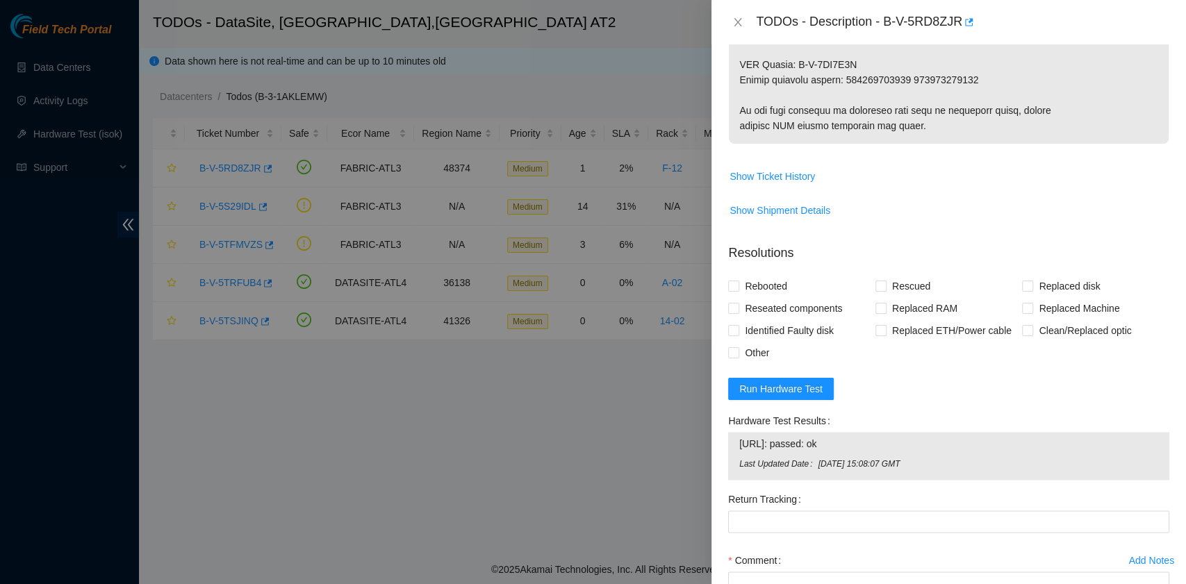
scroll to position [1204, 0]
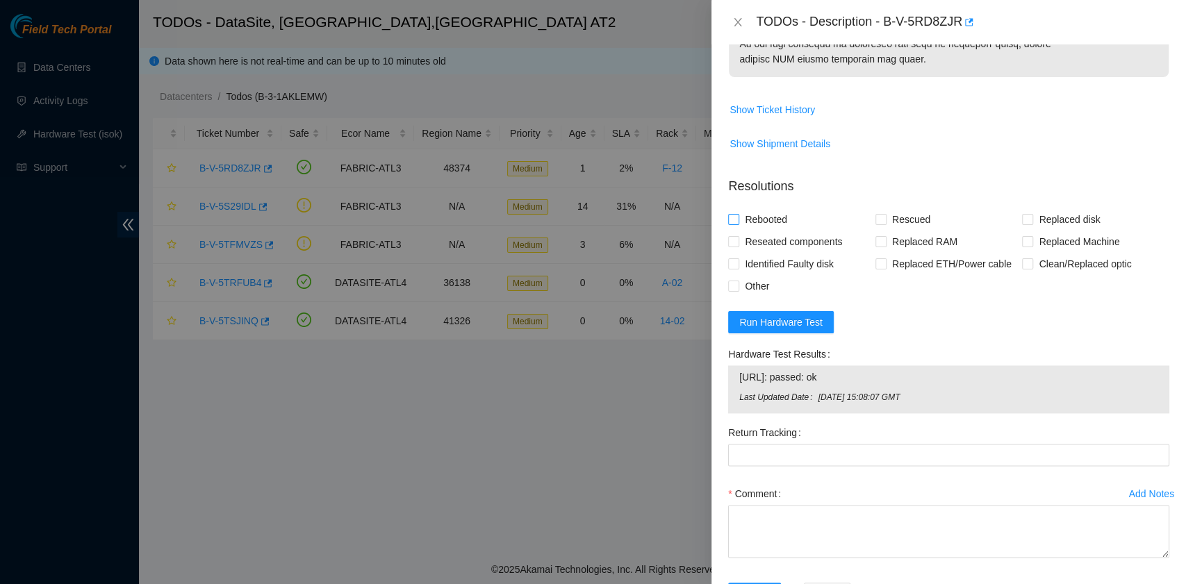
click at [775, 217] on span "Rebooted" at bounding box center [765, 219] width 53 height 22
click at [738, 217] on input "Rebooted" at bounding box center [733, 219] width 10 height 10
checkbox input "true"
click at [1022, 223] on span at bounding box center [1027, 219] width 11 height 11
click at [1022, 223] on input "Replaced disk" at bounding box center [1027, 219] width 10 height 10
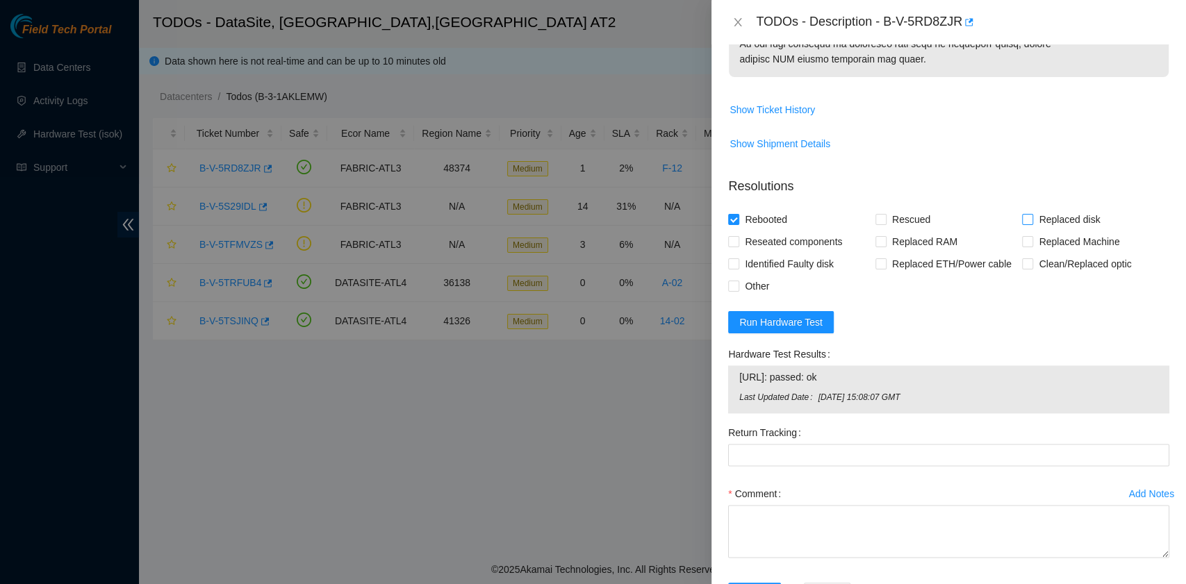
checkbox input "true"
click at [906, 217] on span "Rescued" at bounding box center [910, 219] width 49 height 22
click at [885, 217] on input "Rescued" at bounding box center [880, 219] width 10 height 10
checkbox input "true"
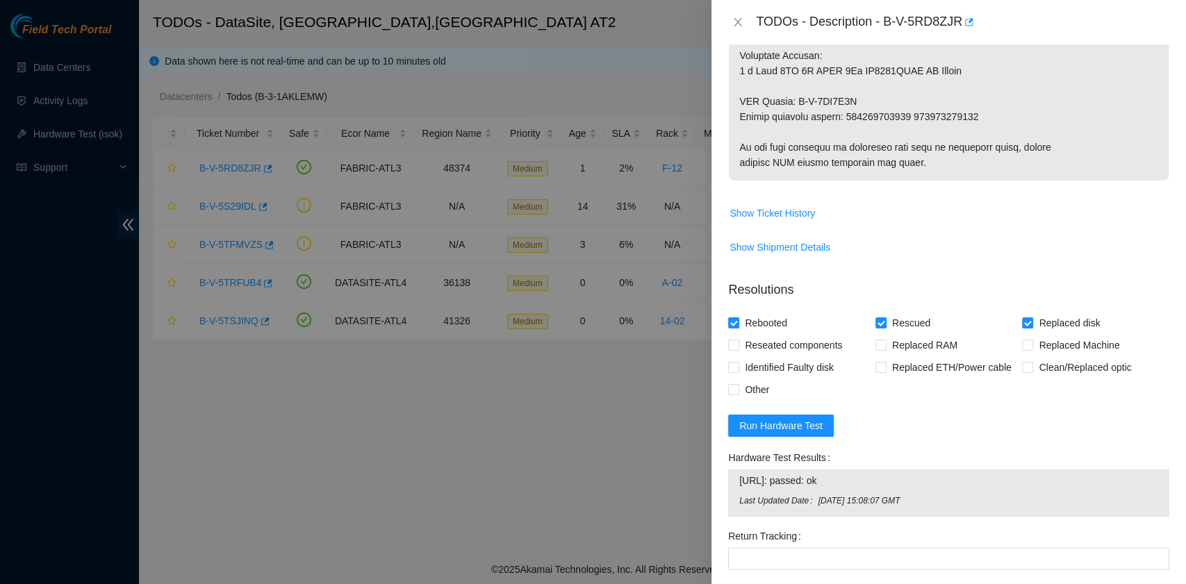
scroll to position [1255, 0]
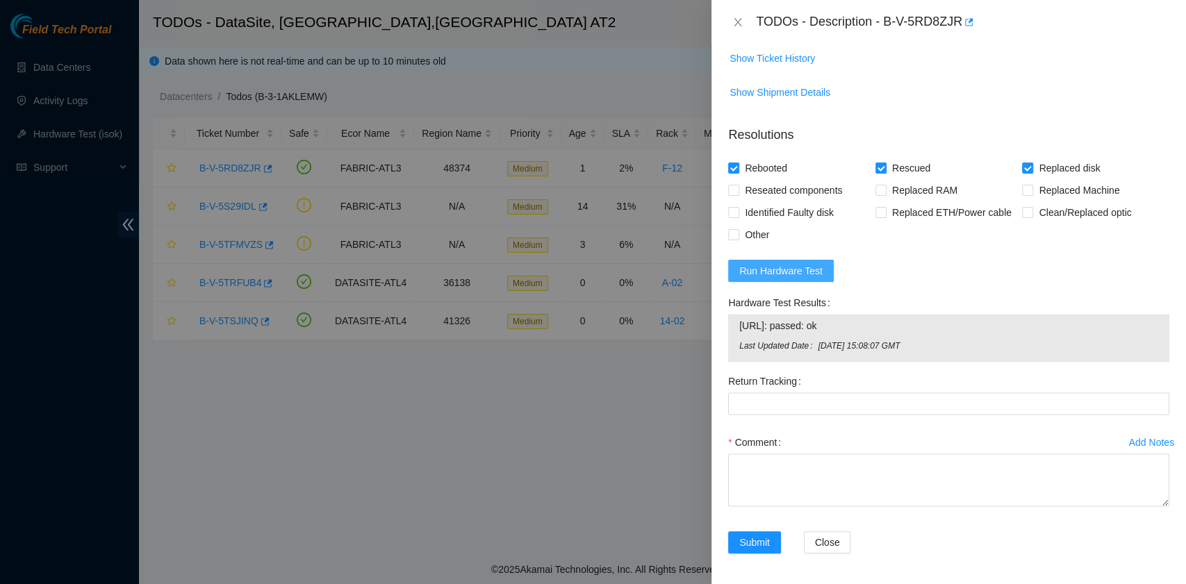
click at [816, 270] on span "Run Hardware Test" at bounding box center [780, 270] width 83 height 15
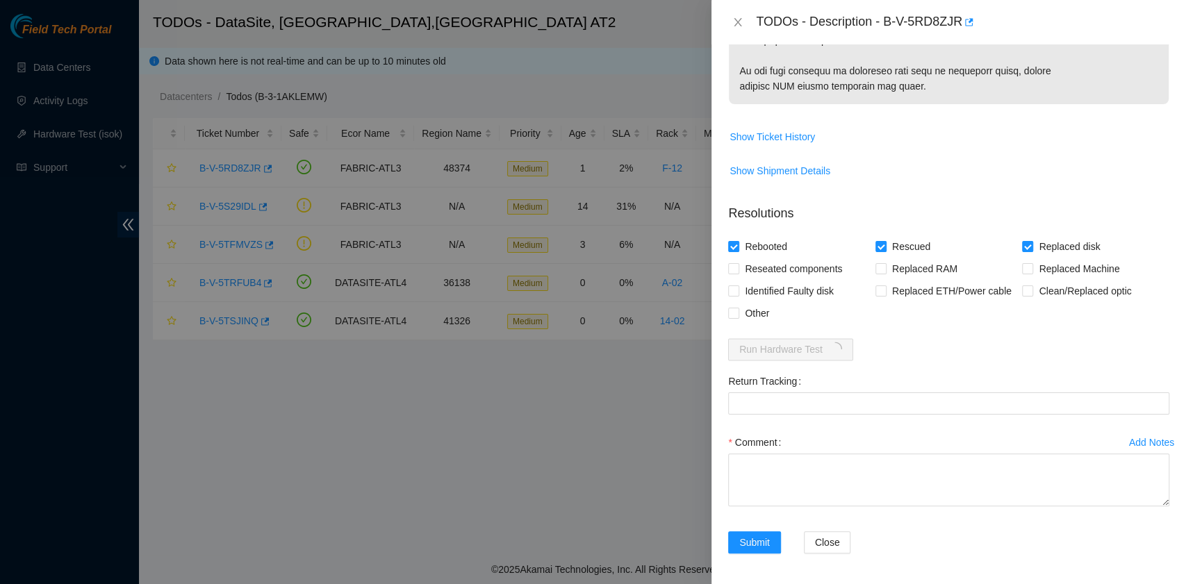
scroll to position [1236, 0]
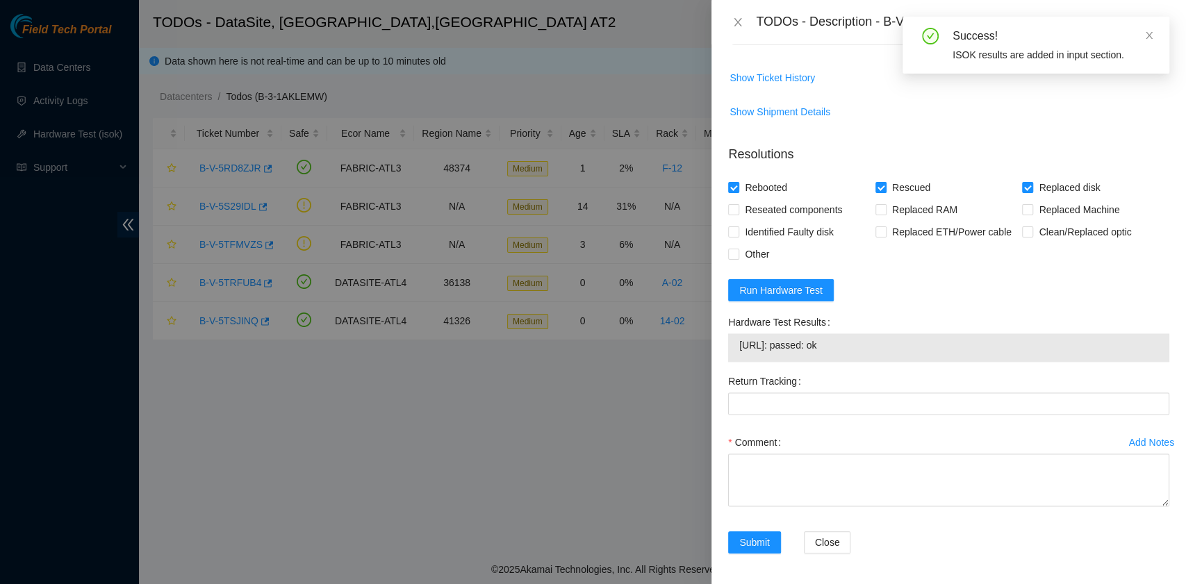
click at [1168, 290] on div "Problem Type Hardware Sub Type Tier 1 - Disk Error Rack Number F-12 Machine Num…" at bounding box center [948, 314] width 474 height 540
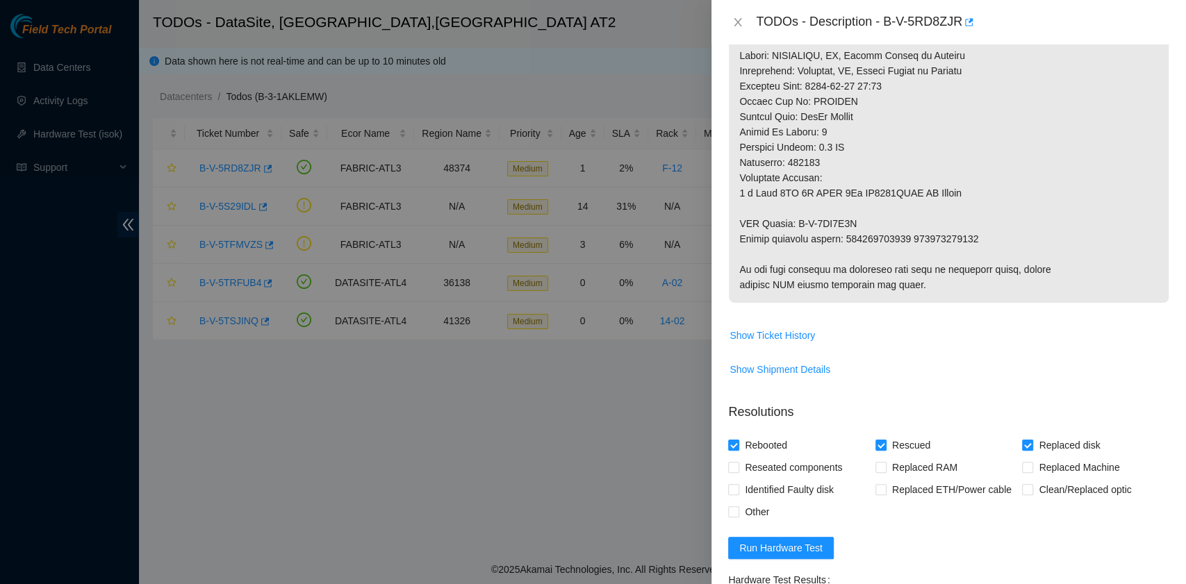
scroll to position [1050, 0]
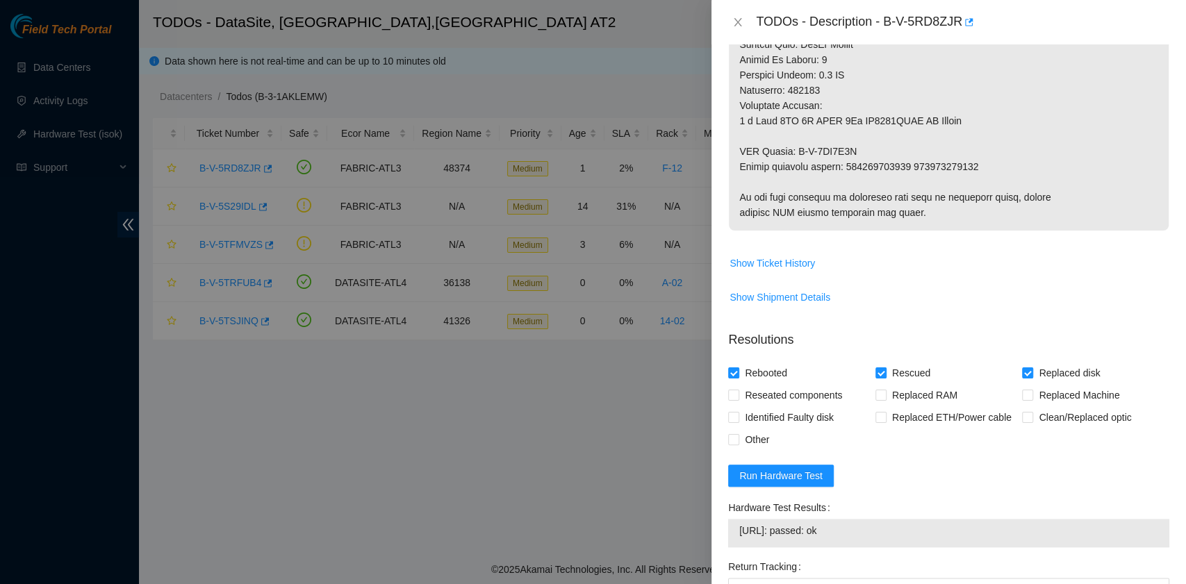
drag, startPoint x: 854, startPoint y: 533, endPoint x: 739, endPoint y: 531, distance: 114.6
click at [739, 531] on span "[URL]: passed: ok" at bounding box center [948, 530] width 419 height 15
copy span "[URL]: passed: ok"
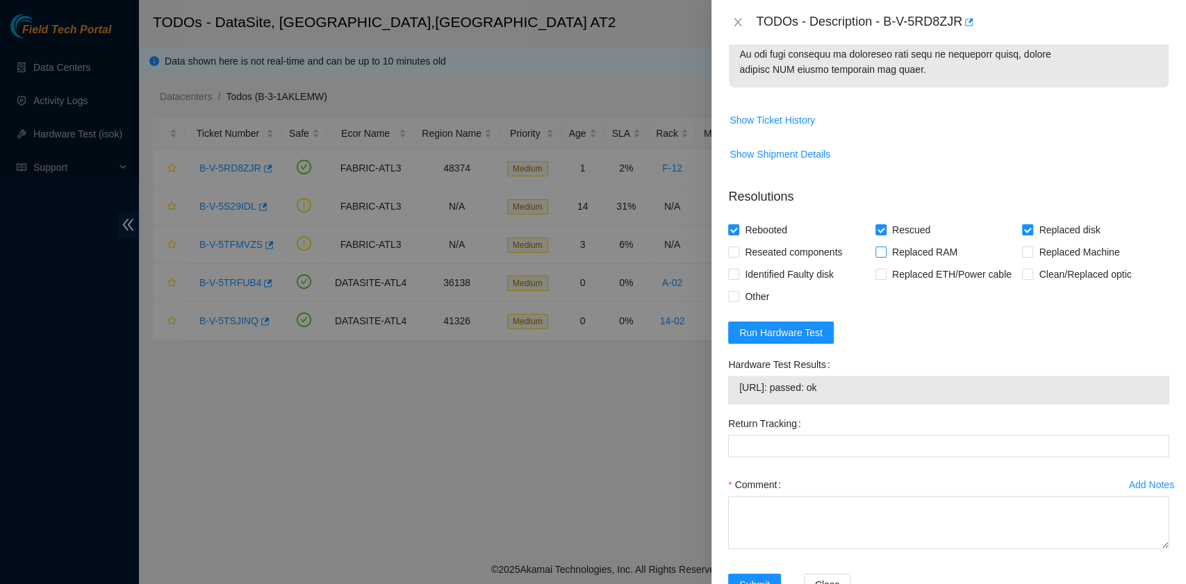
scroll to position [1236, 0]
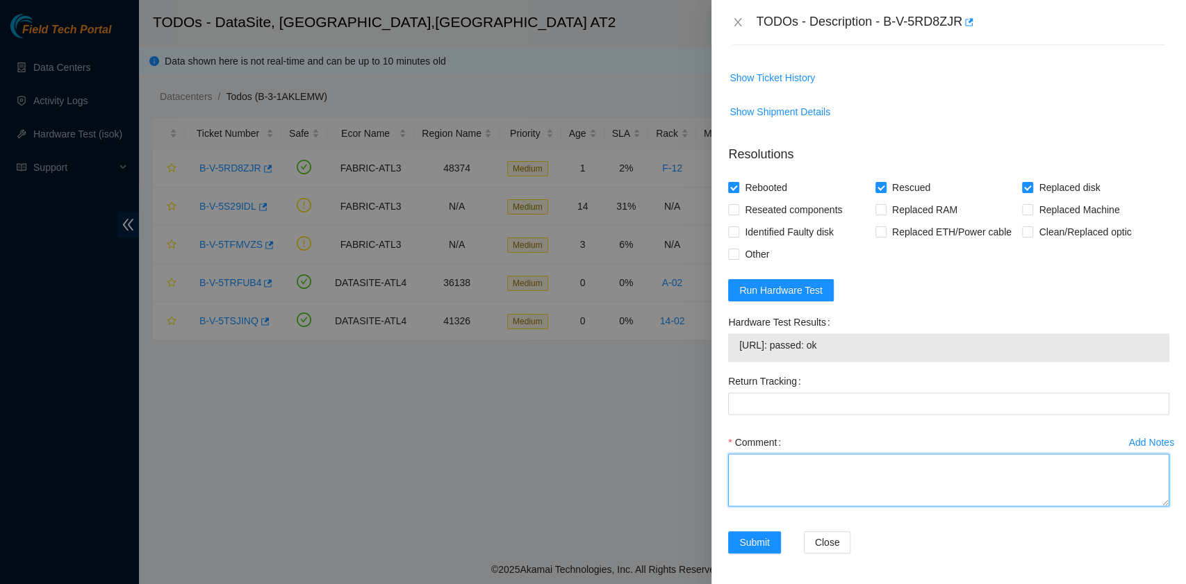
click at [806, 465] on textarea "Comment" at bounding box center [948, 480] width 441 height 53
paste textarea "I did this already couple days ago, [DATE]. Replaced disk not listed on the lis…"
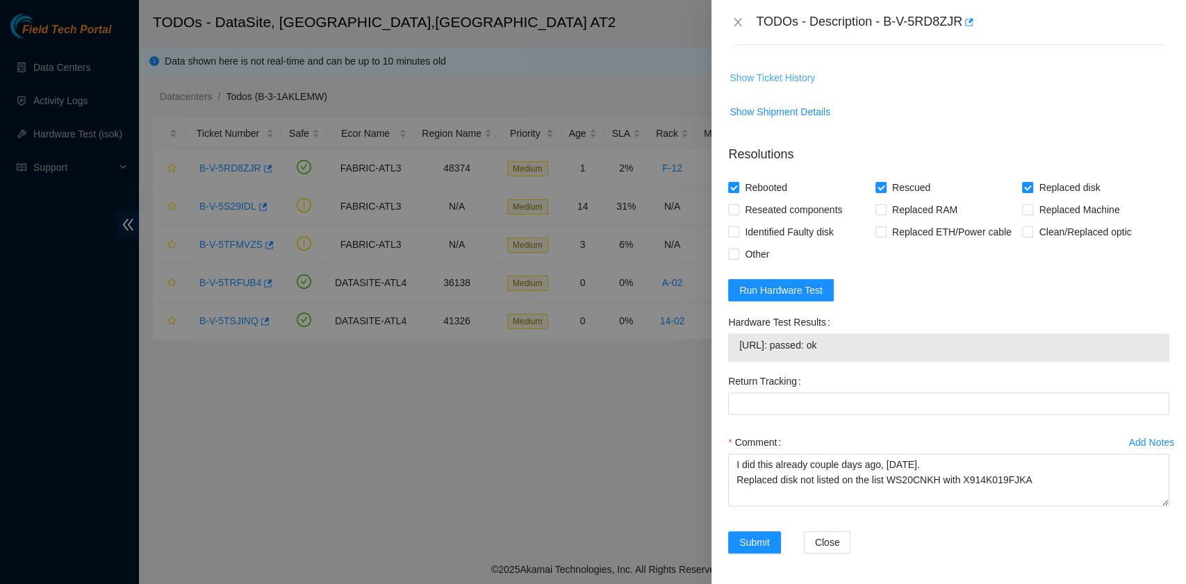
click at [781, 72] on span "Show Ticket History" at bounding box center [771, 77] width 85 height 15
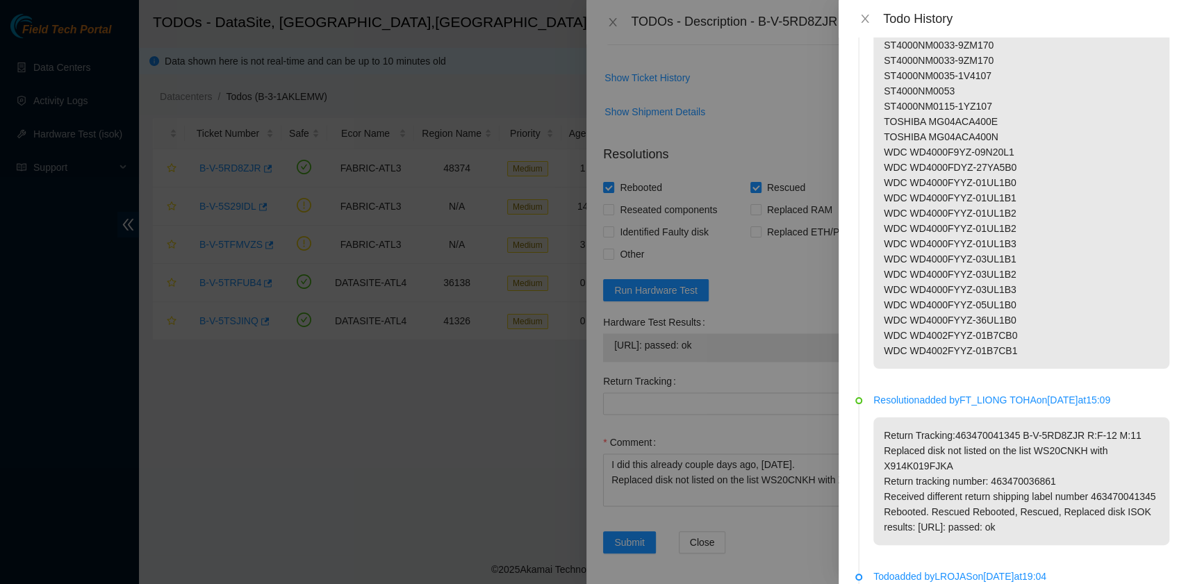
scroll to position [1482, 0]
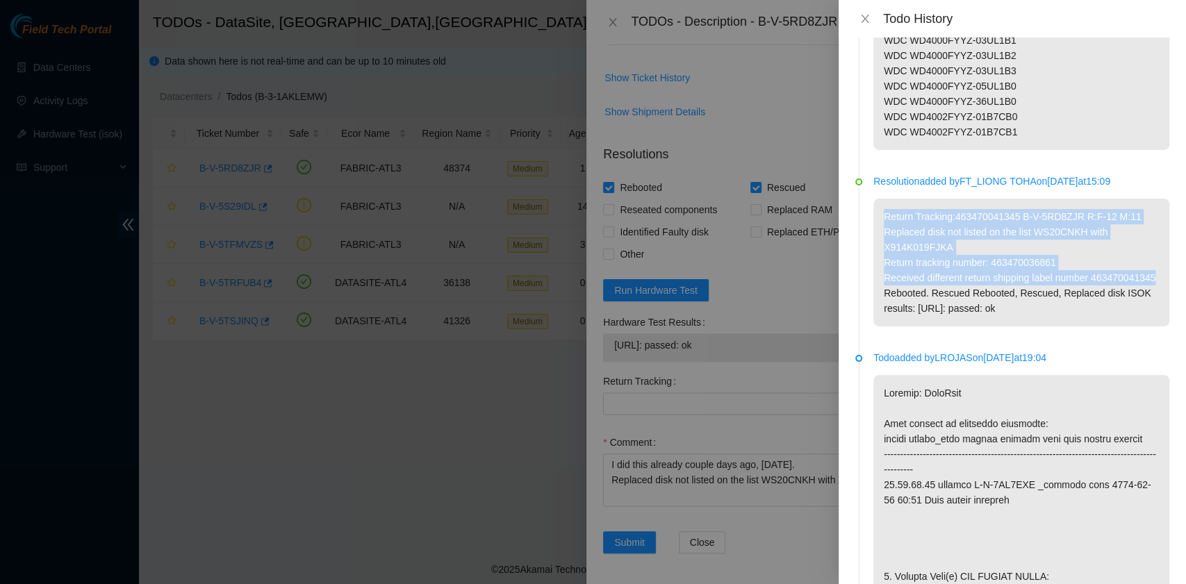
drag, startPoint x: 882, startPoint y: 214, endPoint x: 1024, endPoint y: 293, distance: 162.3
click at [1024, 293] on p "Return Tracking:463470041345 B-V-5RD8ZJR R:F-12 M:11 Replaced disk not listed o…" at bounding box center [1021, 263] width 296 height 128
copy p "Return Tracking:463470041345 B-V-5RD8ZJR R:F-12 M:11 Replaced disk not listed o…"
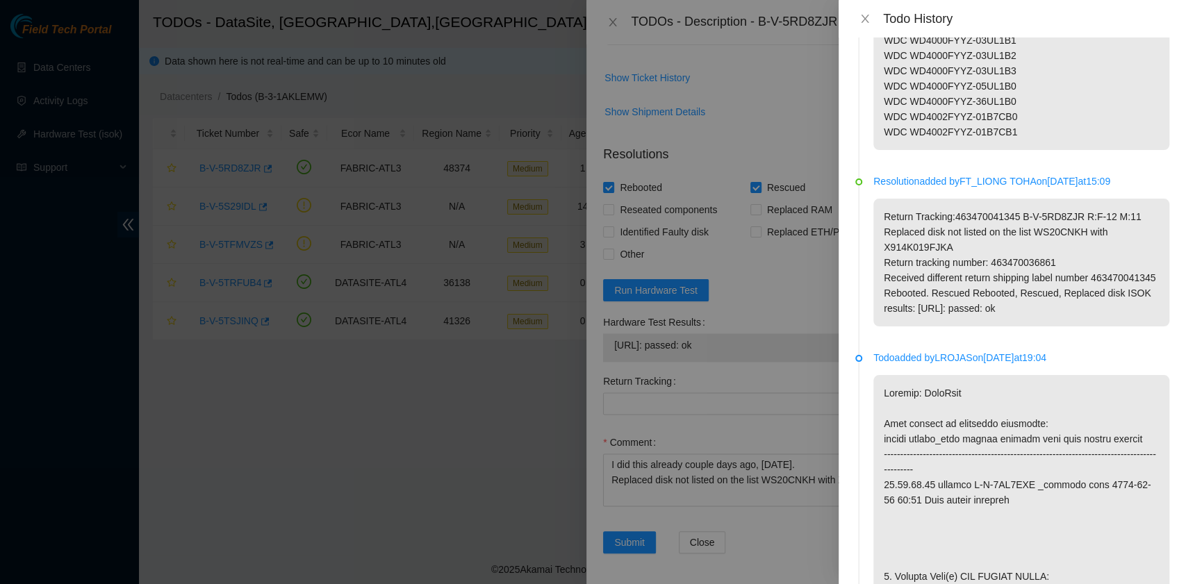
click at [742, 493] on div at bounding box center [593, 292] width 1186 height 584
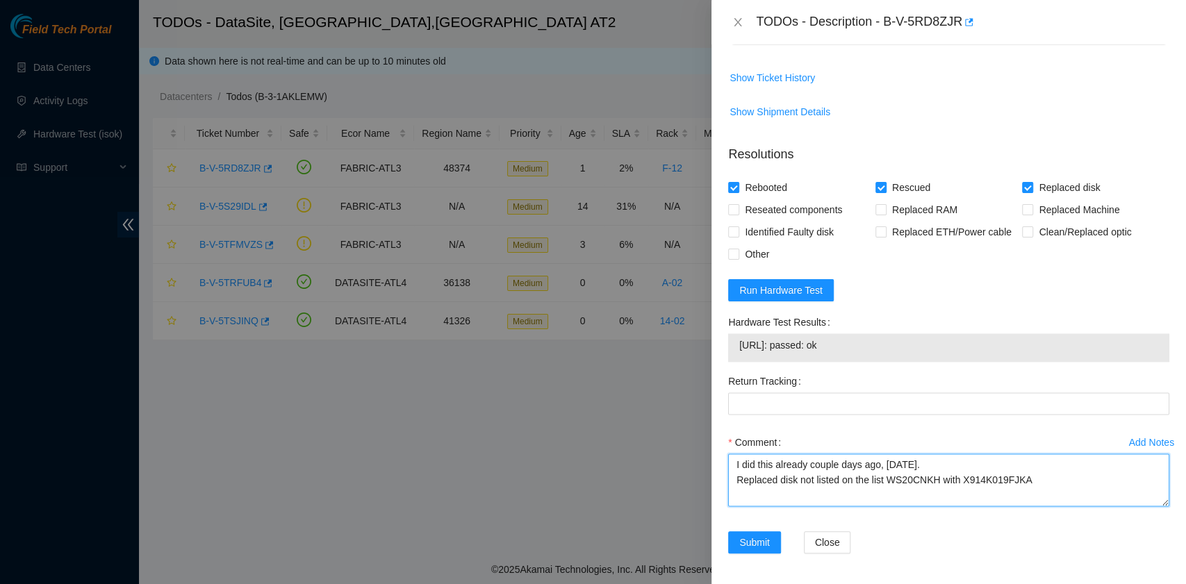
click at [1042, 471] on textarea "I did this already couple days ago, [DATE]. Replaced disk not listed on the lis…" at bounding box center [948, 480] width 441 height 53
paste textarea "Return Tracking:463470041345 B-V-5RD8ZJR R:F-12 M:11 Replaced disk not listed o…"
drag, startPoint x: 1016, startPoint y: 493, endPoint x: 945, endPoint y: 498, distance: 71.0
click at [945, 498] on textarea "I did this already couple days ago, [DATE]. Replaced disk not listed on the lis…" at bounding box center [948, 480] width 441 height 53
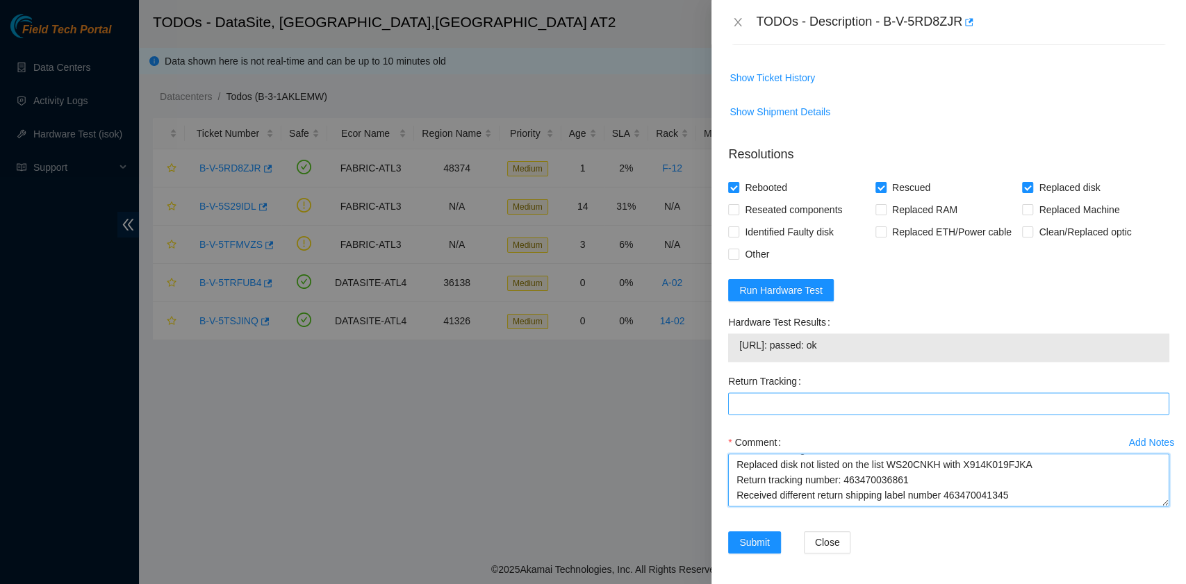
type textarea "I did this already couple days ago, [DATE]. Replaced disk not listed on the lis…"
click at [817, 404] on Tracking "Return Tracking" at bounding box center [948, 403] width 441 height 22
paste Tracking "463470041345"
type Tracking "463470041345"
click at [936, 482] on textarea "I did this already couple days ago, [DATE]. Replaced disk not listed on the lis…" at bounding box center [948, 480] width 441 height 53
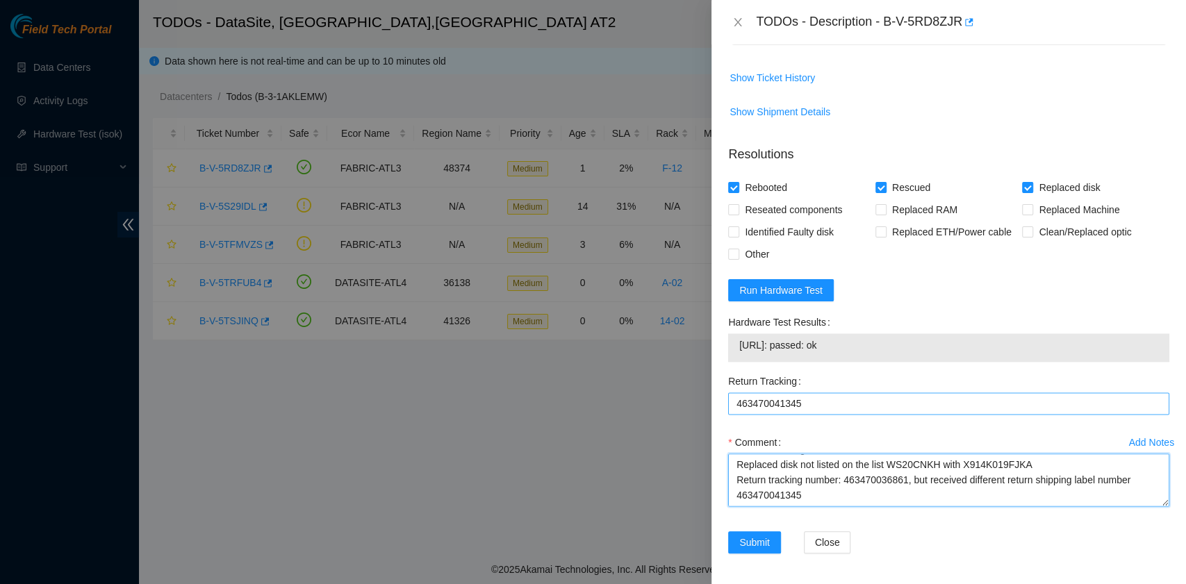
scroll to position [57, 0]
drag, startPoint x: 841, startPoint y: 343, endPoint x: 739, endPoint y: 353, distance: 101.9
click at [739, 353] on td "[URL]: passed: ok" at bounding box center [948, 348] width 420 height 22
copy span "[URL]: passed: ok"
click at [764, 491] on textarea "I did this already couple days ago, [DATE]. Replaced disk not listed on the lis…" at bounding box center [948, 480] width 441 height 53
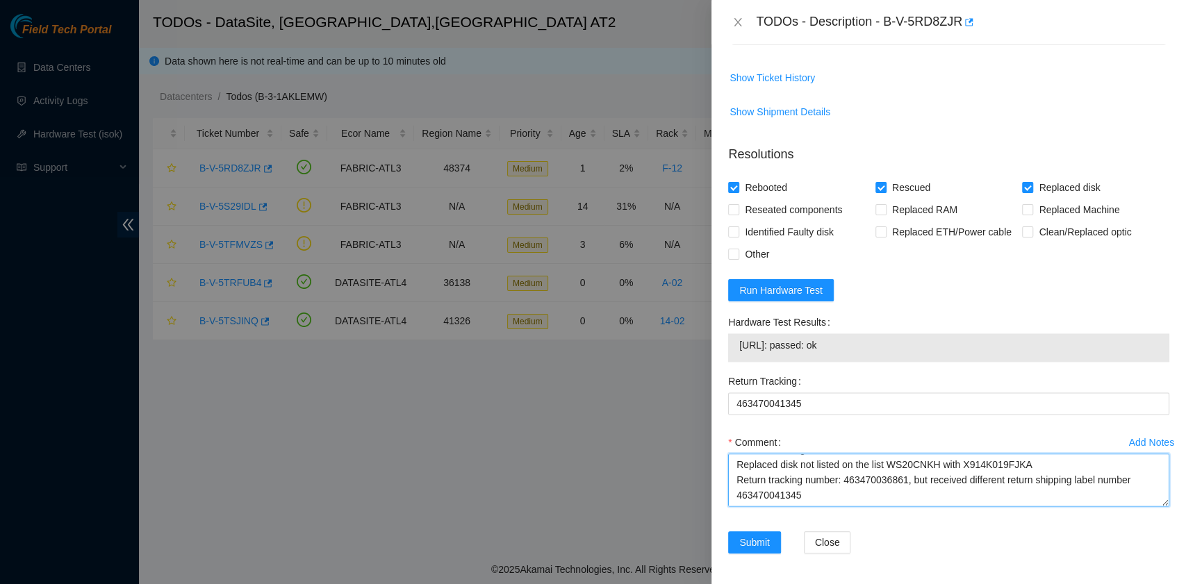
paste textarea "[URL]: passed: ok"
click at [982, 488] on textarea "I did this already couple days ago, [DATE]. Replaced disk not listed on the lis…" at bounding box center [948, 480] width 441 height 53
drag, startPoint x: 868, startPoint y: 491, endPoint x: 739, endPoint y: 491, distance: 129.2
click at [739, 491] on textarea "I did this already couple days ago, [DATE]. Replaced disk not listed on the lis…" at bounding box center [948, 480] width 441 height 53
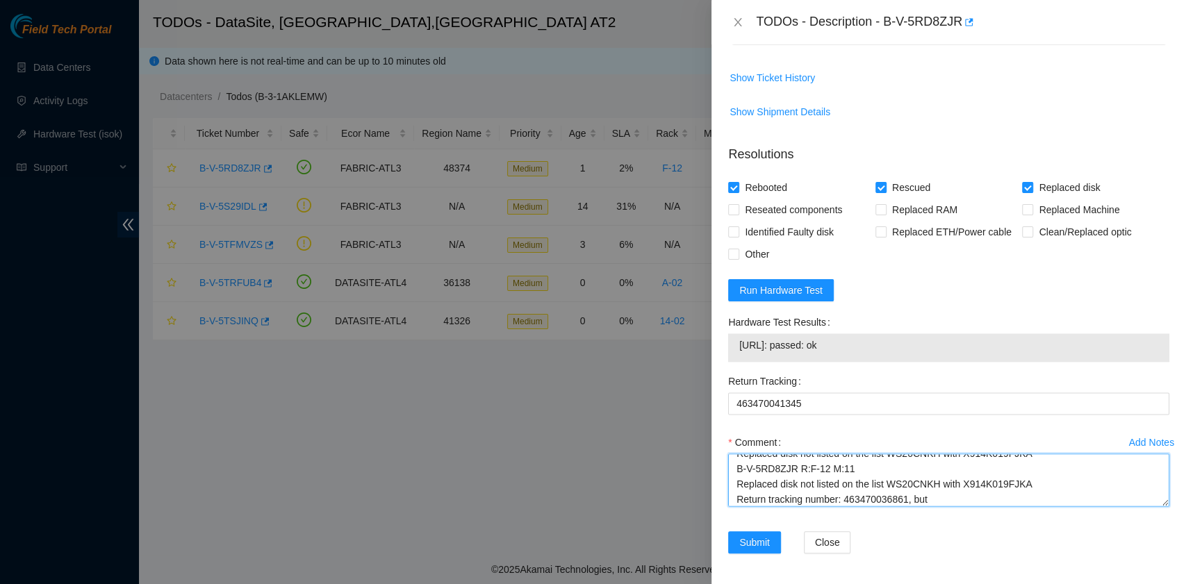
scroll to position [42, 0]
click at [830, 501] on textarea "I did this already couple days ago, [DATE]. Replaced disk not listed on the lis…" at bounding box center [948, 480] width 441 height 53
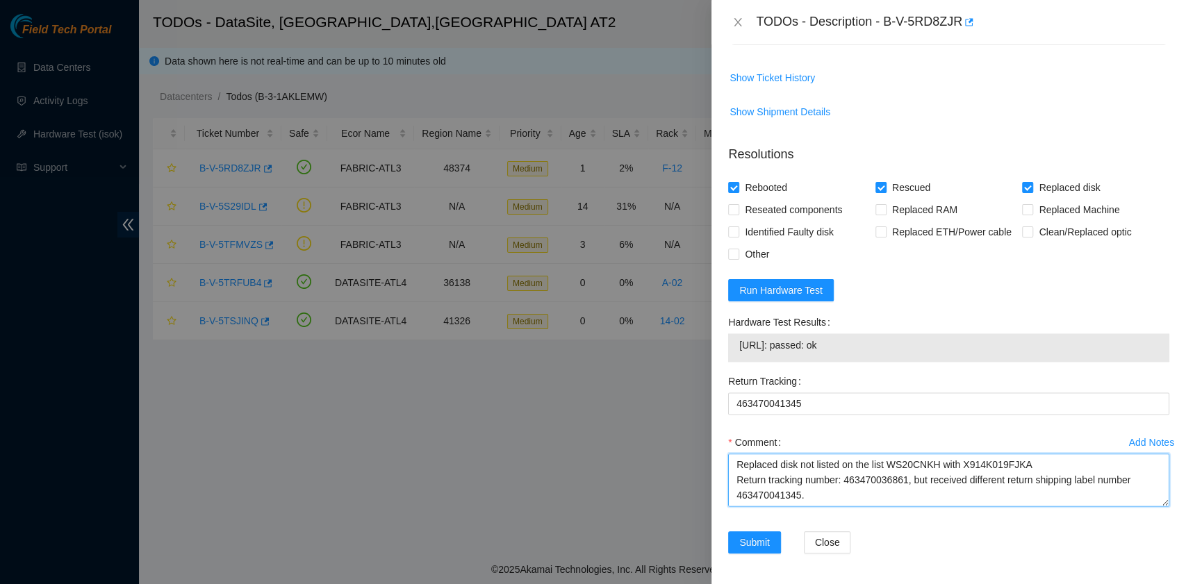
scroll to position [57, 0]
drag, startPoint x: 842, startPoint y: 347, endPoint x: 734, endPoint y: 353, distance: 108.5
click at [733, 351] on div "[URL]: passed: ok" at bounding box center [948, 347] width 441 height 28
copy tbody "[URL]: passed: ok"
click at [781, 496] on textarea "I did this already couple days ago, [DATE]. Replaced disk not listed on the lis…" at bounding box center [948, 480] width 441 height 53
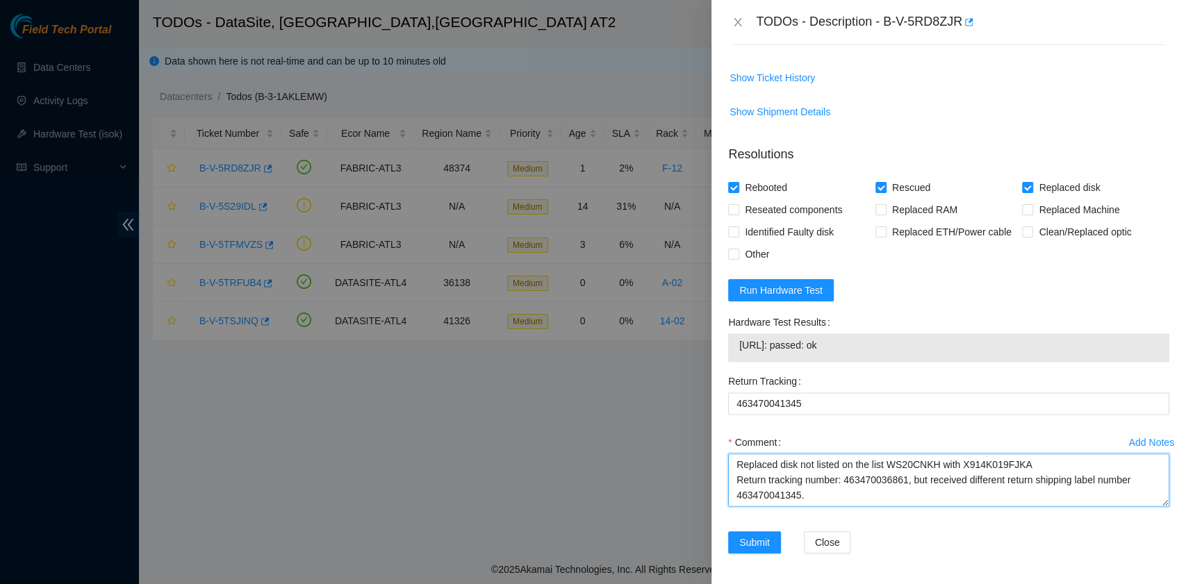
paste textarea "[URL]: passed: ok"
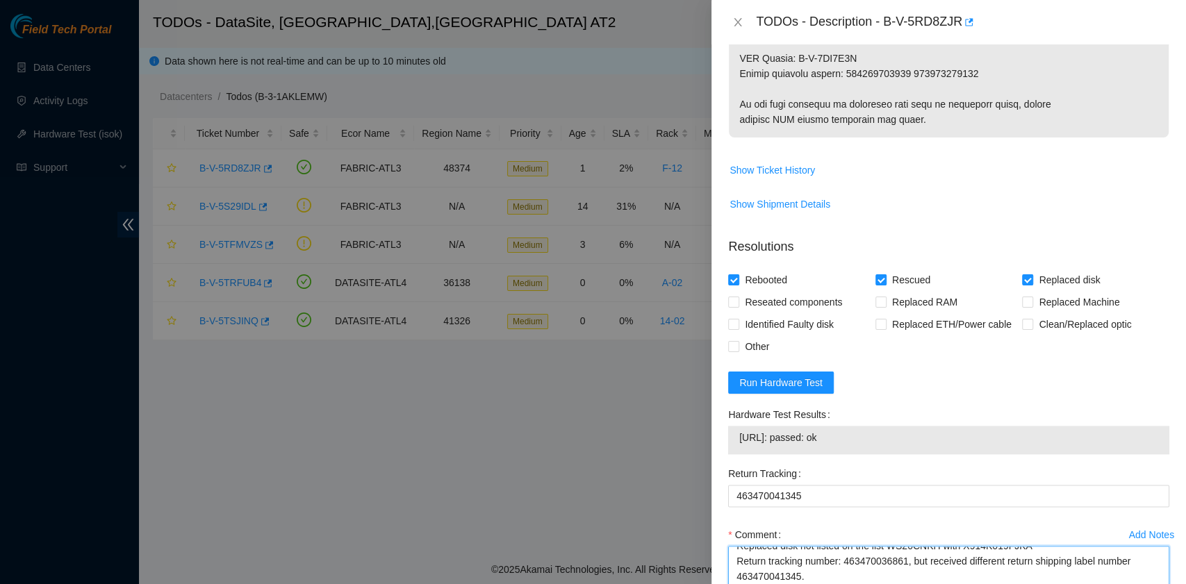
scroll to position [1236, 0]
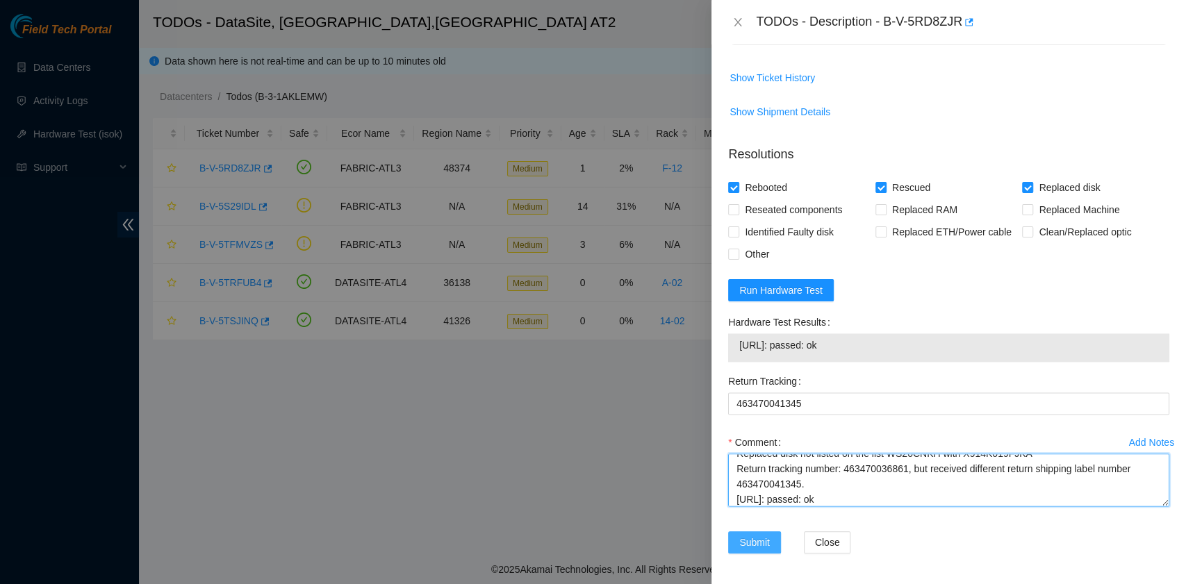
type textarea "I did this already couple days ago, [DATE]. Replaced disk not listed on the lis…"
click at [760, 535] on span "Submit" at bounding box center [754, 542] width 31 height 15
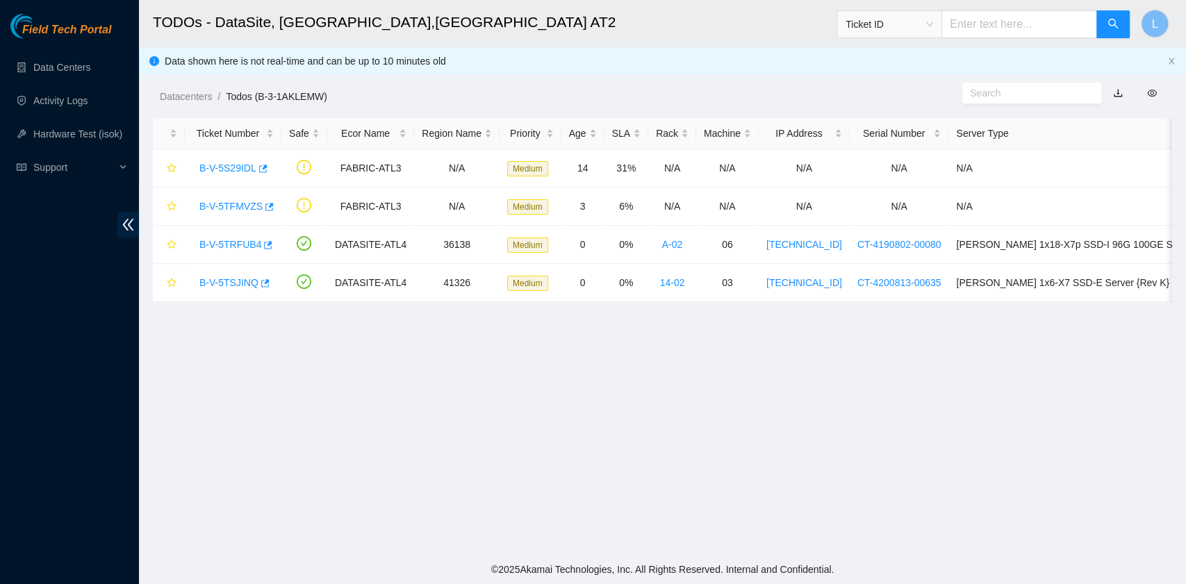
scroll to position [352, 0]
click at [239, 245] on link "B-V-5TRFUB4" at bounding box center [230, 244] width 62 height 11
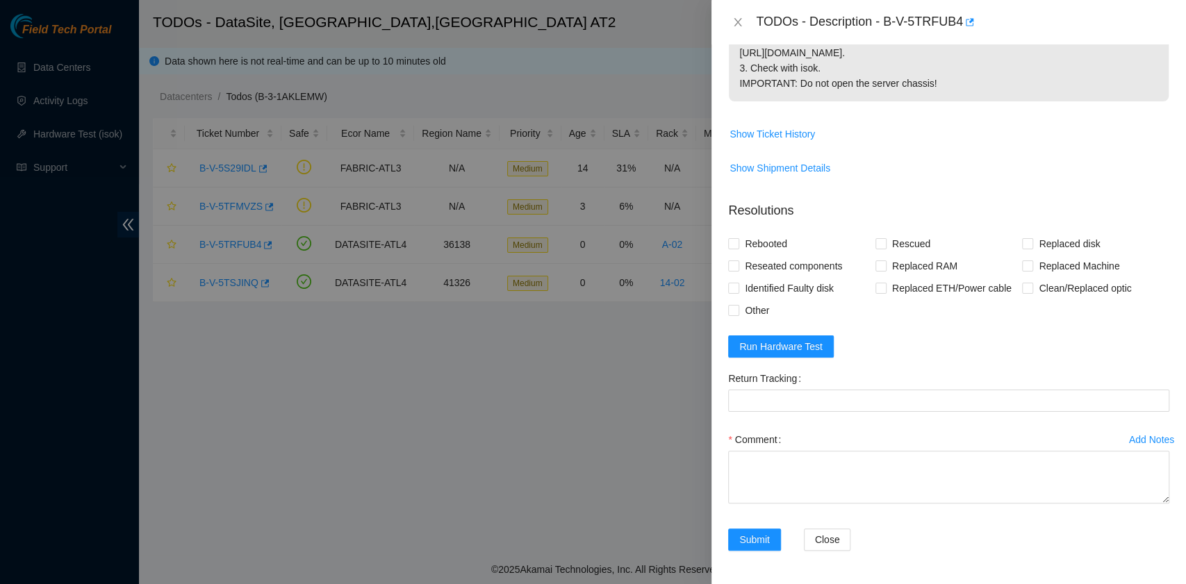
scroll to position [88, 0]
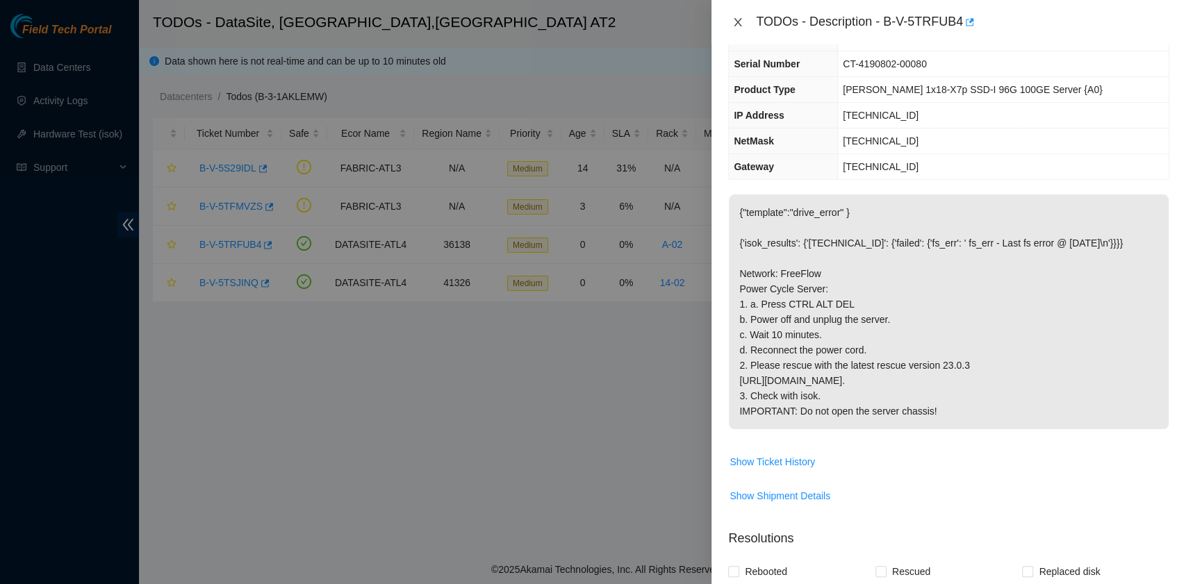
click at [736, 21] on icon "close" at bounding box center [738, 22] width 8 height 8
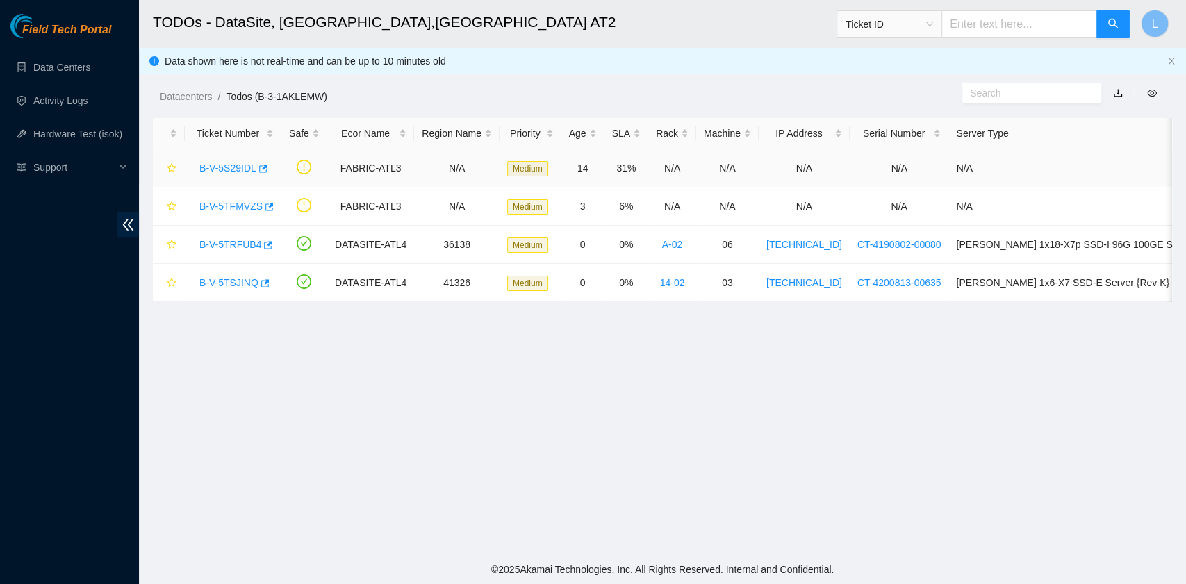
scroll to position [118, 0]
click at [245, 284] on link "B-V-5TSJINQ" at bounding box center [228, 282] width 59 height 11
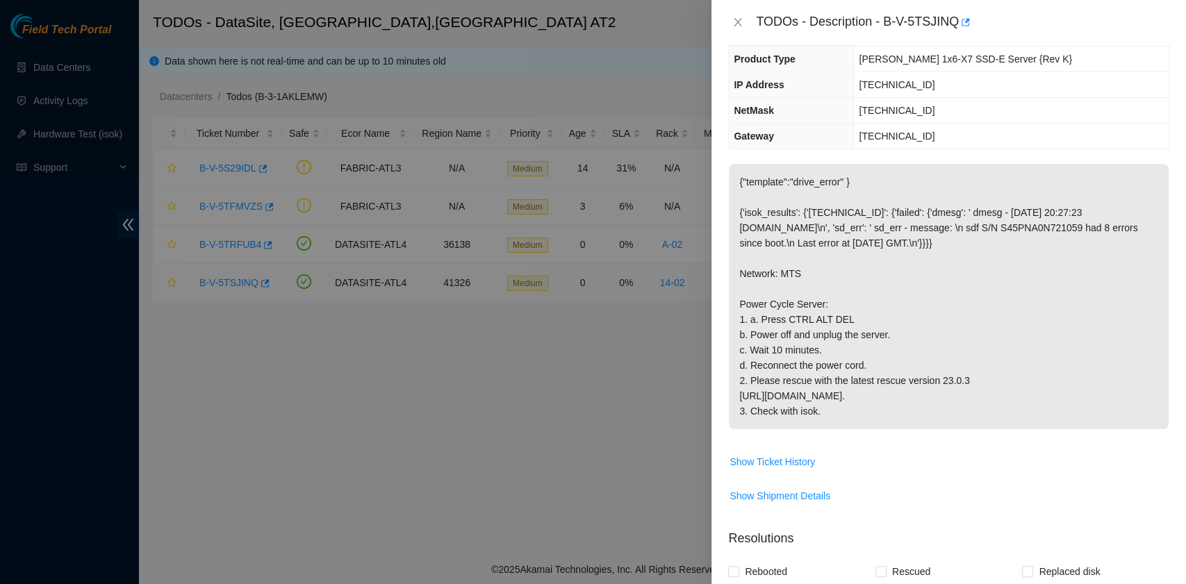
scroll to position [88, 0]
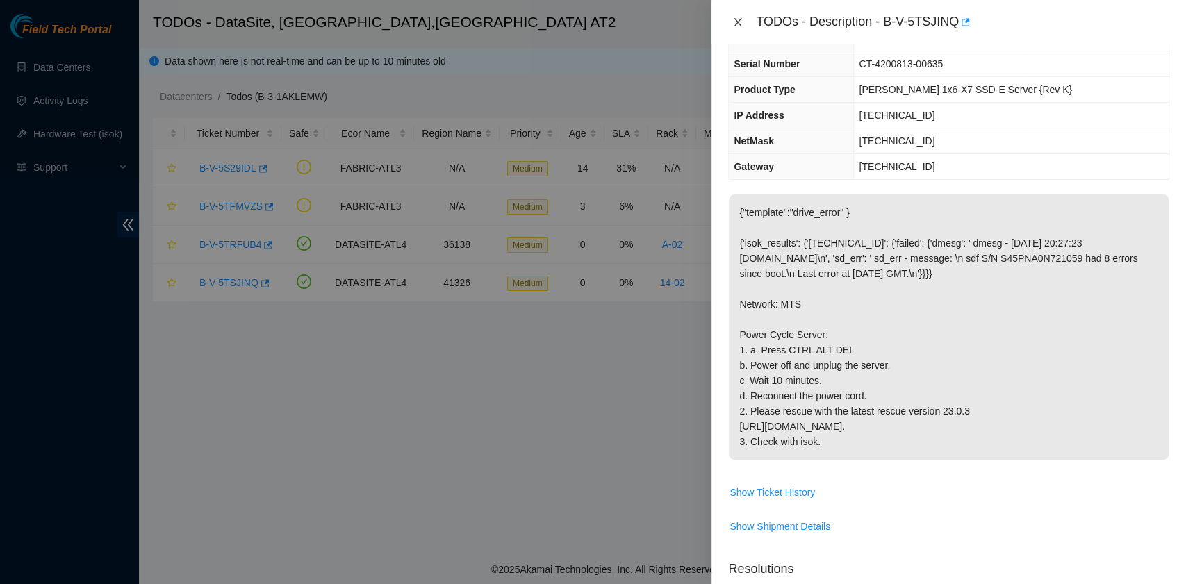
click at [738, 17] on icon "close" at bounding box center [737, 22] width 11 height 11
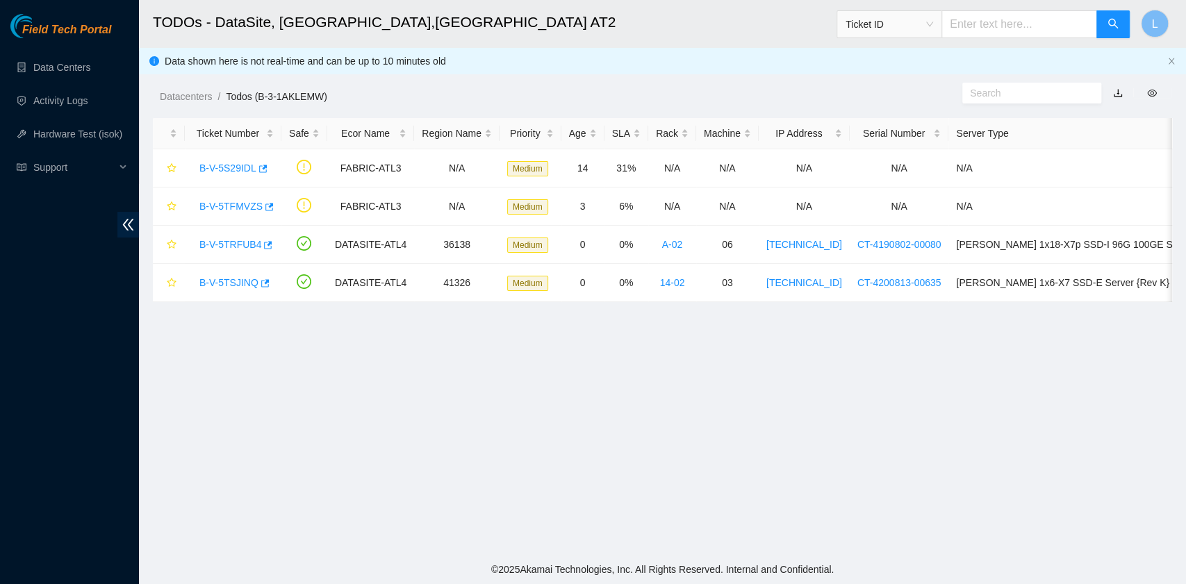
scroll to position [118, 0]
